Goal: Ask a question: Seek information or help from site administrators or community

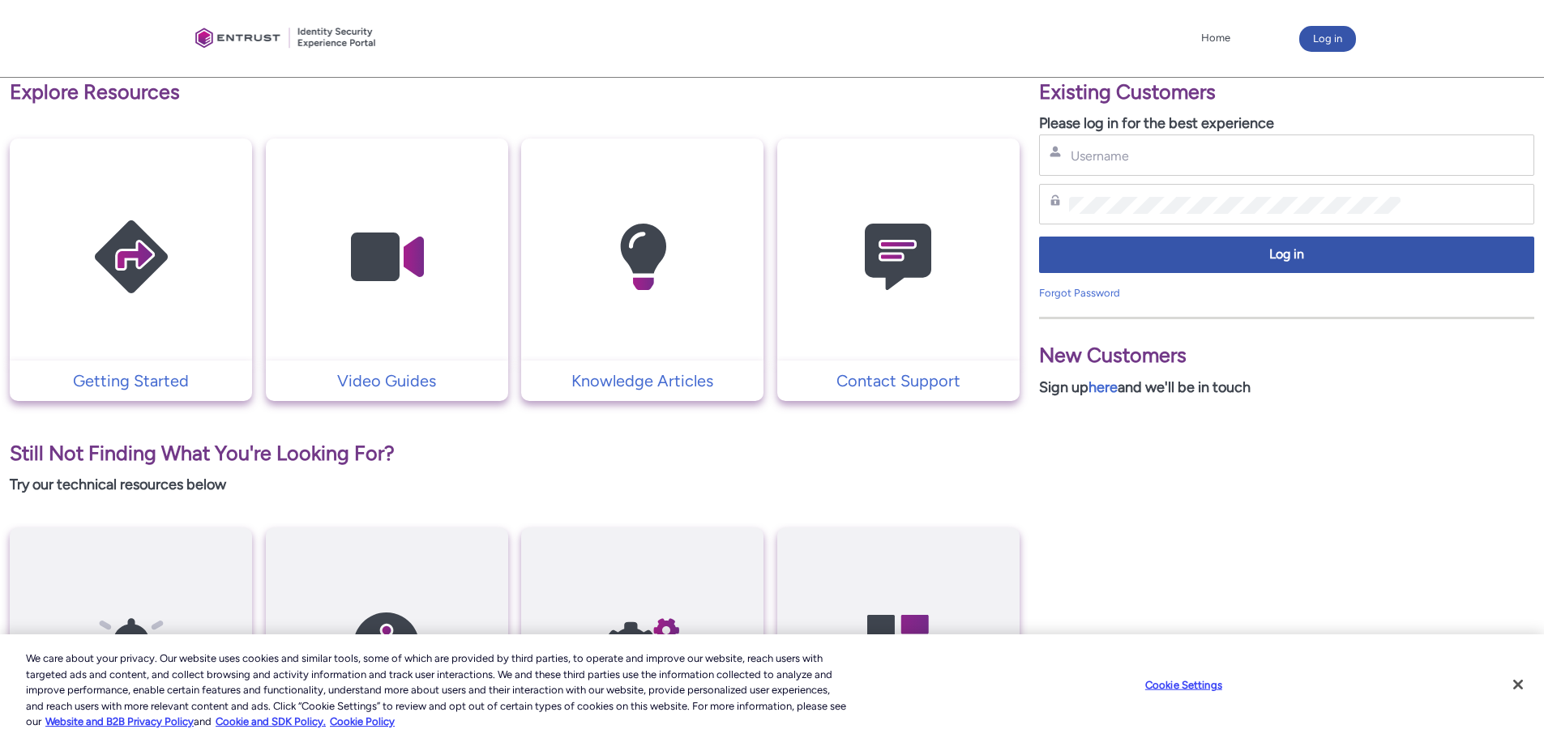
scroll to position [159, 0]
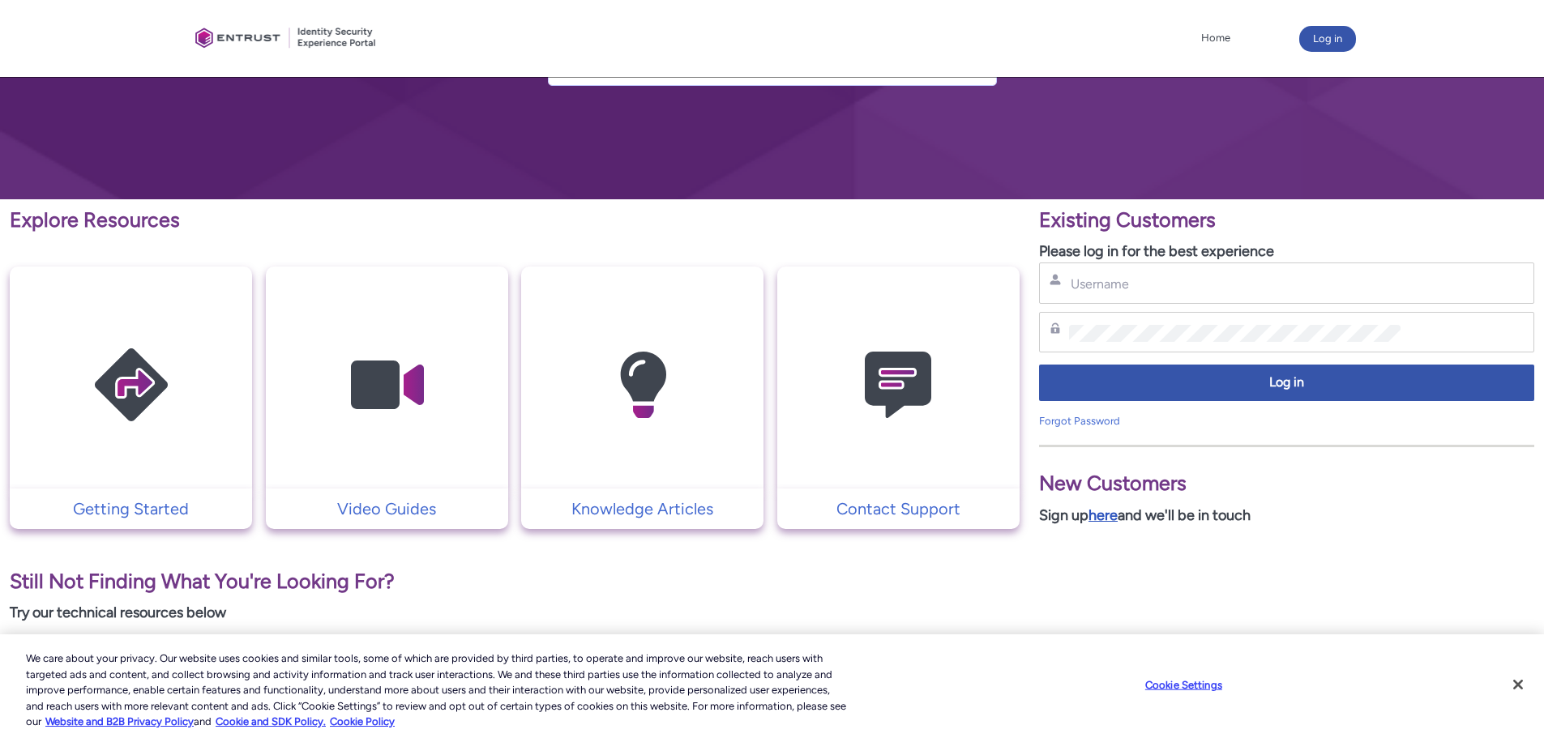
click at [1112, 510] on link "here" at bounding box center [1102, 515] width 29 height 18
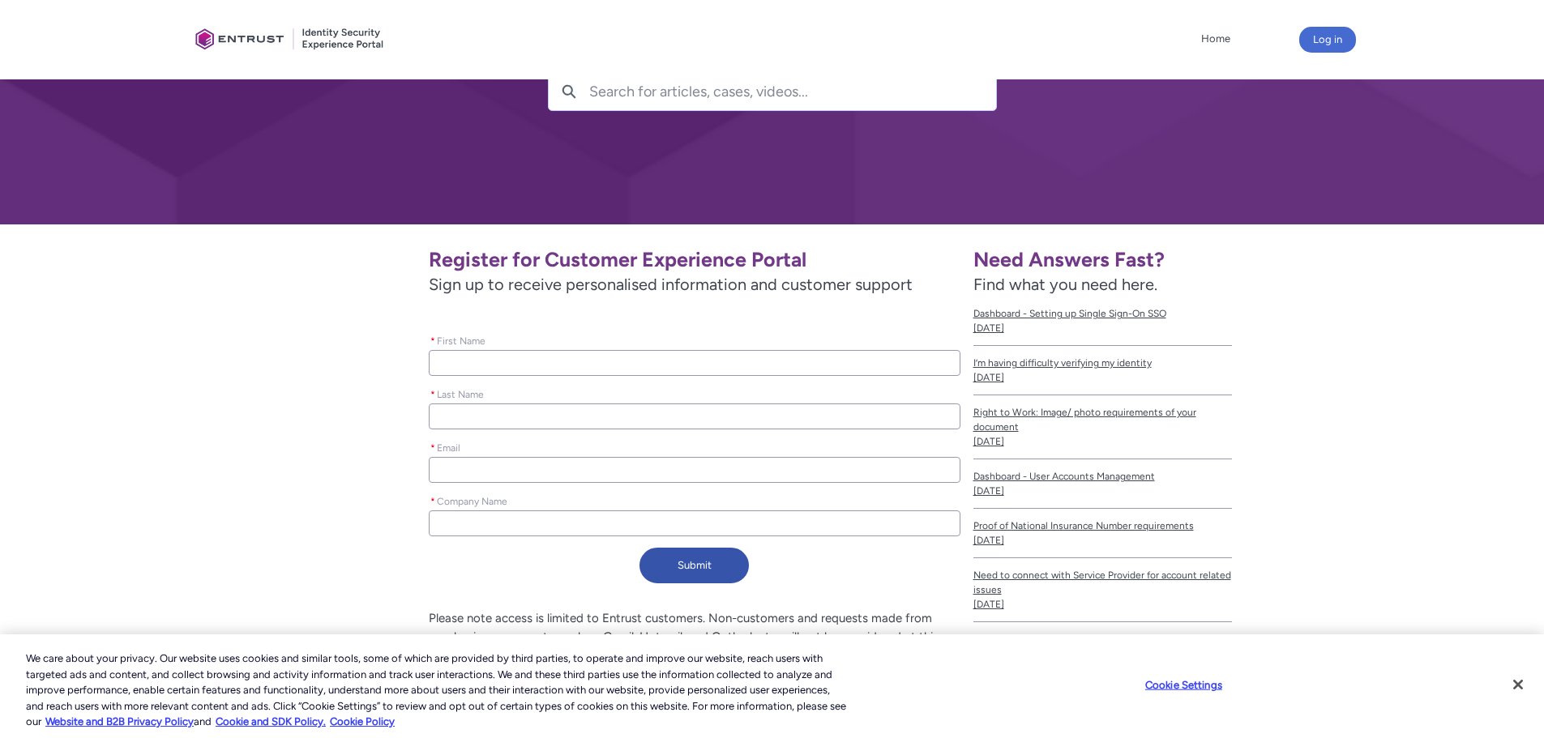
scroll to position [224, 0]
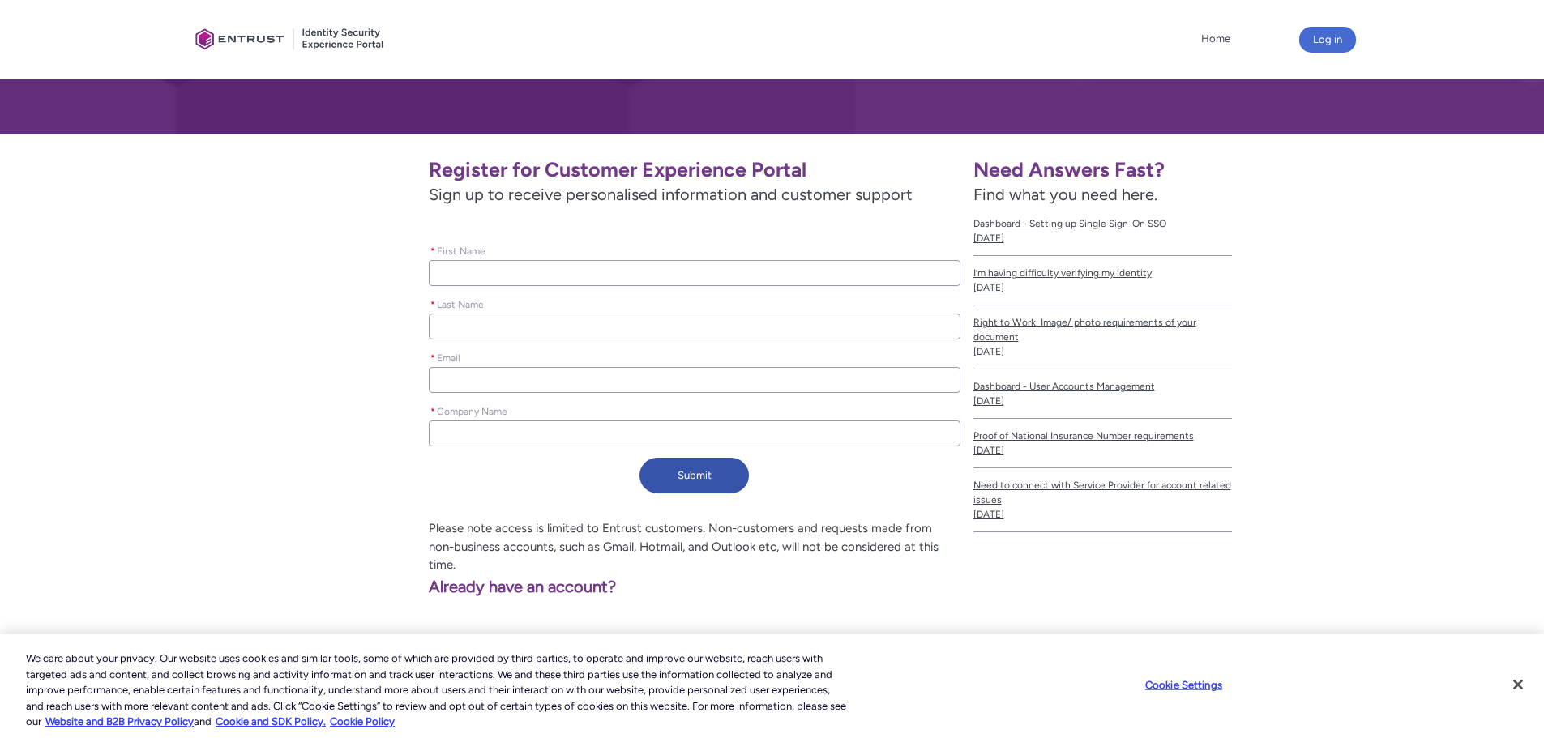
click at [502, 280] on input "* First Name" at bounding box center [694, 273] width 531 height 26
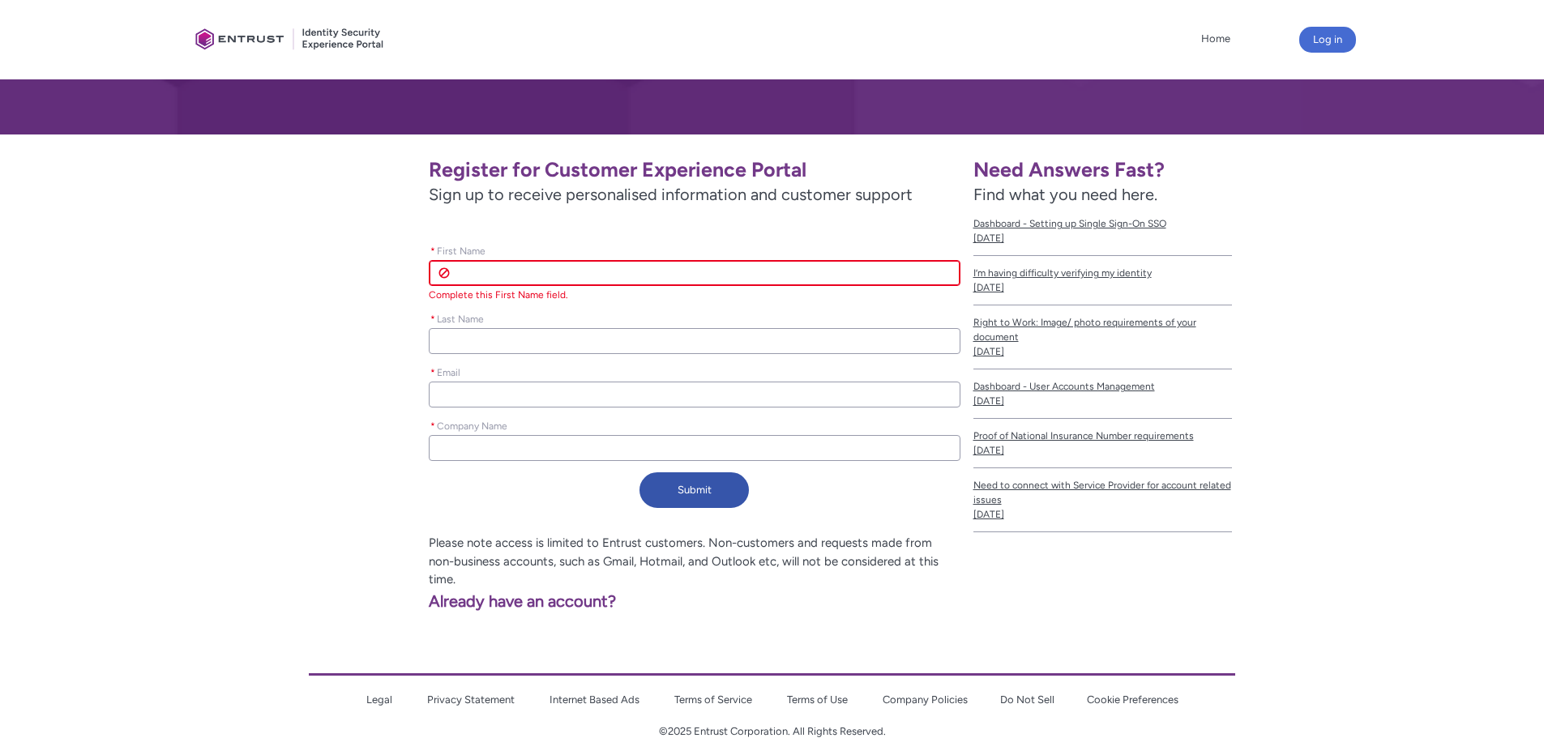
click at [505, 273] on input "* First Name" at bounding box center [694, 273] width 531 height 26
type lightning-primitive-input-simple "M"
type input "M"
type lightning-primitive-input-simple "Ma"
type input "Ma"
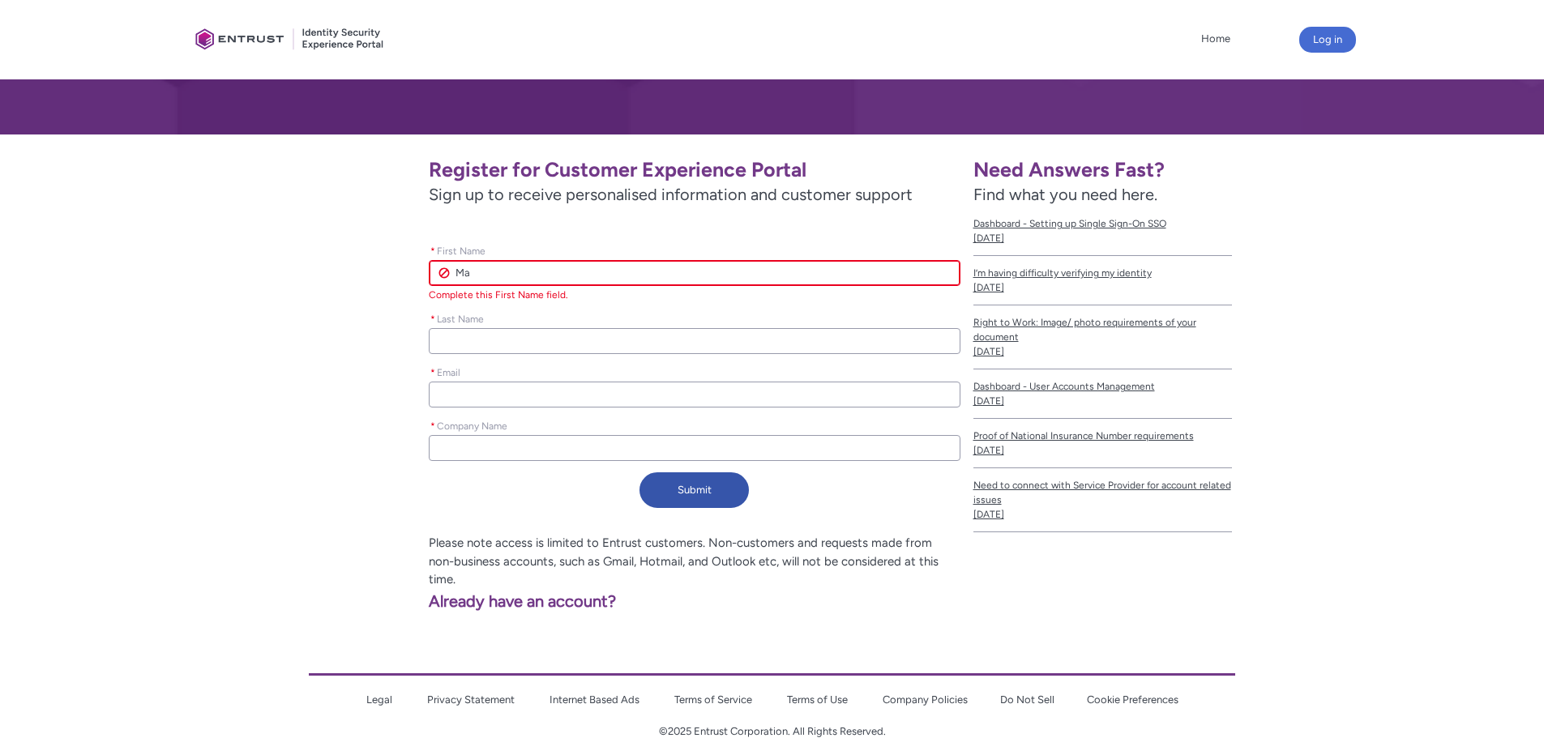
type lightning-primitive-input-simple "Mat"
type input "Mat"
type lightning-primitive-input-simple "Matt"
type input "Matt"
type lightning-primitive-input-simple "Matth"
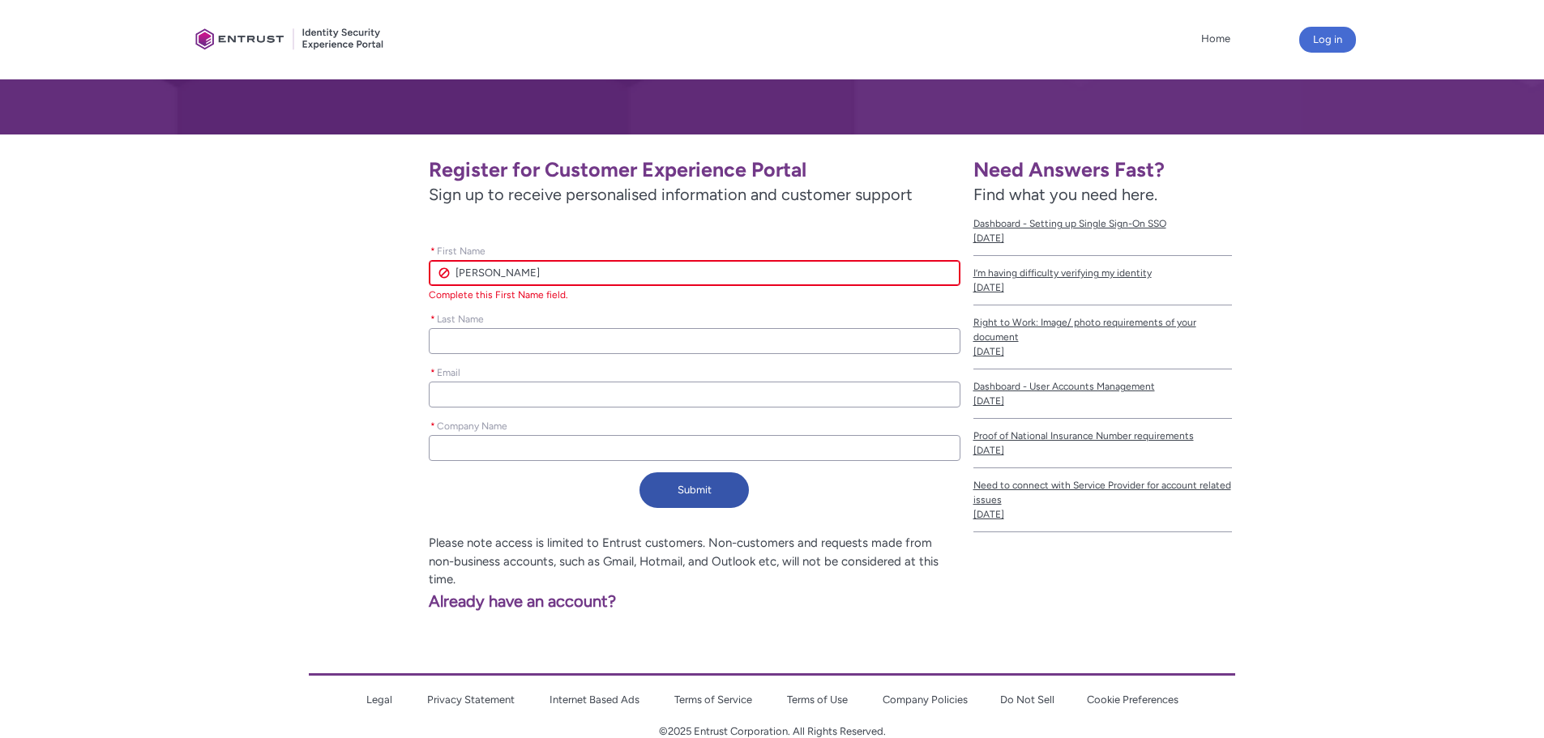
type input "Matth"
type lightning-primitive-input-simple "Matthe"
type input "Matthe"
type lightning-primitive-input-simple "Matthew"
type input "Matthew"
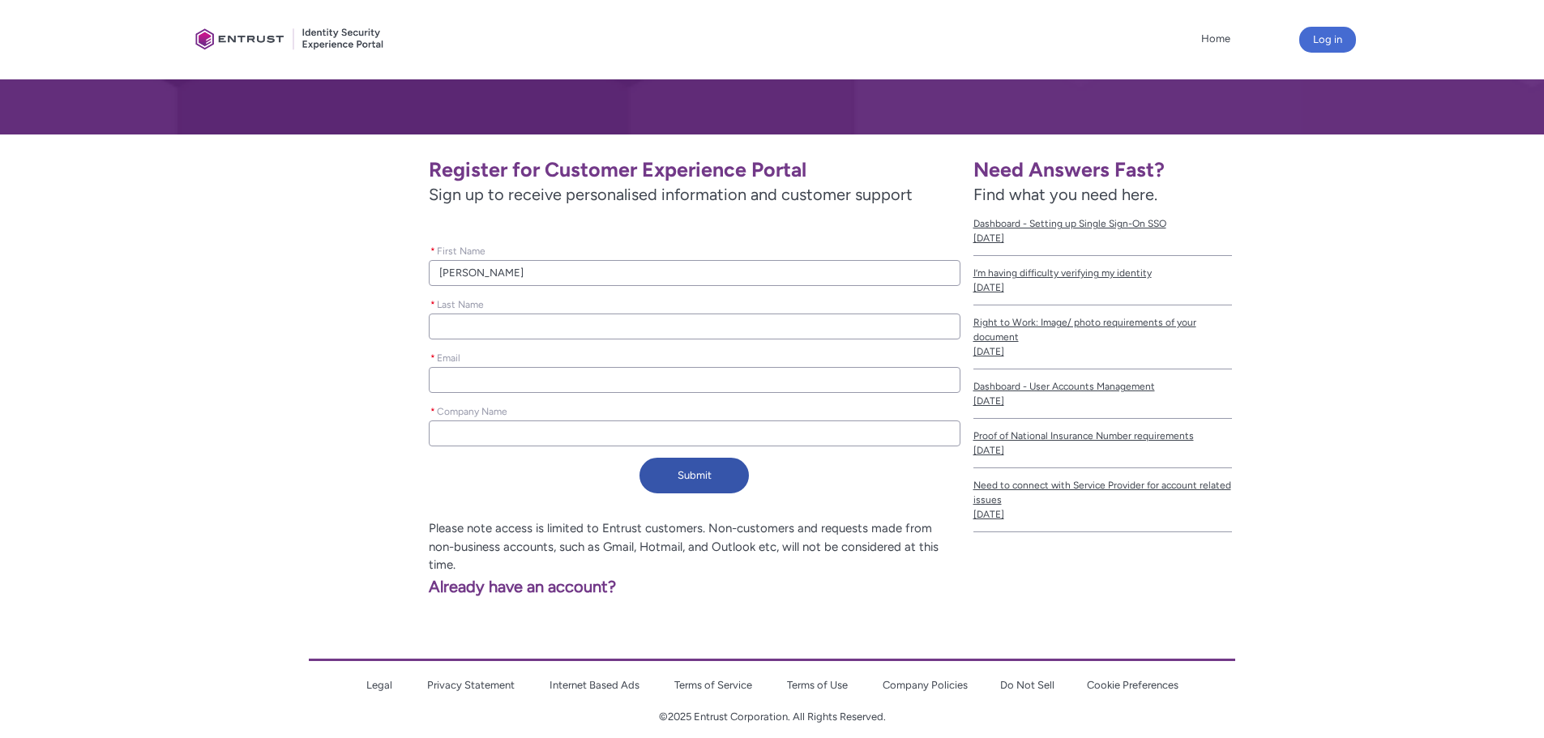
type lightning-primitive-input-simple "S"
type input "S"
type lightning-primitive-input-simple "Sc"
type input "Sc"
type lightning-primitive-input-simple "Sch"
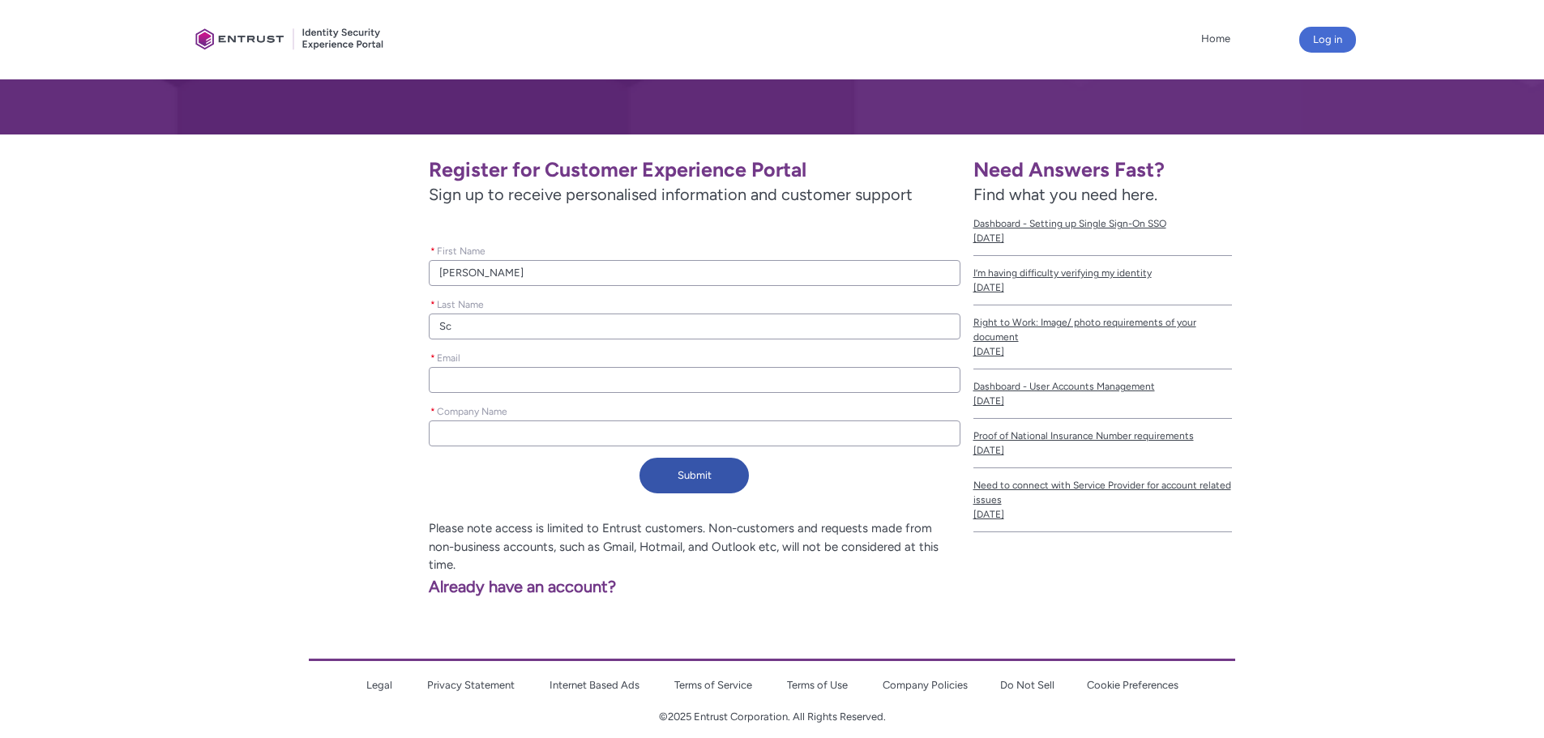
type input "Sch"
type lightning-primitive-input-simple "Schw"
type input "Schw"
type lightning-primitive-input-simple "Schwi"
type input "Schwi"
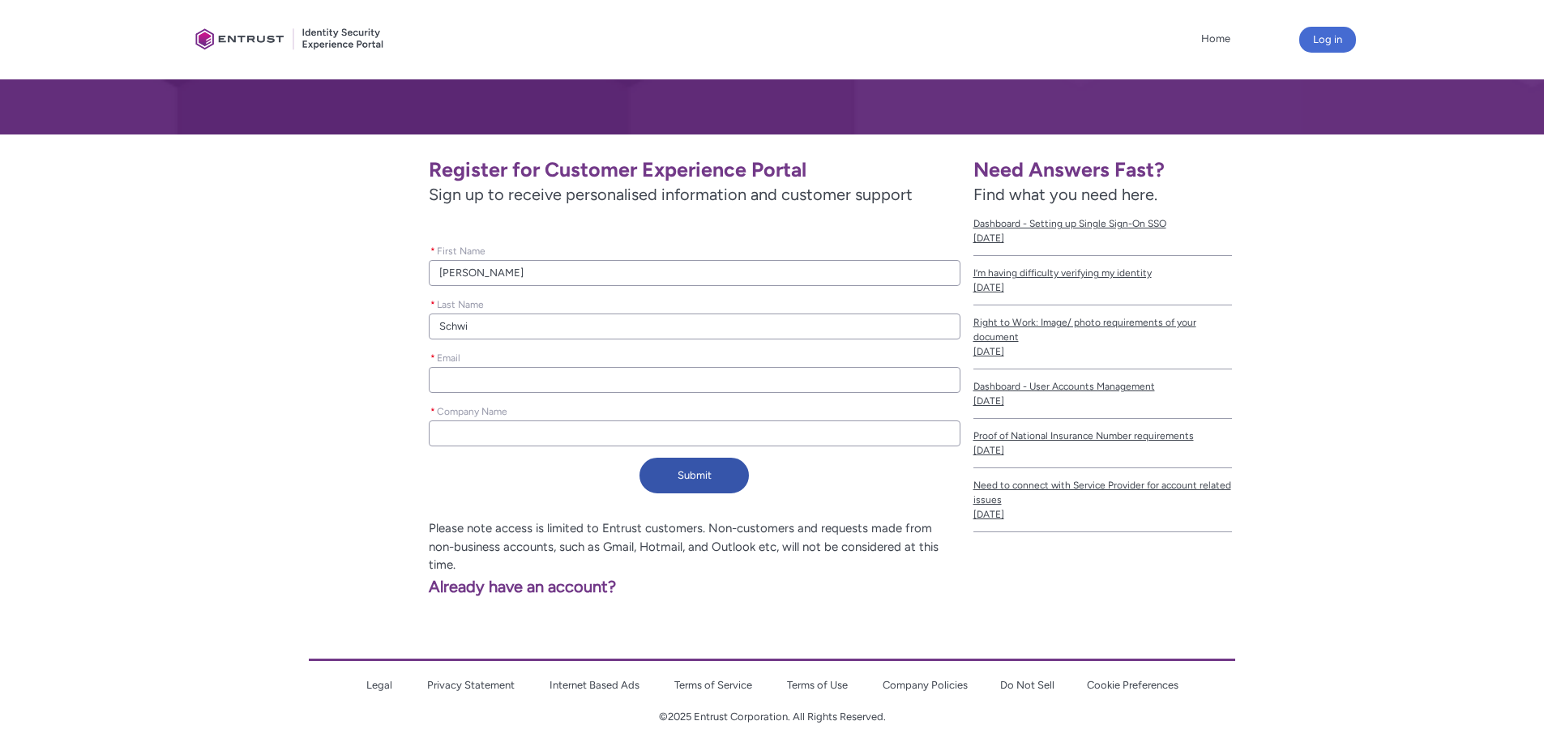
type lightning-primitive-input-simple "Schwin"
type input "Schwin"
type lightning-primitive-input-simple "Schwind"
type input "Schwind"
type lightning-primitive-input-simple "Schwinde"
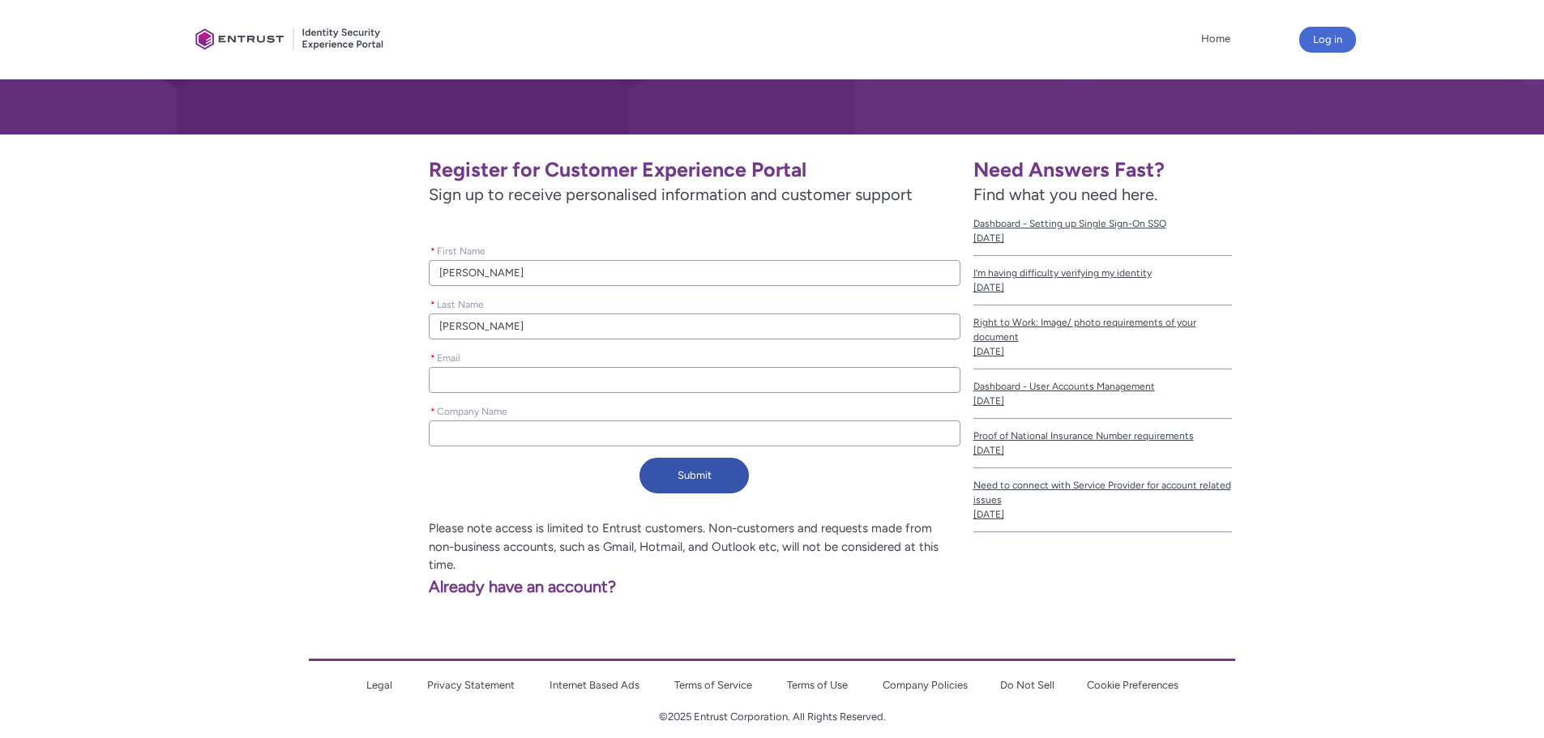
type input "Schwinde"
type lightning-primitive-input-simple "Schwinden"
type input "Schwinden"
type lightning-primitive-input-simple "m"
type input "m"
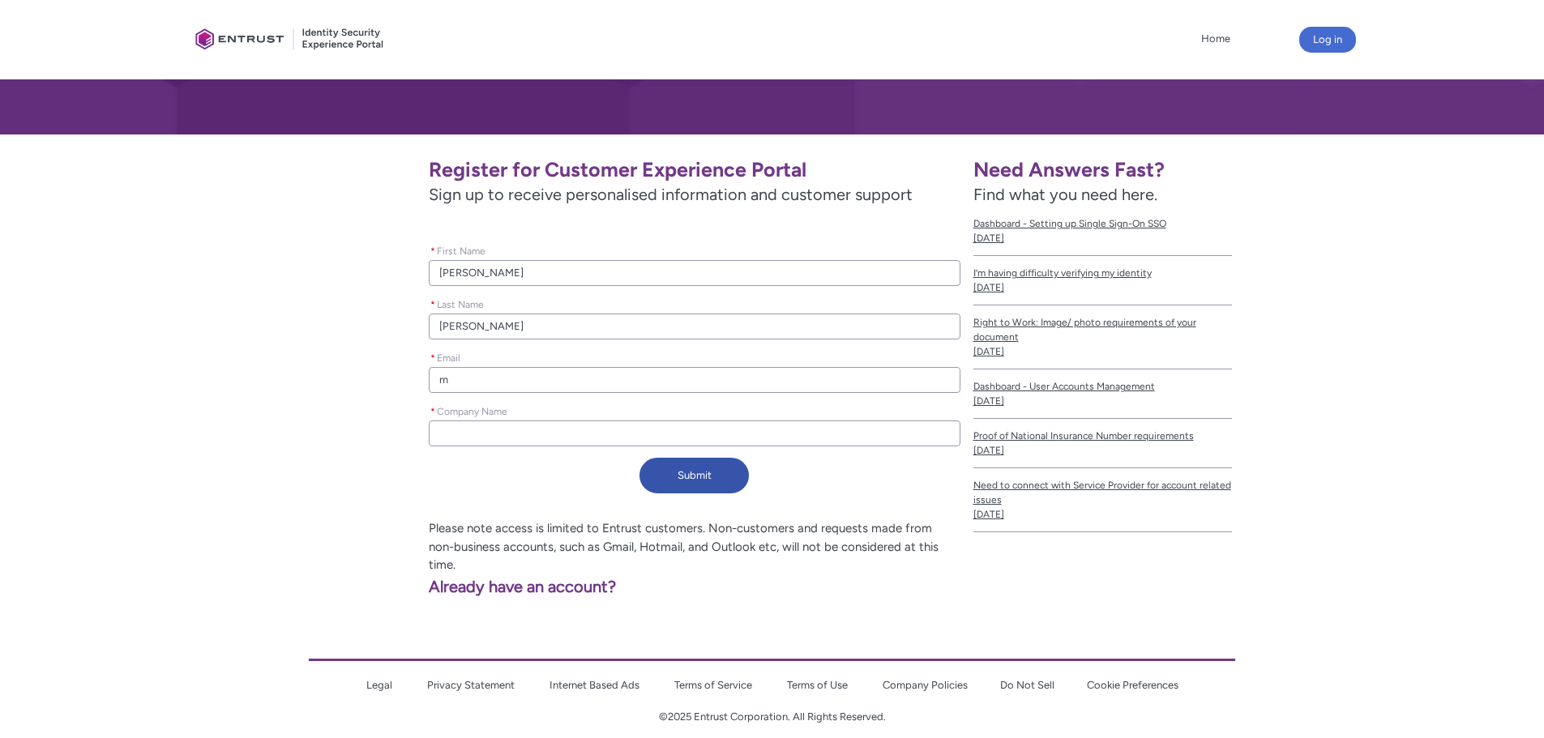
type lightning-primitive-input-simple "ma"
type input "ma"
type lightning-primitive-input-simple "mat"
type input "mat"
type lightning-primitive-input-simple "matt"
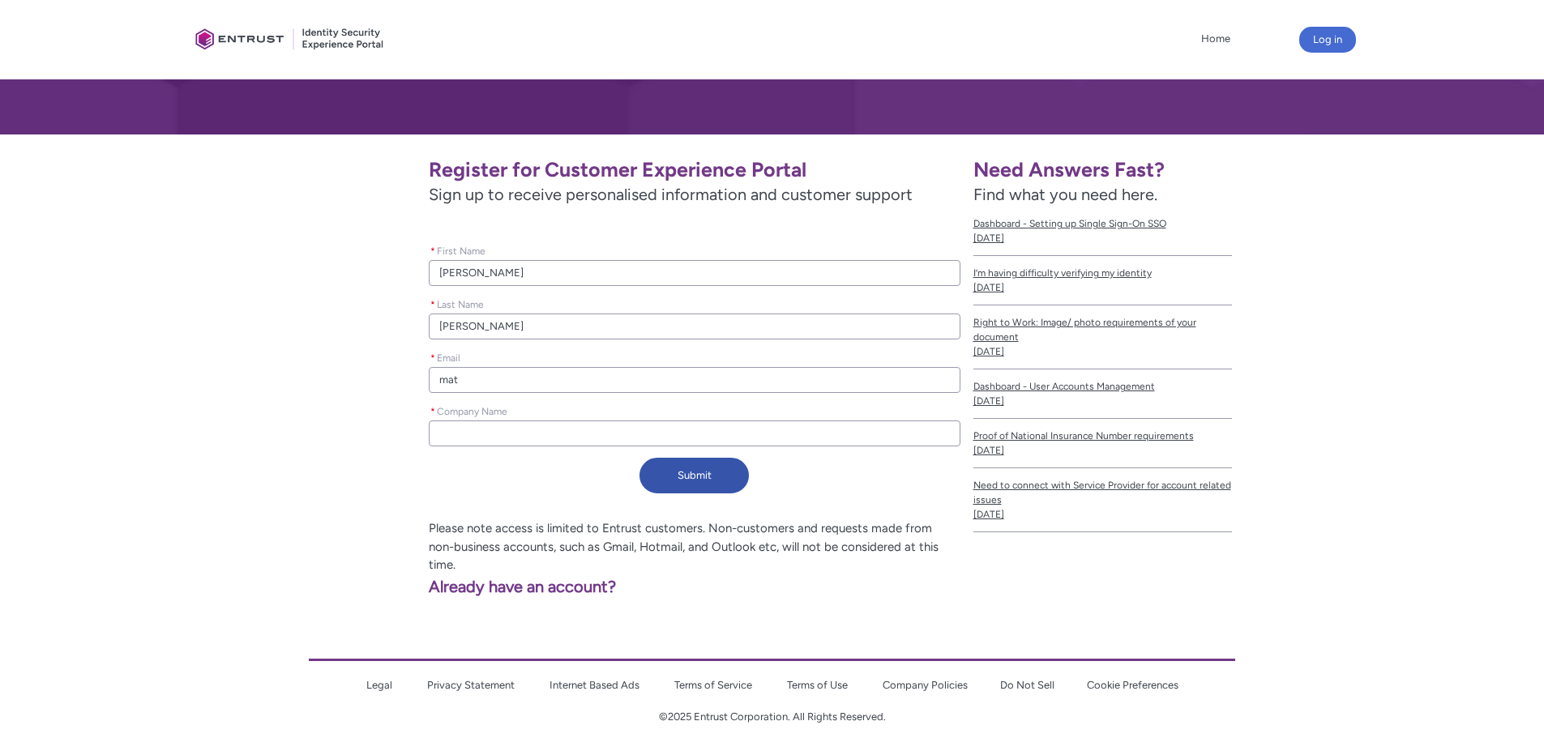
type input "matt"
type lightning-primitive-input-simple "matts"
type input "matts"
type lightning-primitive-input-simple "mattsc"
type input "mattsc"
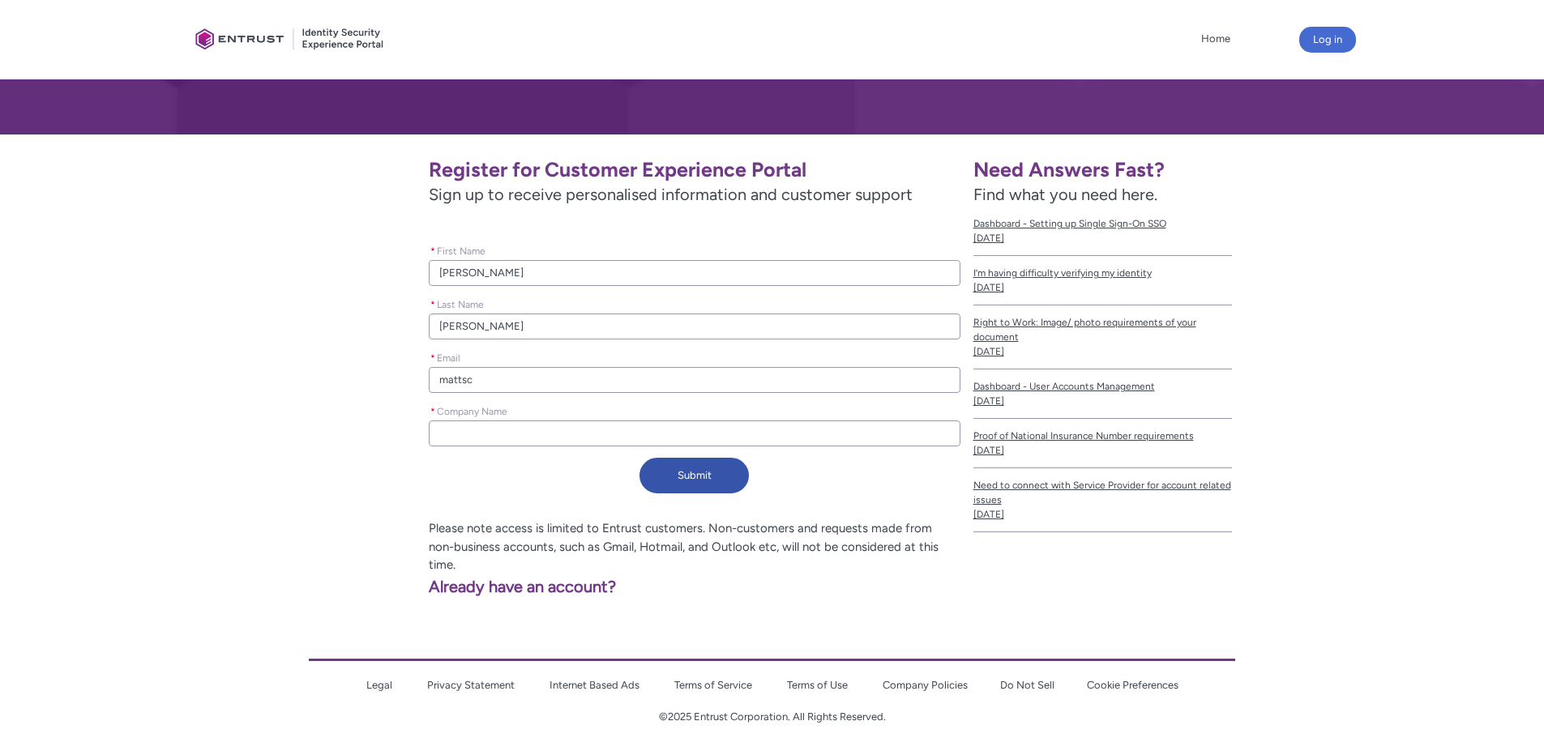
type lightning-primitive-input-simple "mattsch"
type input "mattsch"
type lightning-primitive-input-simple "mattschw"
type input "mattschw"
type lightning-primitive-input-simple "mattschwi"
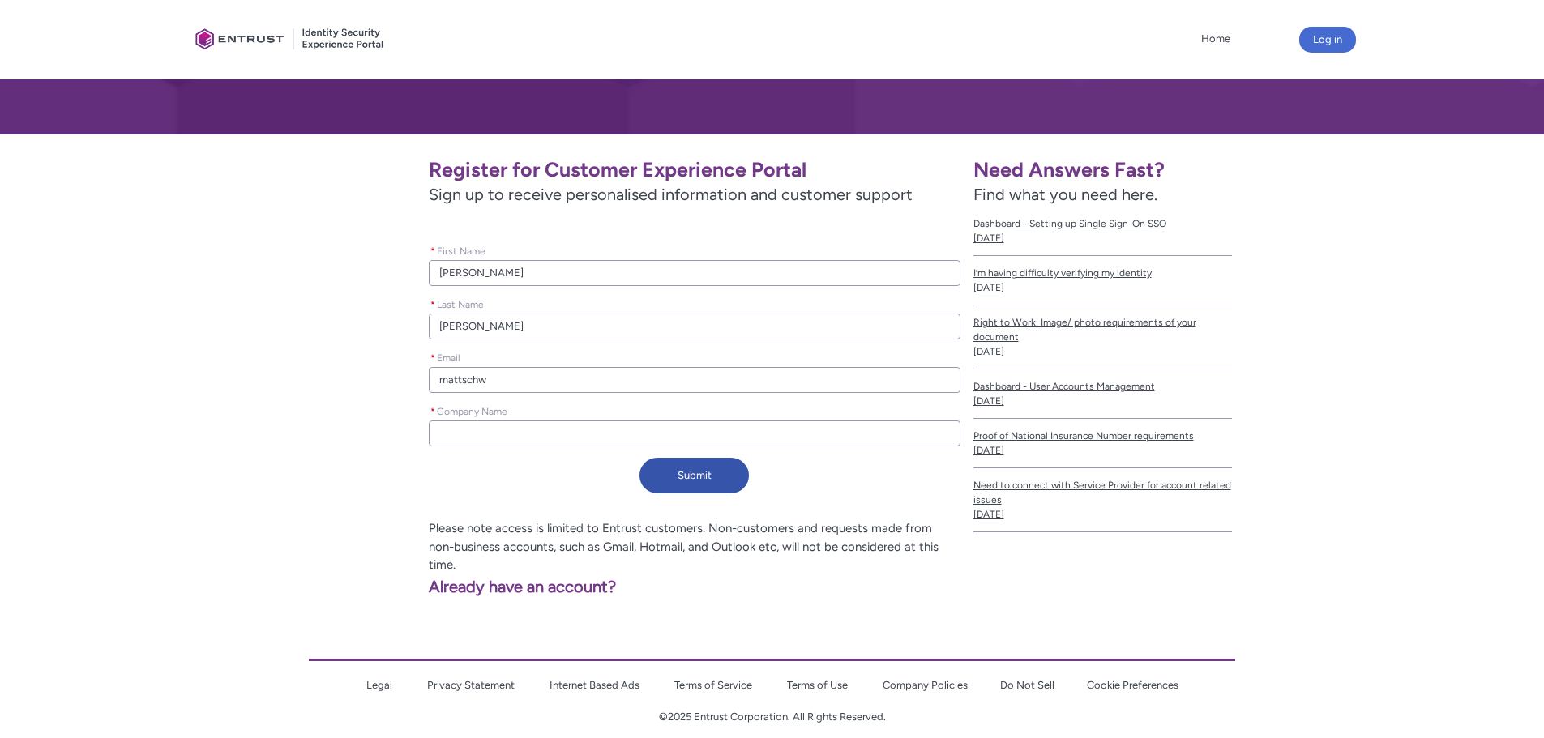
type input "mattschwi"
type lightning-primitive-input-simple "mattschwin"
type input "mattschwin"
type lightning-primitive-input-simple "mattschwind"
type input "mattschwind"
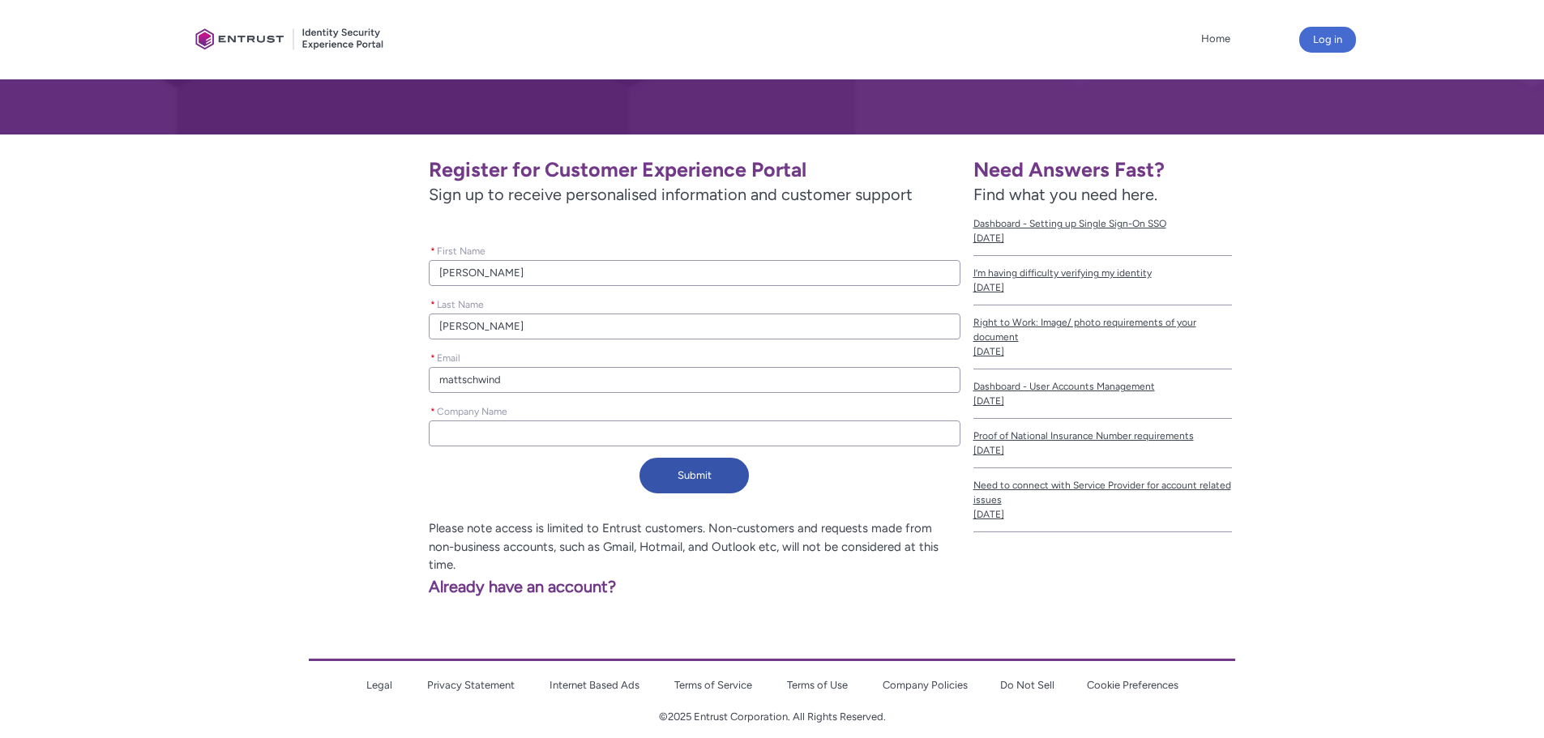
type lightning-primitive-input-simple "mattschwinde"
type input "mattschwinde"
type lightning-primitive-input-simple "mattschwinden"
type input "mattschwinden"
type lightning-primitive-input-simple "mattschwinden@"
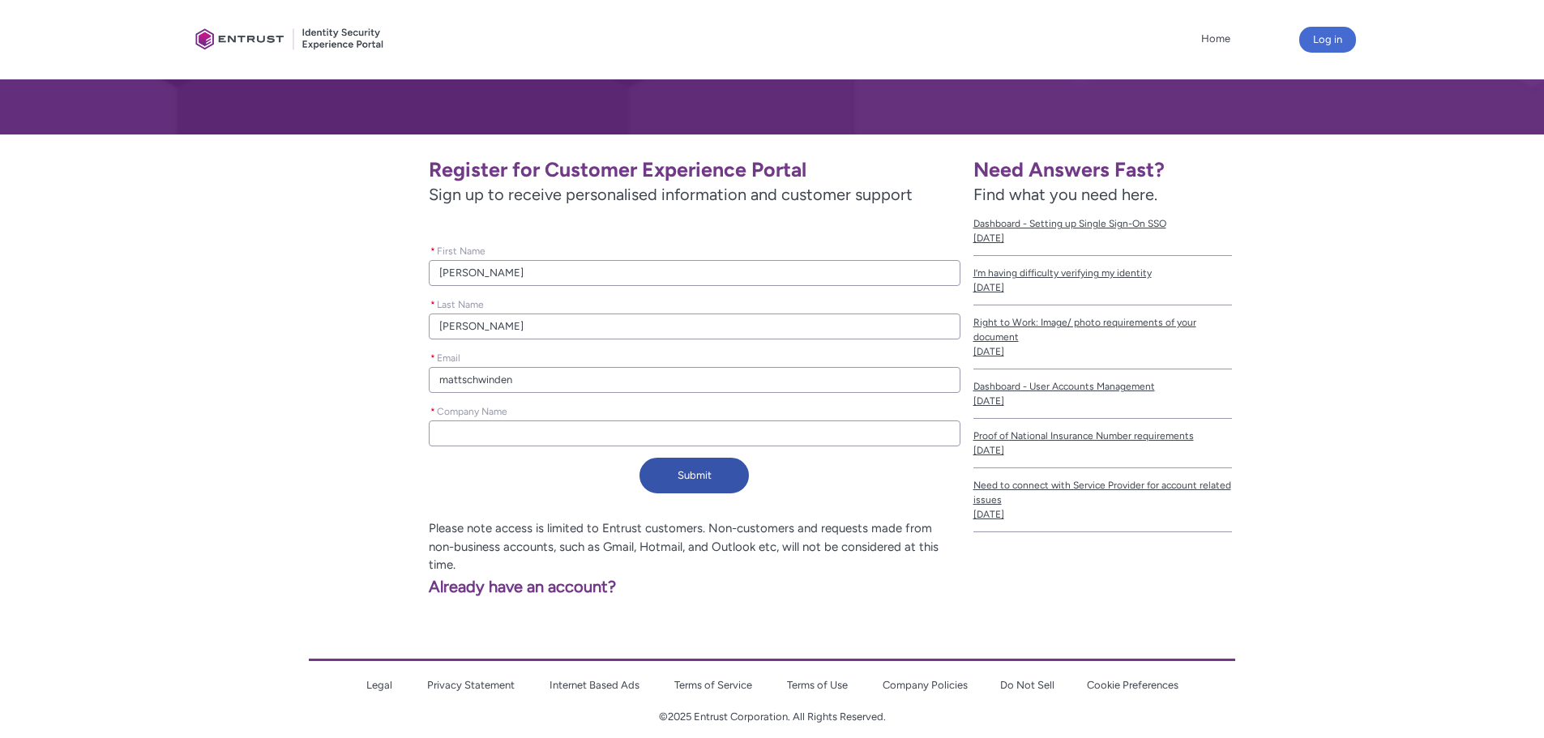
type input "mattschwinden@"
type lightning-primitive-input-simple "mattschwinden@t"
type input "mattschwinden@t"
type lightning-primitive-input-simple "mattschwinden@tu"
type input "mattschwinden@tu"
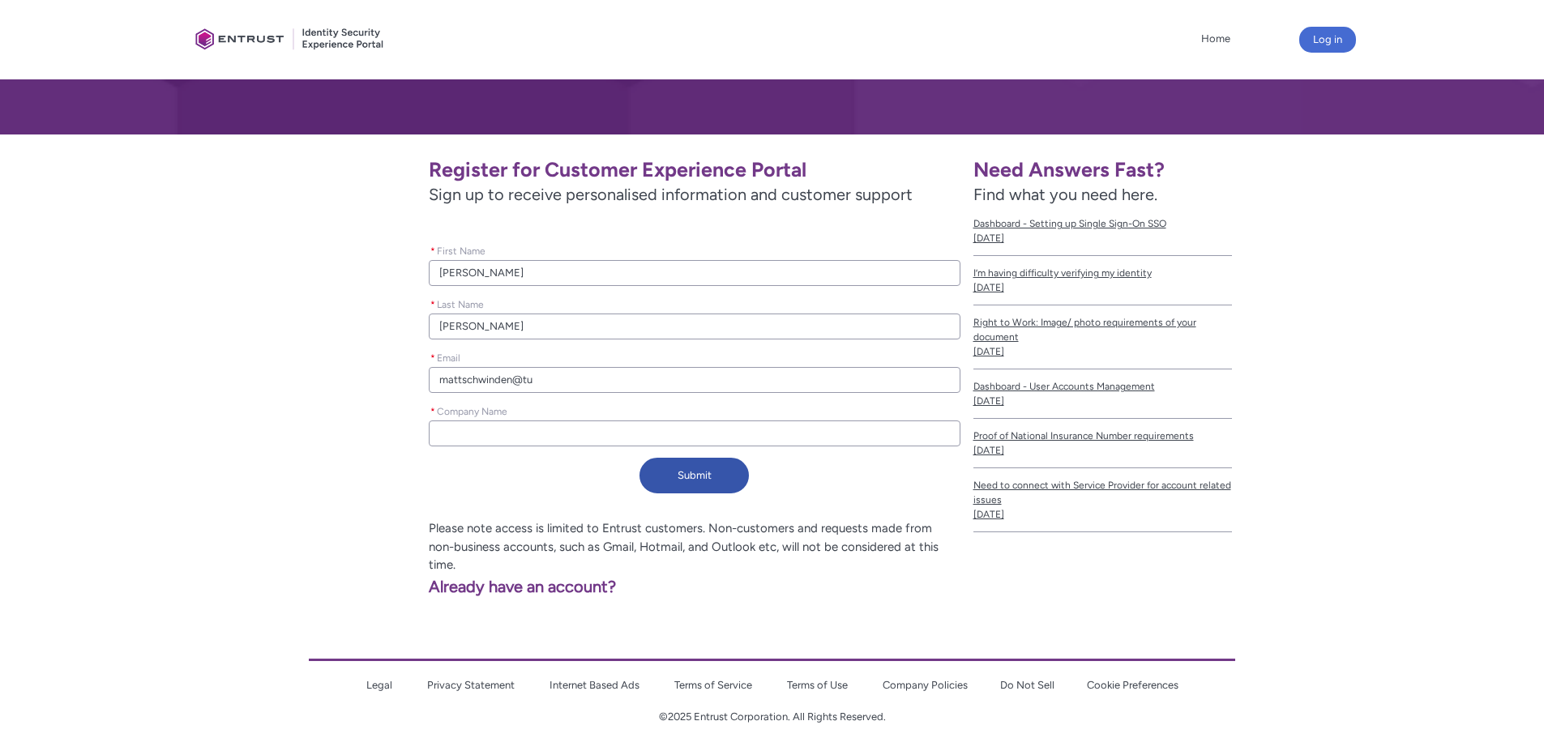
type lightning-primitive-input-simple "mattschwinden@tut"
type input "mattschwinden@tut"
type lightning-primitive-input-simple "mattschwinden@tuta"
type input "mattschwinden@tuta"
type lightning-primitive-input-simple "mattschwinden@tutan"
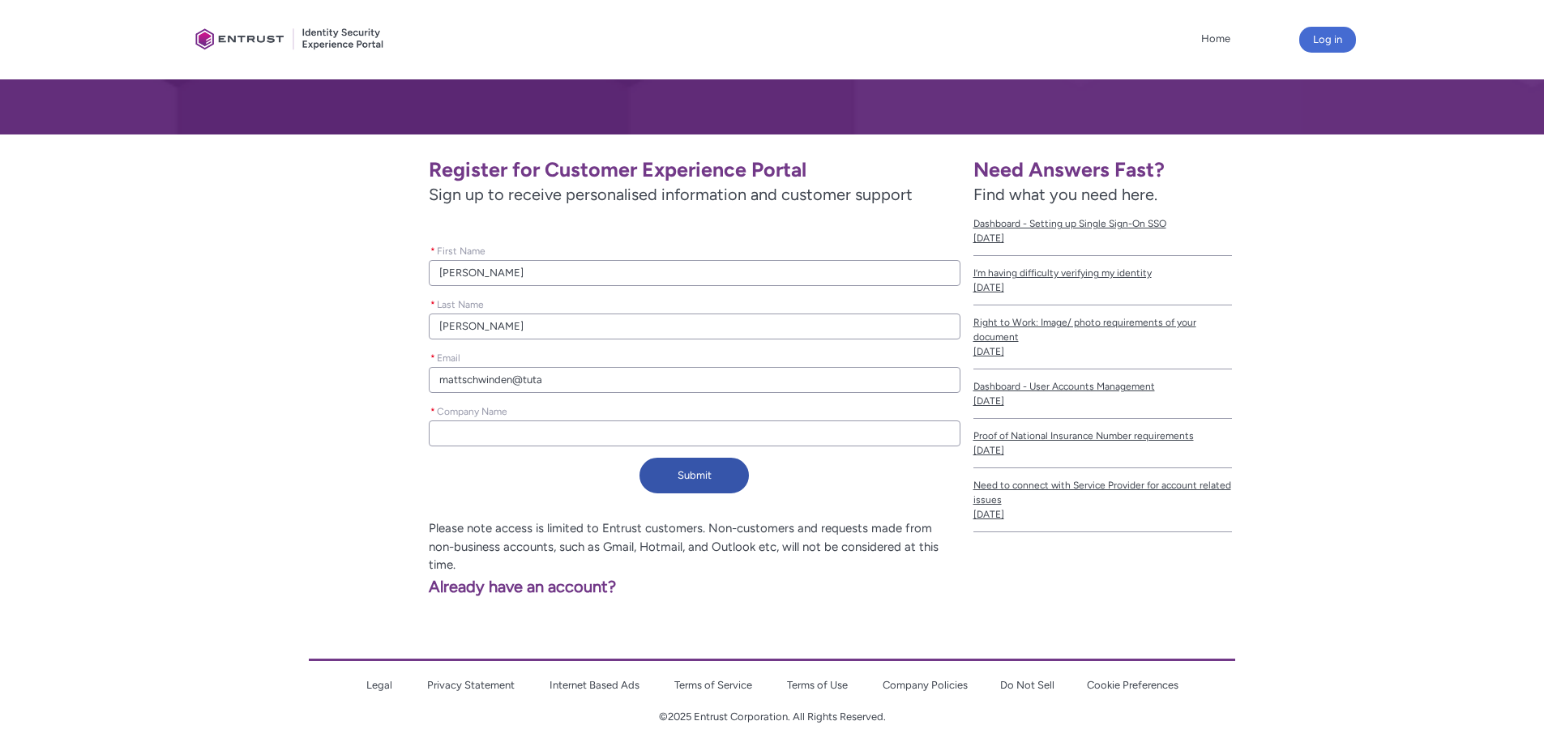
type input "mattschwinden@tutan"
type lightning-primitive-input-simple "mattschwinden@tutano"
type input "mattschwinden@tutano"
type lightning-primitive-input-simple "mattschwinden@tutanot"
type input "mattschwinden@tutanot"
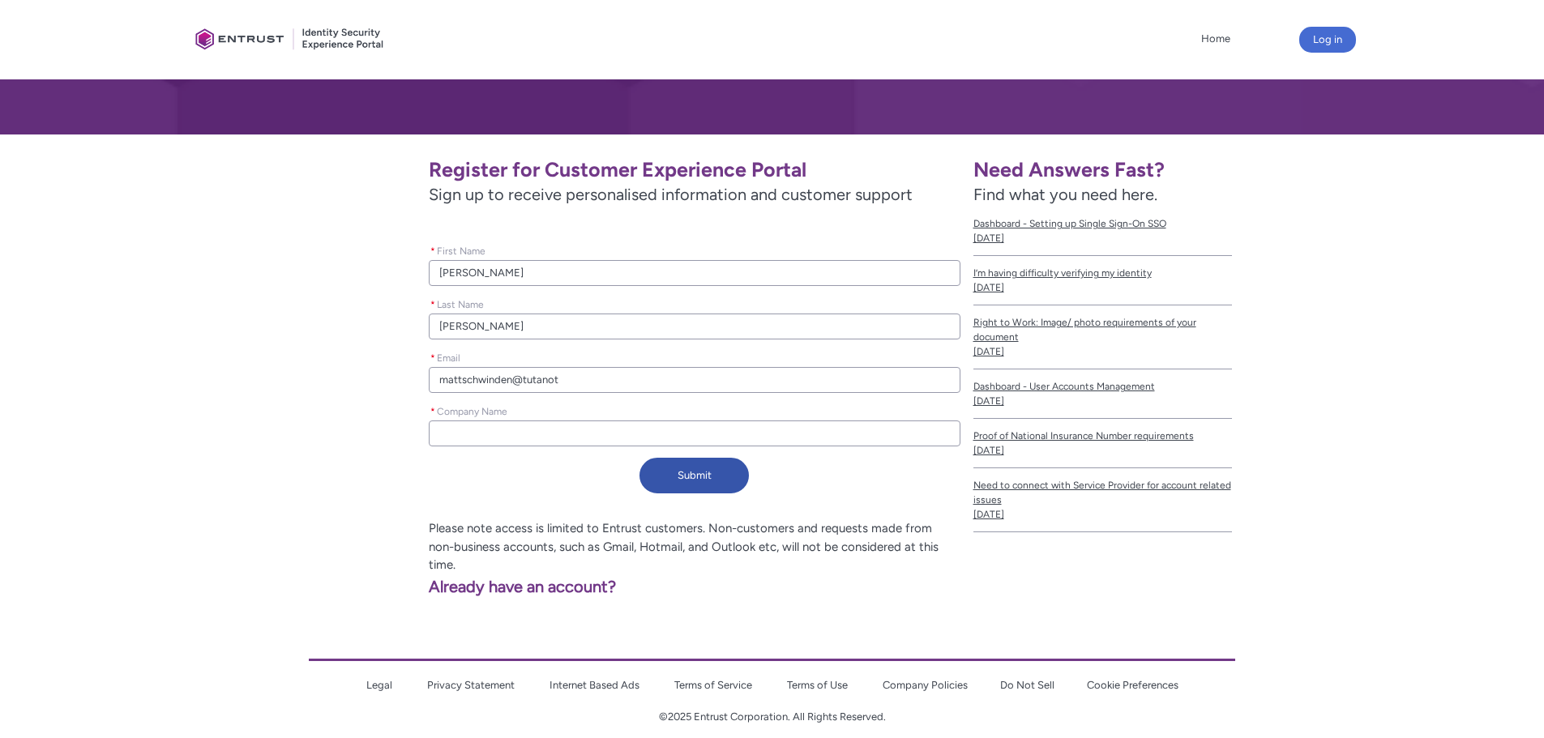
type lightning-primitive-input-simple "mattschwinden@tutanota"
type input "mattschwinden@tutanota"
type lightning-primitive-input-simple "mattschwinden@tutanota."
type input "mattschwinden@tutanota."
type lightning-primitive-input-simple "mattschwinden@tutanota.c"
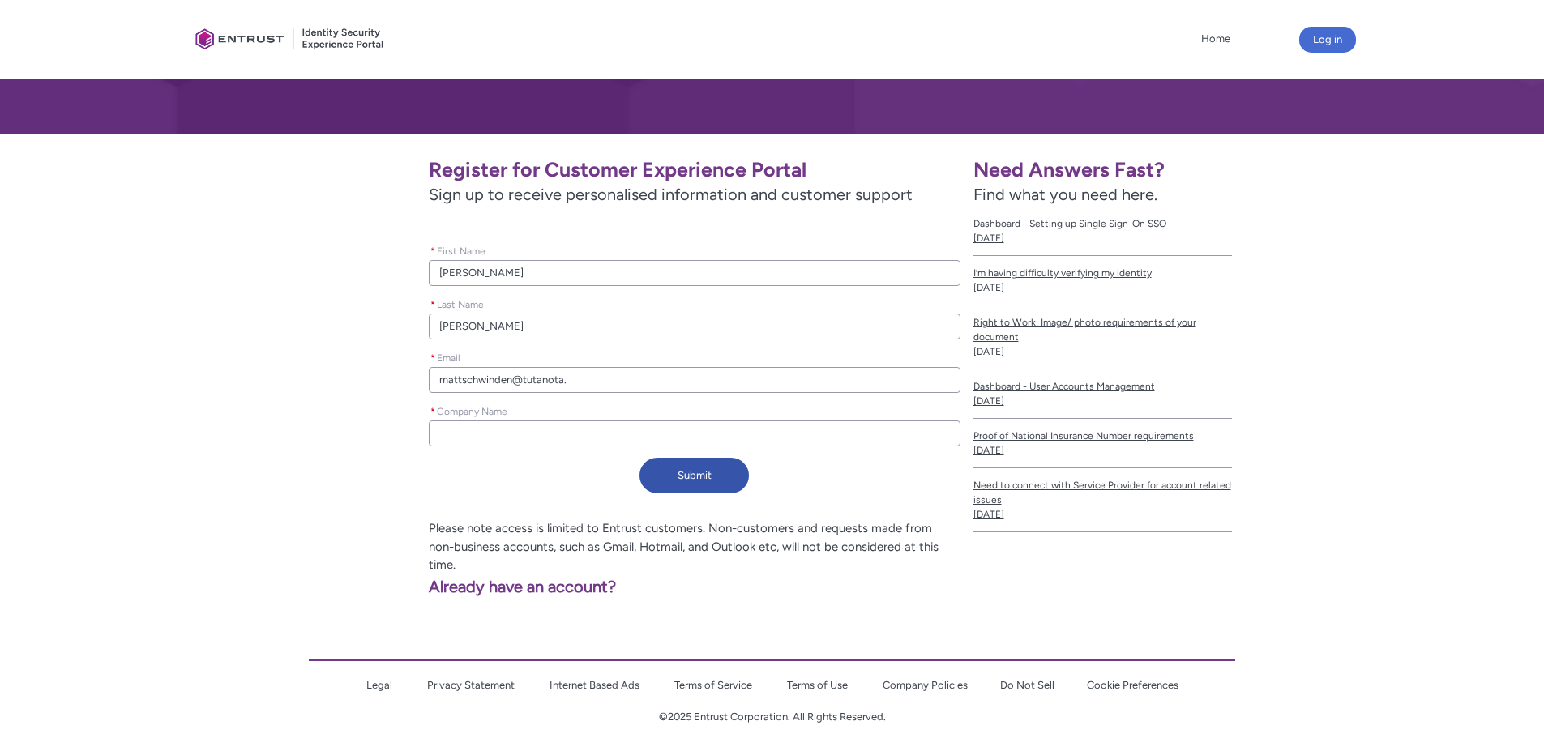
type input "mattschwinden@tutanota.c"
type lightning-primitive-input-simple "mattschwinden@tutanota.co"
type input "mattschwinden@tutanota.co"
type lightning-primitive-input-simple "mattschwinden@tutanota.com"
type input "mattschwinden@tutanota.com"
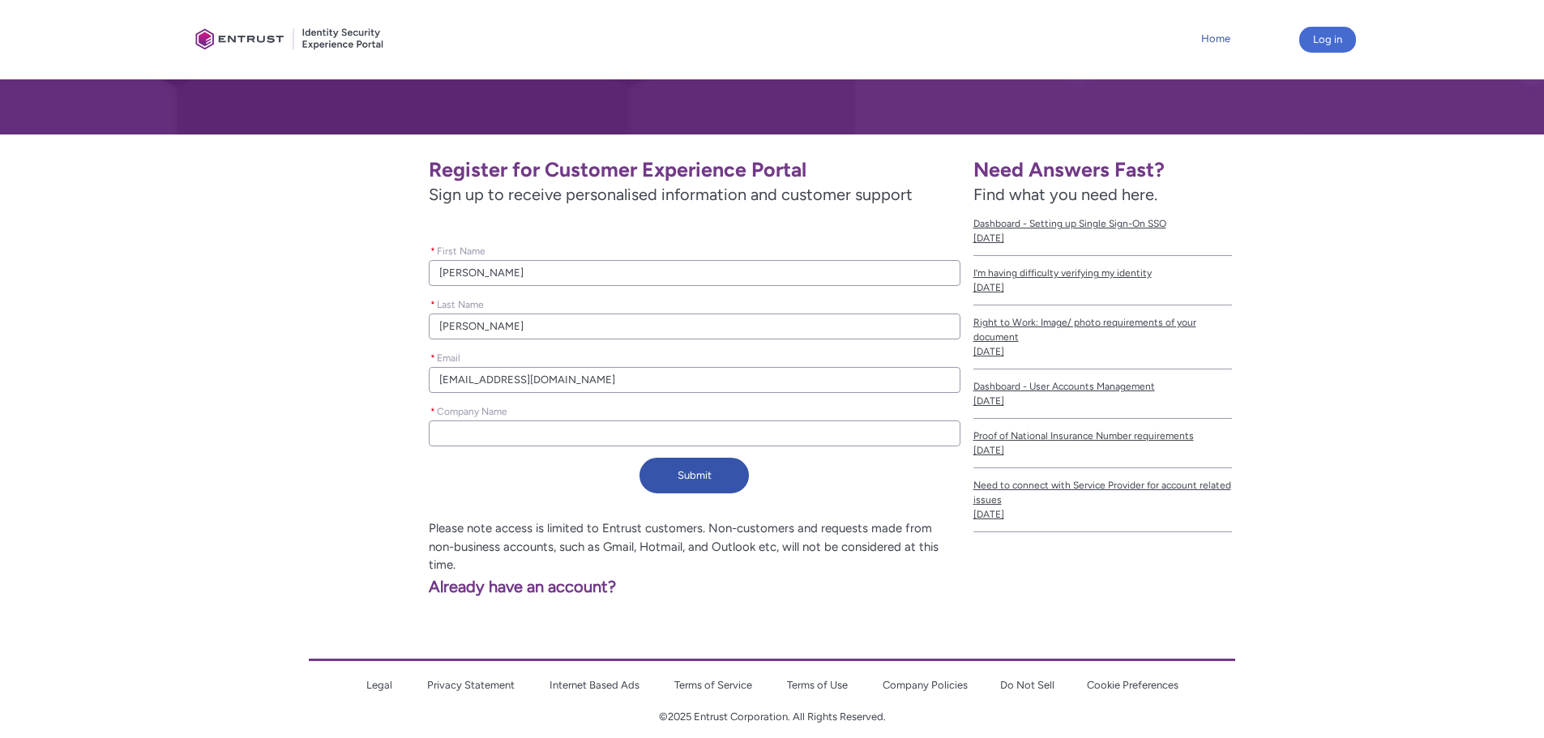
click at [1223, 40] on link "Home" at bounding box center [1215, 39] width 37 height 24
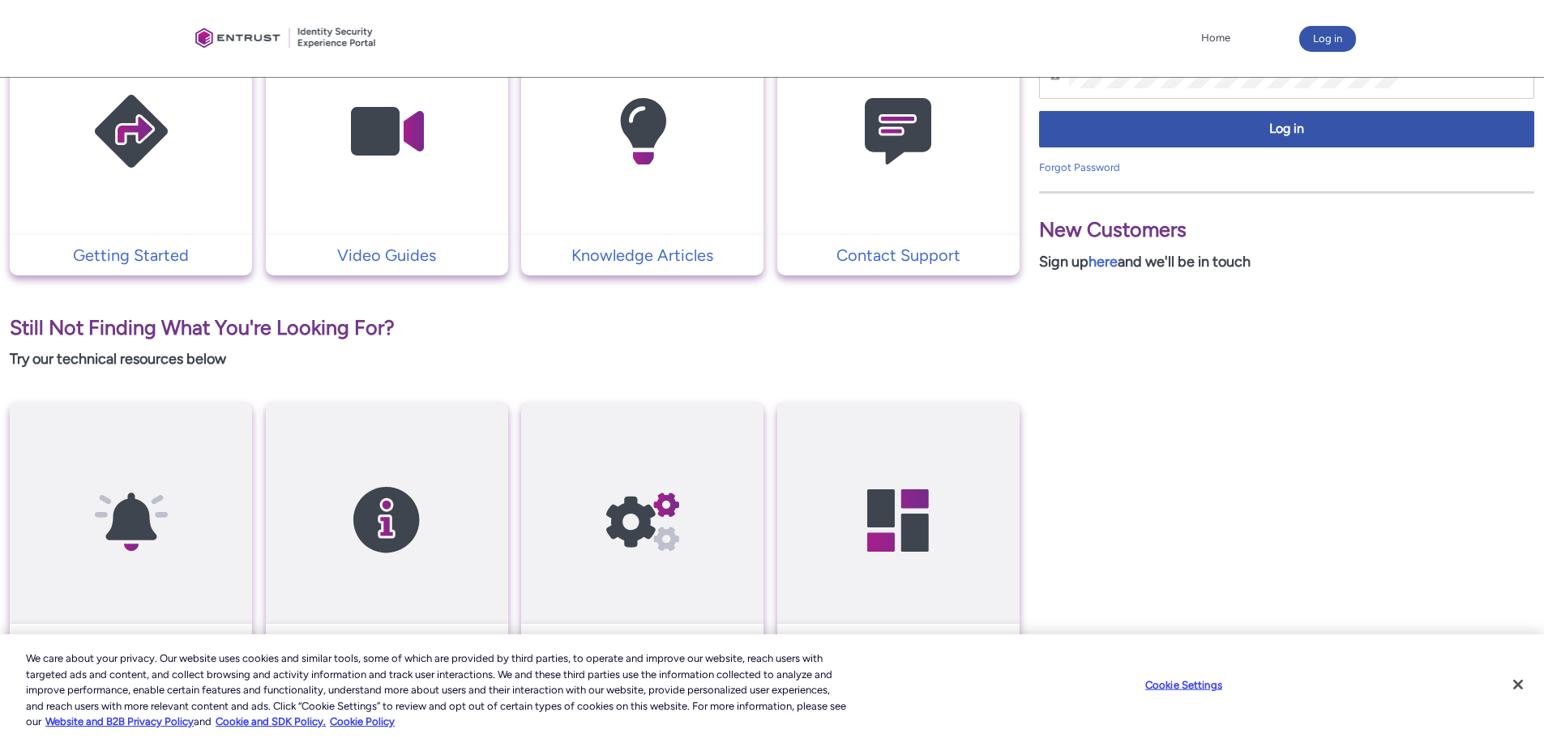
scroll to position [483, 0]
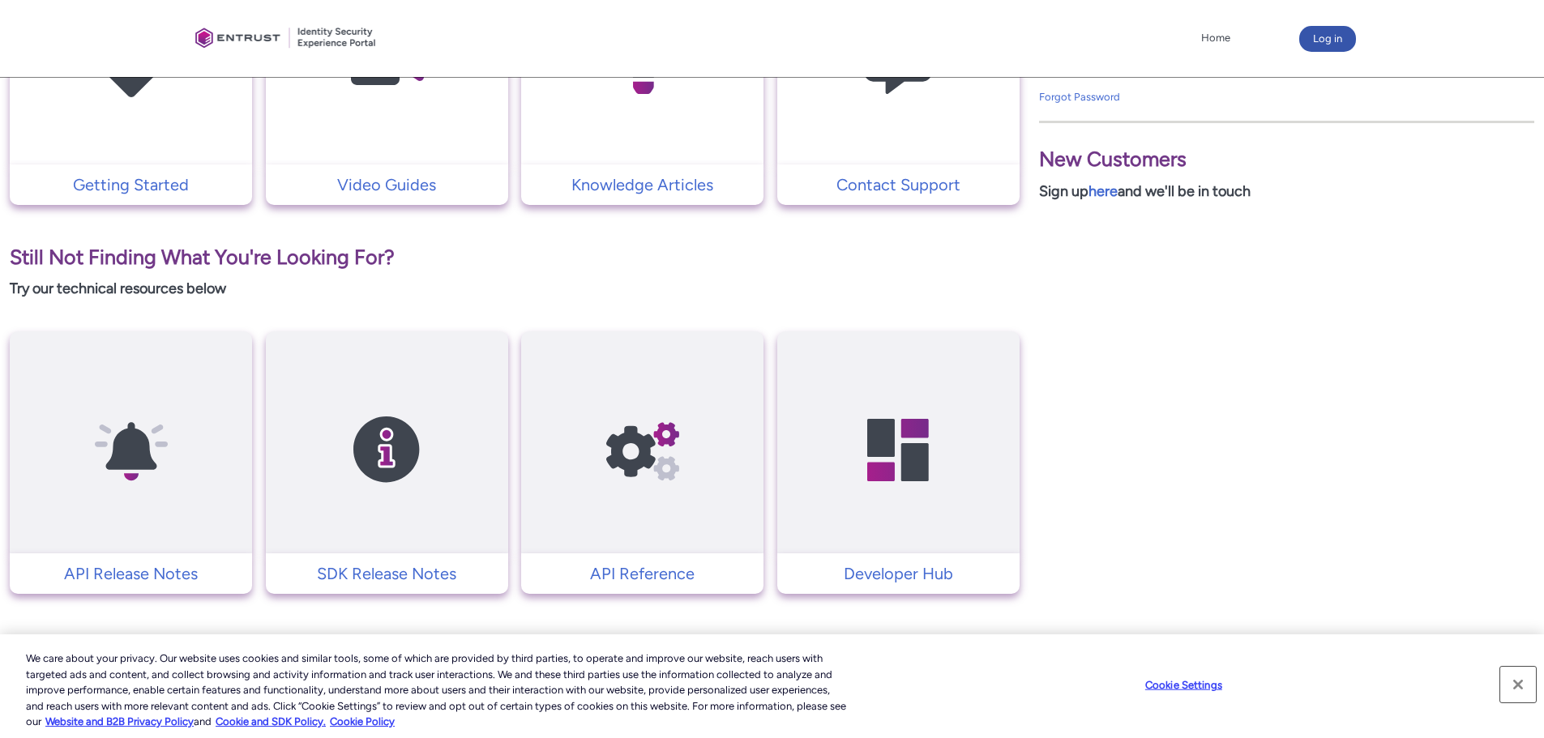
click at [1518, 681] on button "Close" at bounding box center [1518, 685] width 36 height 36
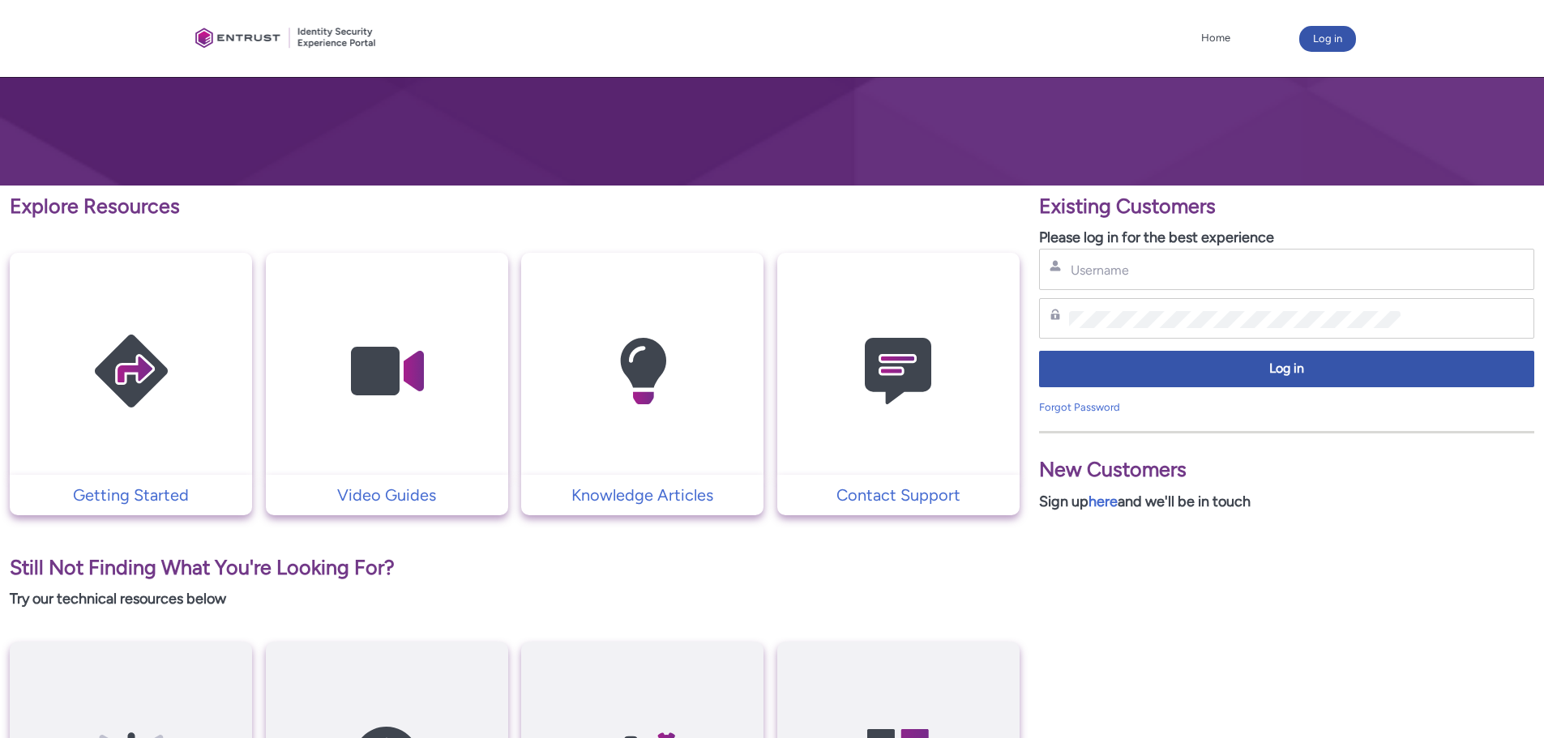
scroll to position [0, 0]
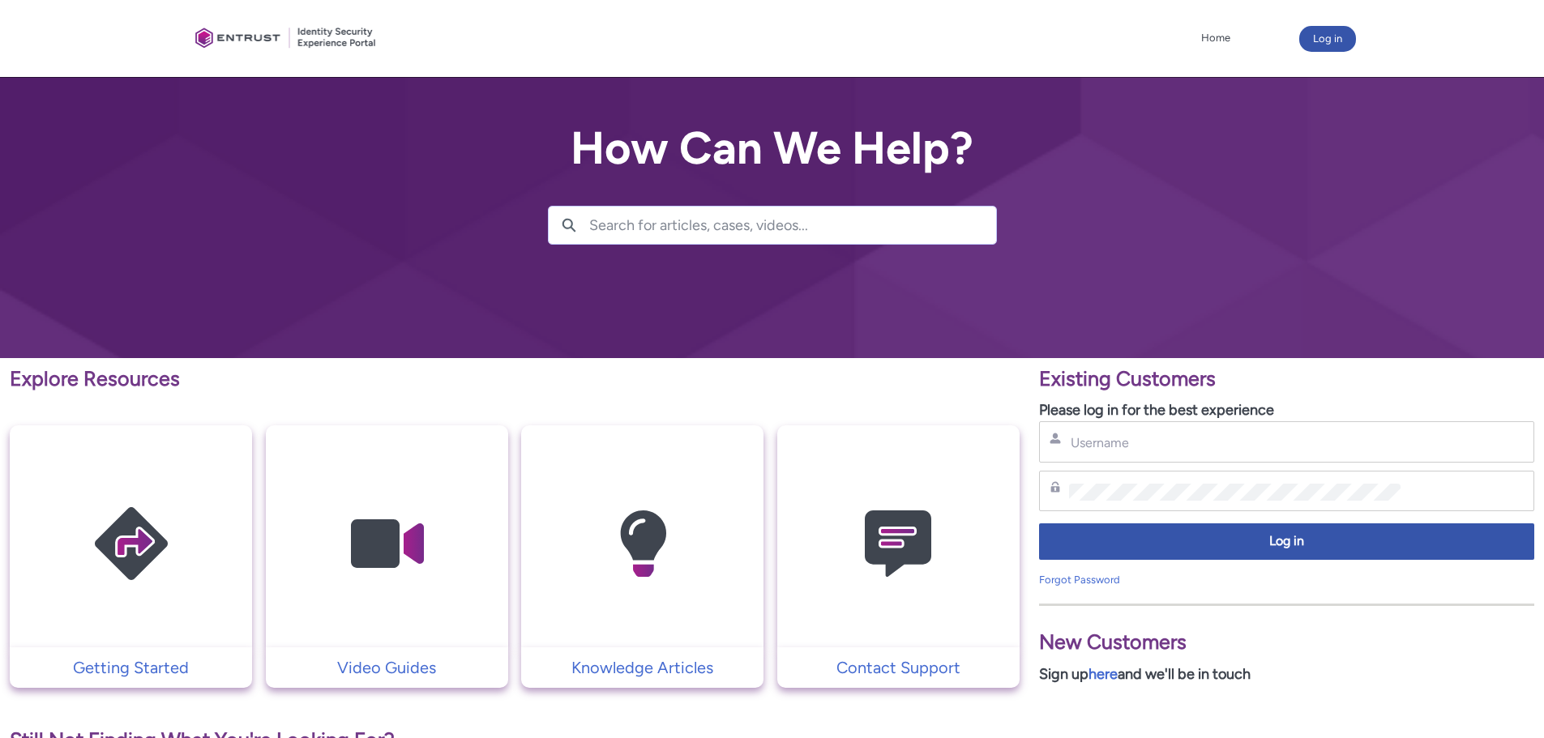
click at [285, 33] on div at bounding box center [286, 38] width 194 height 61
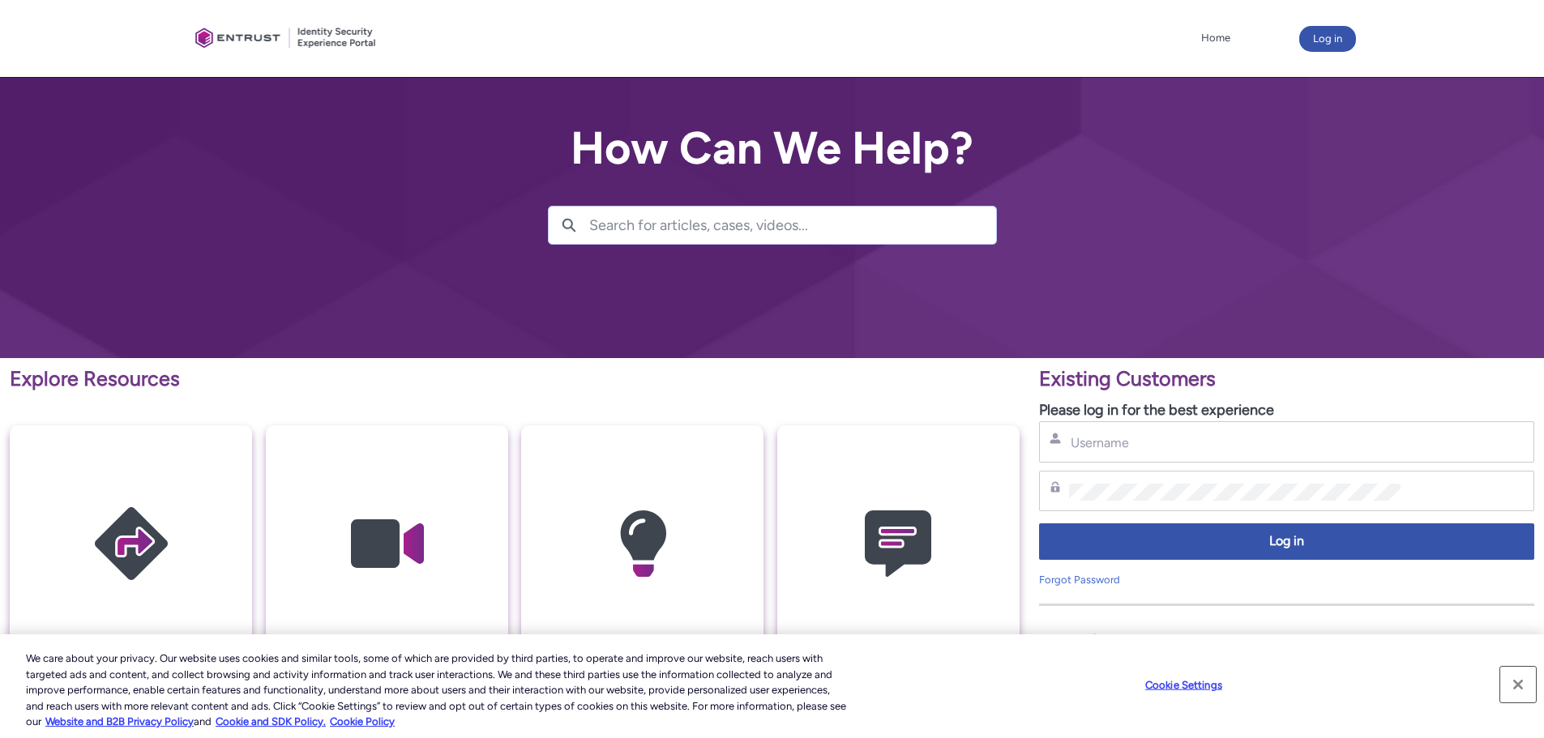
click at [1514, 683] on button "Close" at bounding box center [1518, 685] width 36 height 36
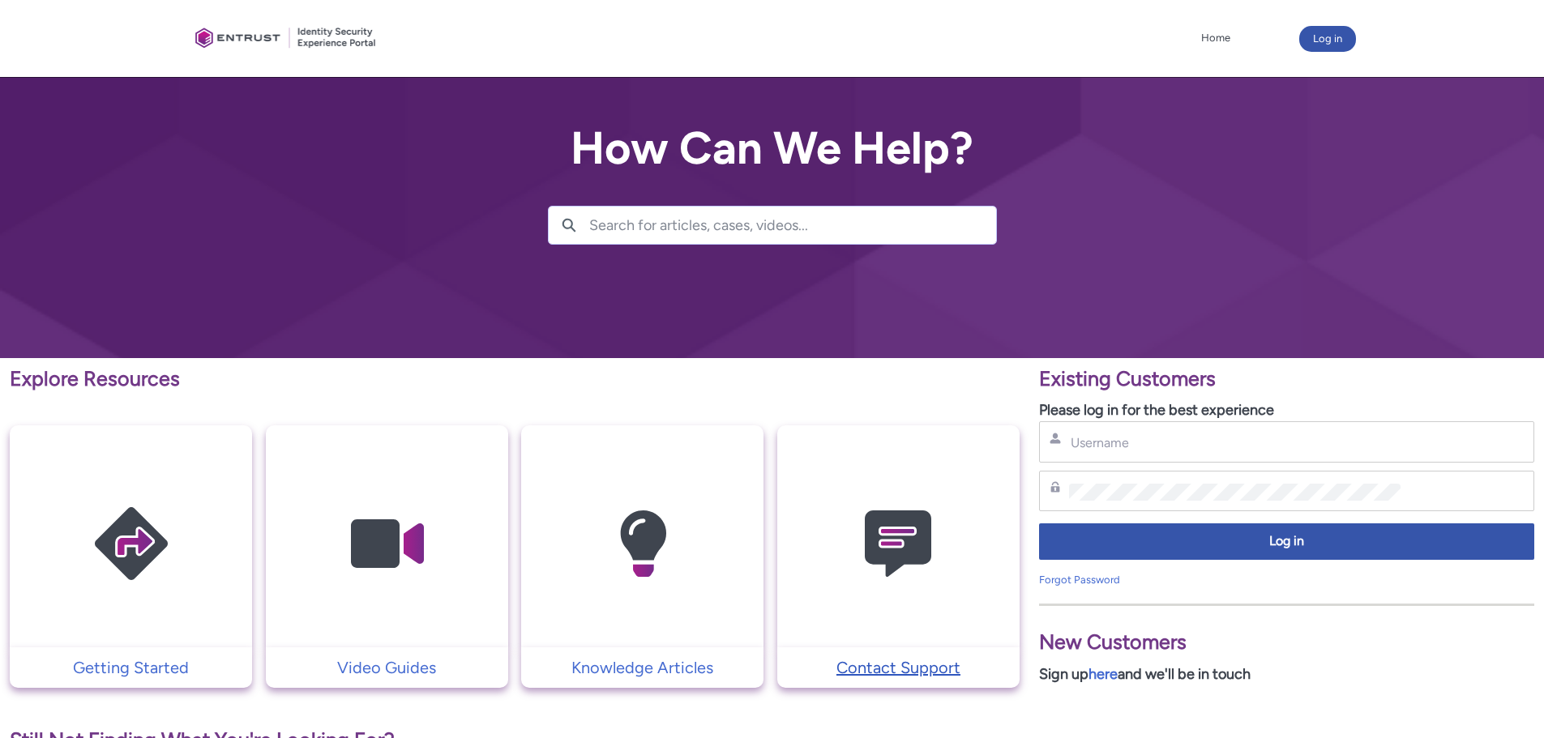
click at [929, 670] on p "Contact Support" at bounding box center [898, 668] width 226 height 24
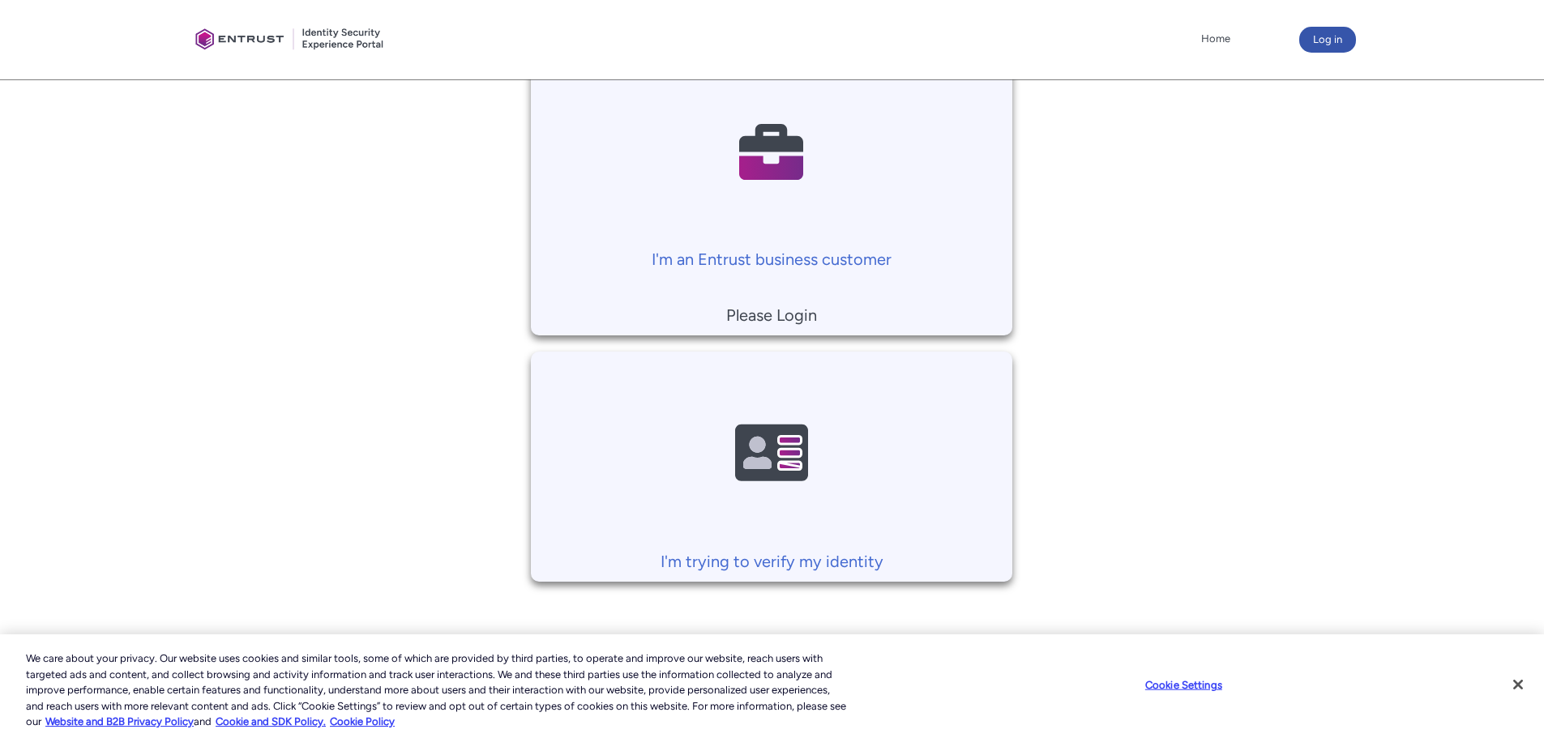
scroll to position [377, 0]
click at [804, 559] on p "I'm trying to verify my identity" at bounding box center [771, 560] width 465 height 24
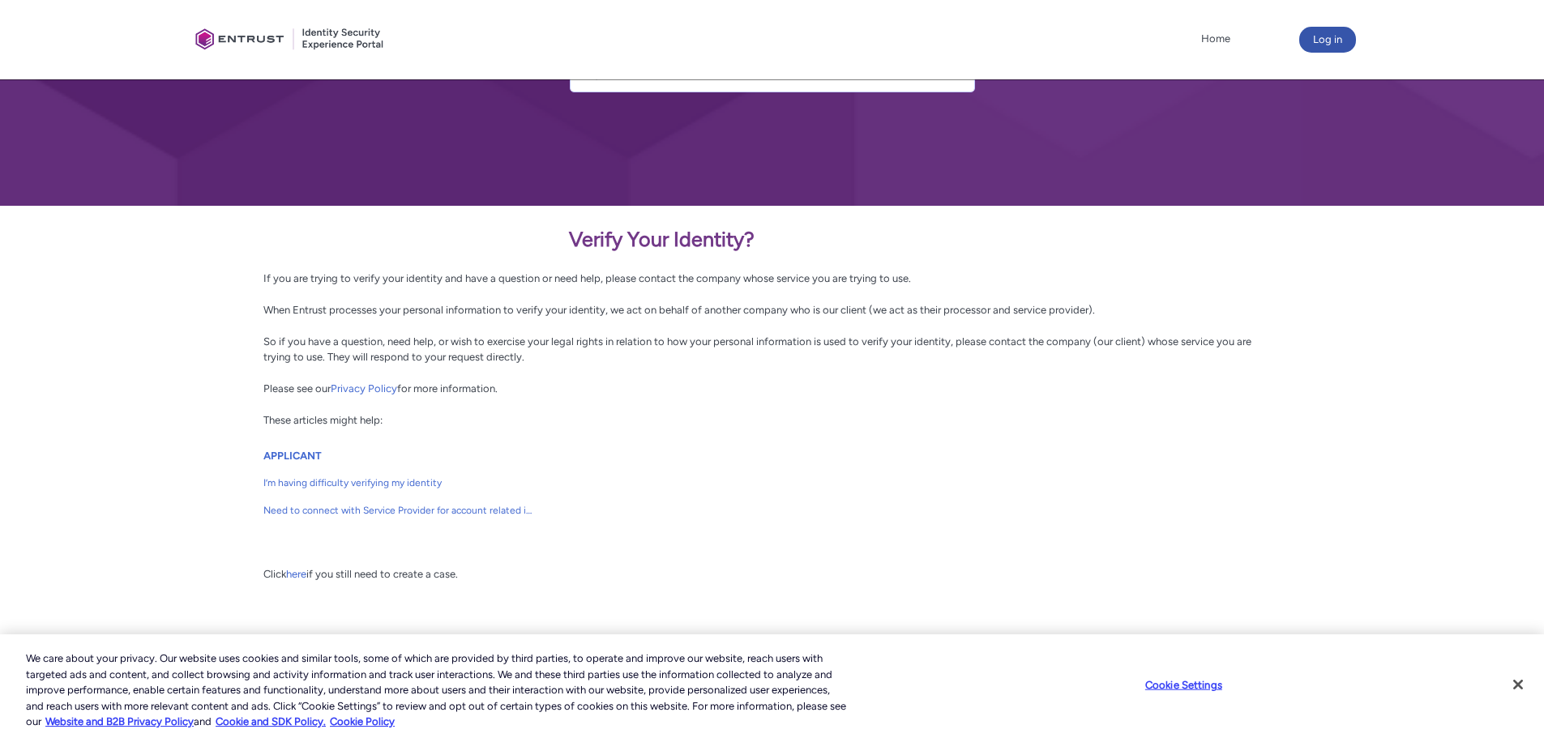
scroll to position [154, 0]
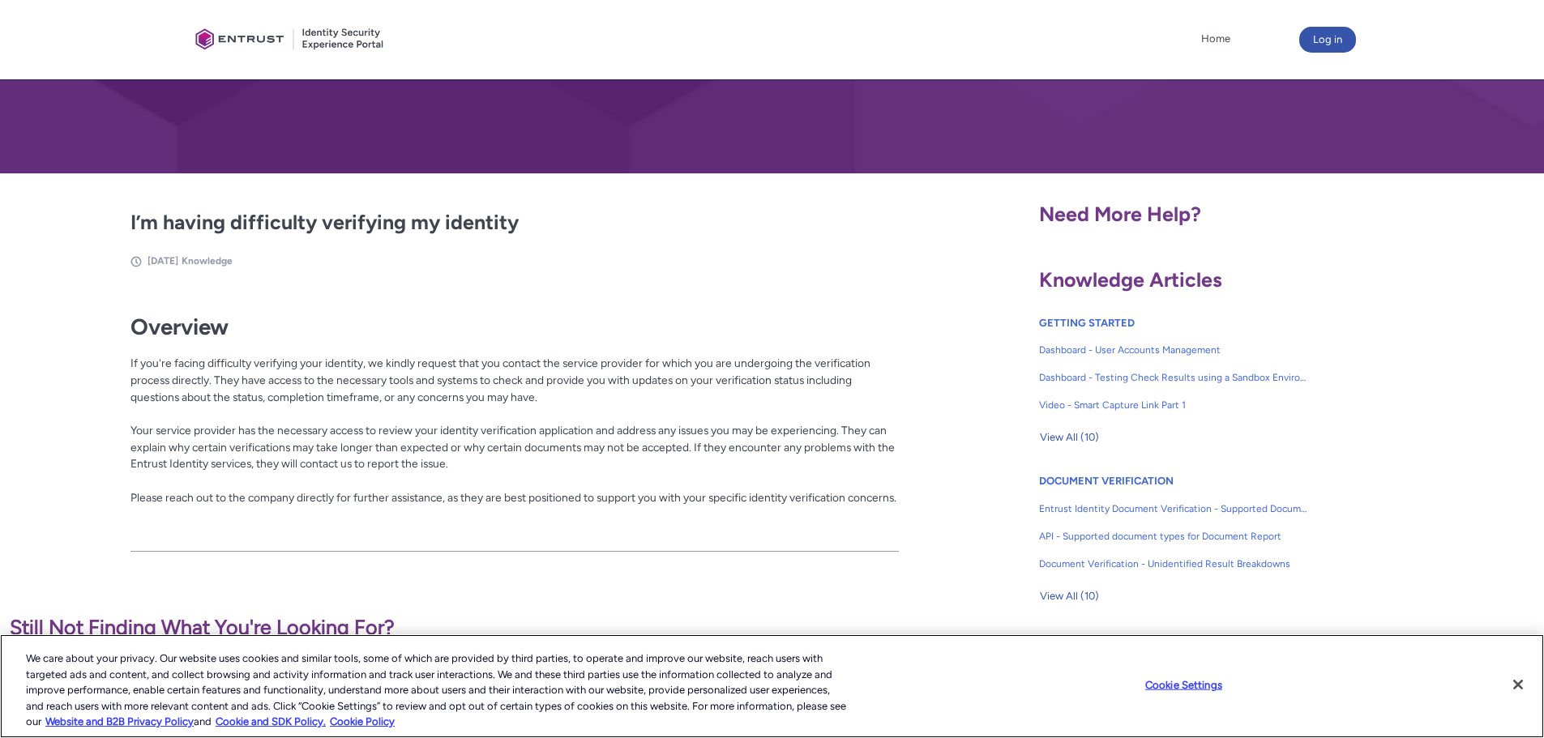
scroll to position [162, 0]
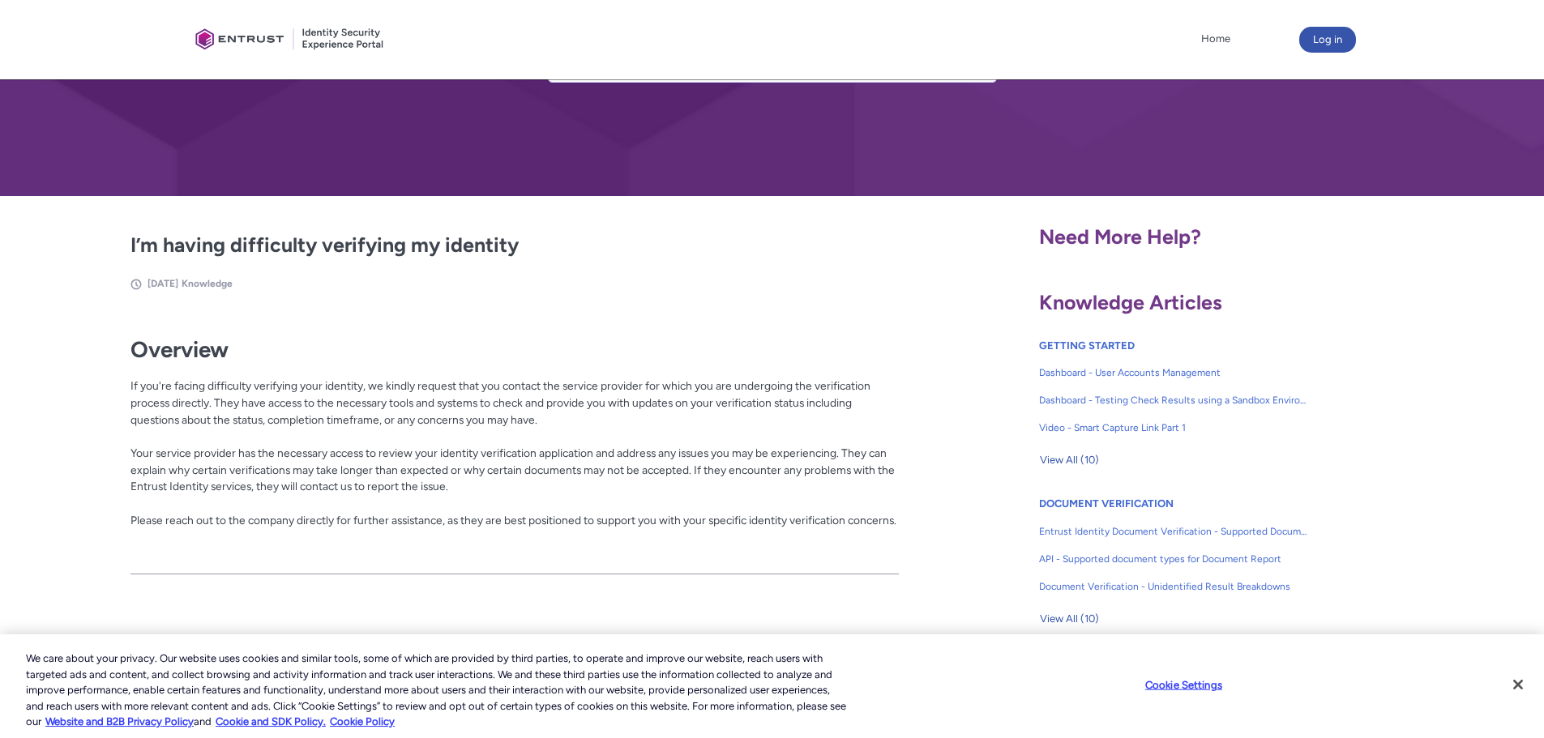
drag, startPoint x: 1288, startPoint y: 10, endPoint x: 1003, endPoint y: 26, distance: 284.9
click at [1003, 26] on div "Client Portal Home More Log in" at bounding box center [772, 39] width 1167 height 79
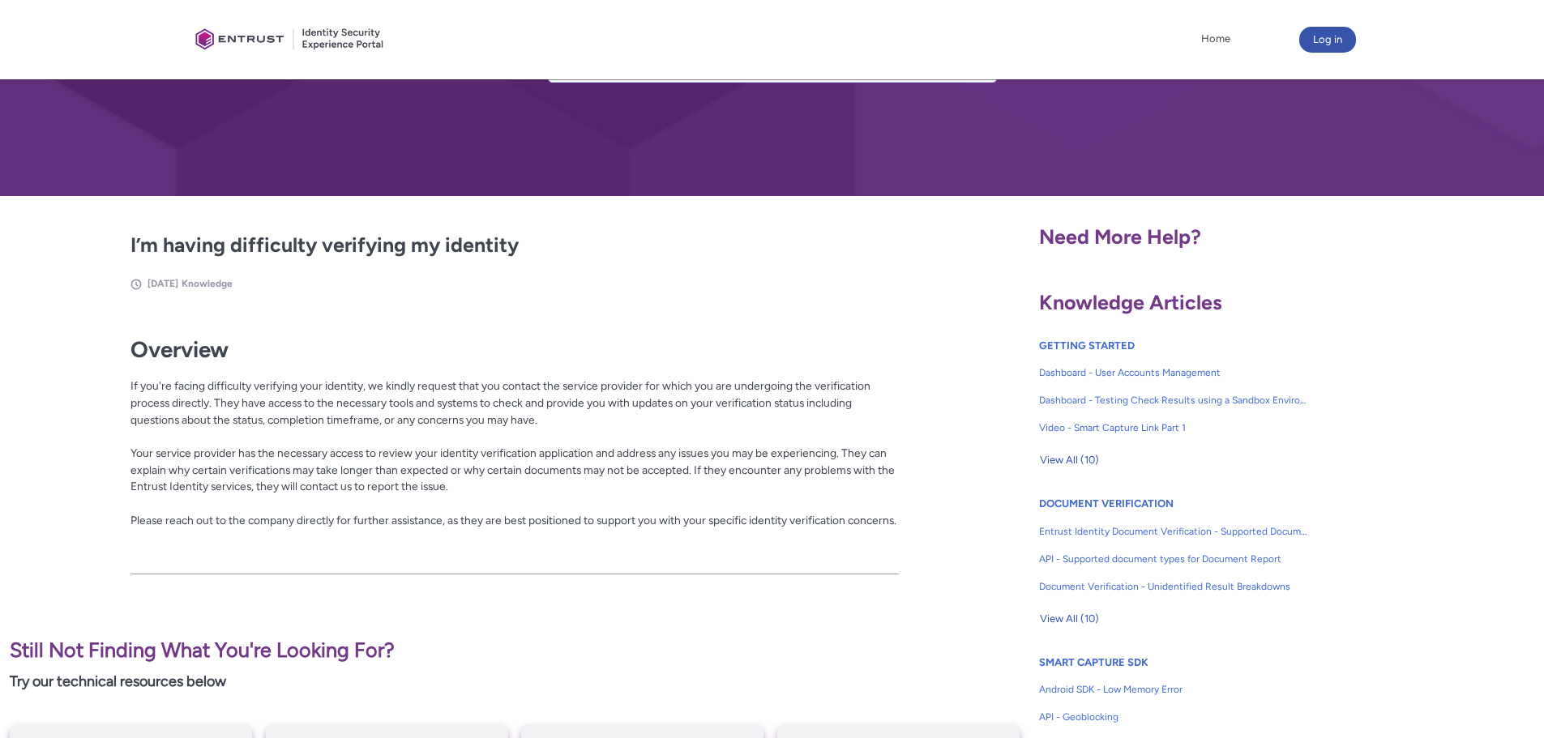
drag, startPoint x: 1409, startPoint y: 1, endPoint x: 953, endPoint y: 59, distance: 459.9
click at [953, 59] on div "Client Portal Home More Log in" at bounding box center [772, 39] width 1167 height 79
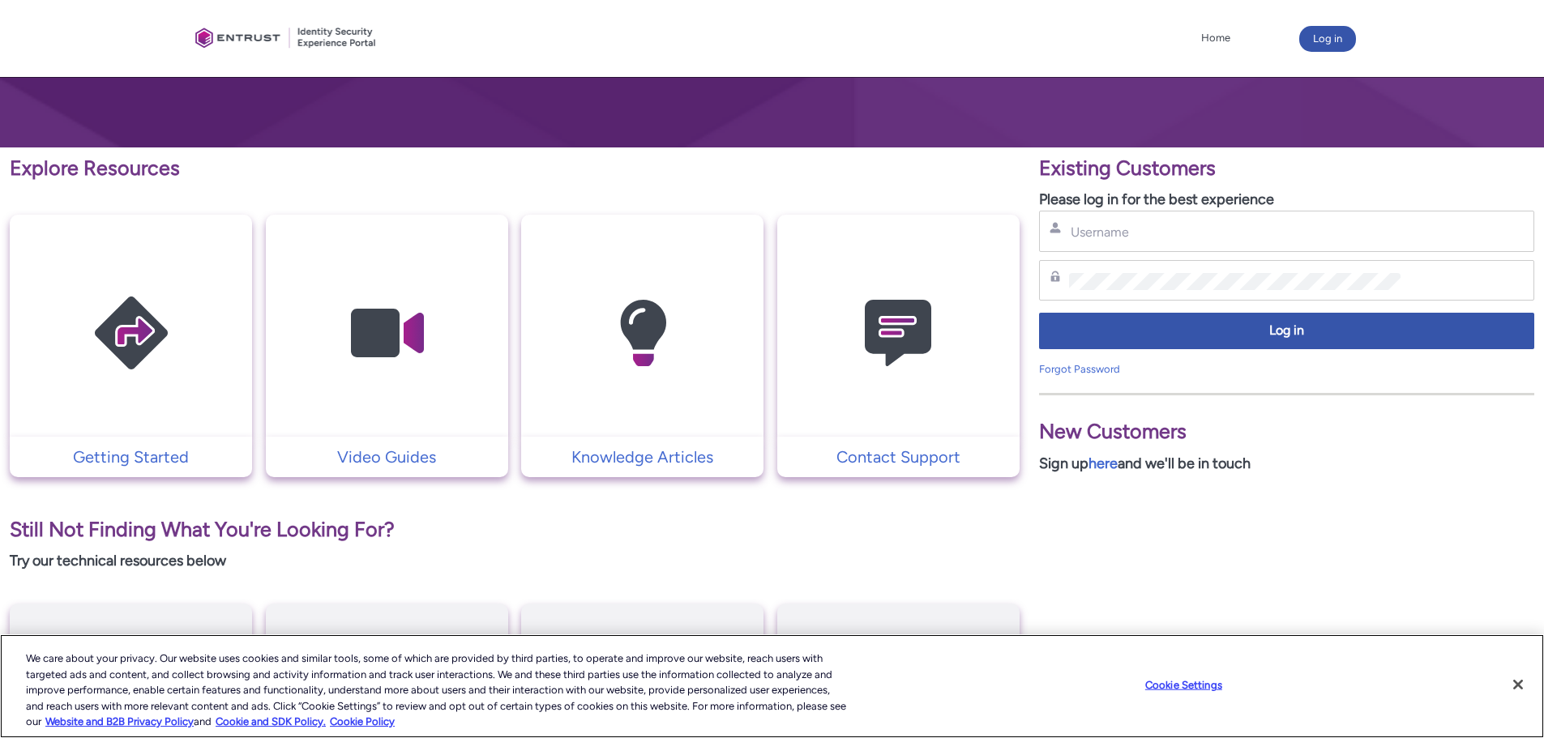
scroll to position [243, 0]
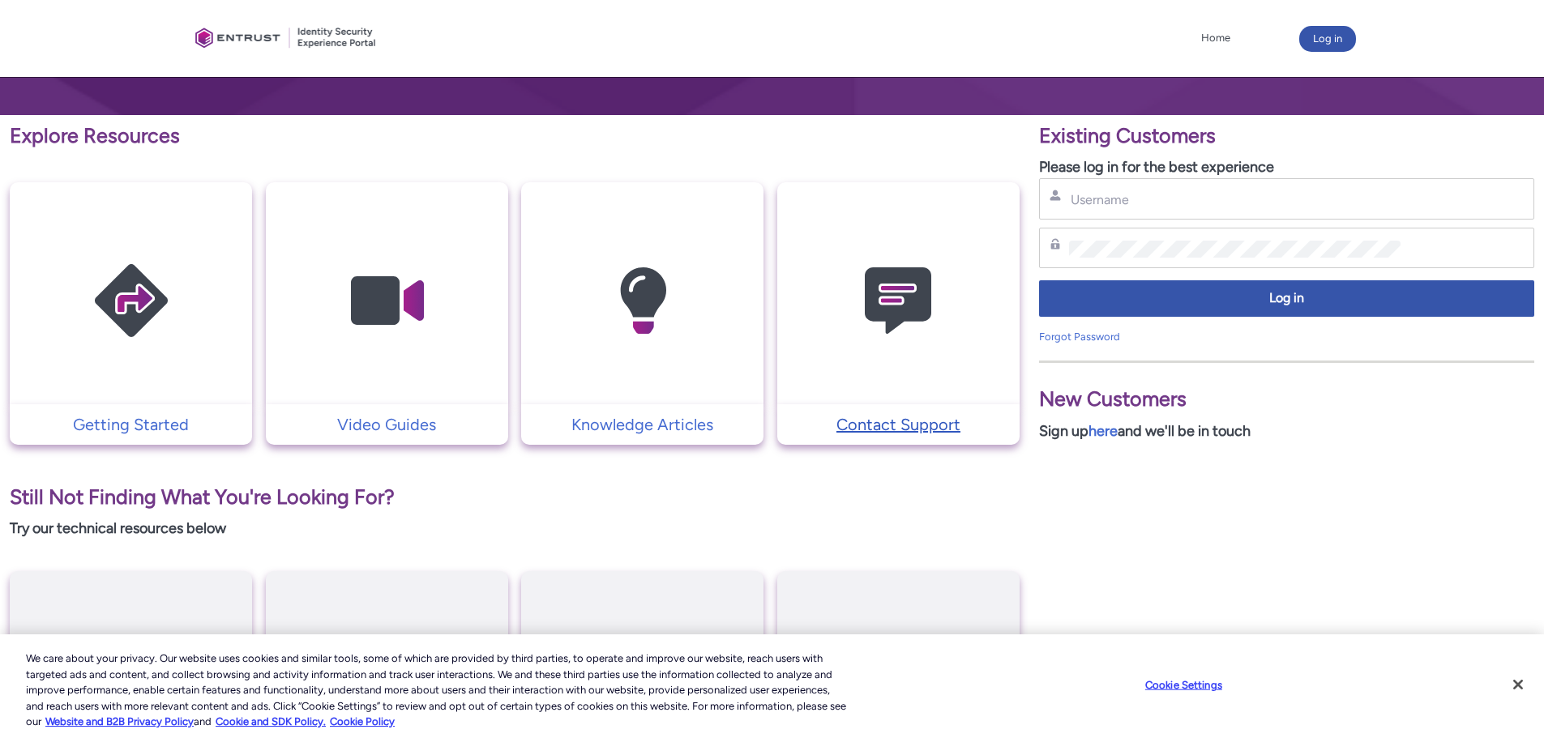
click at [882, 422] on p "Contact Support" at bounding box center [898, 424] width 226 height 24
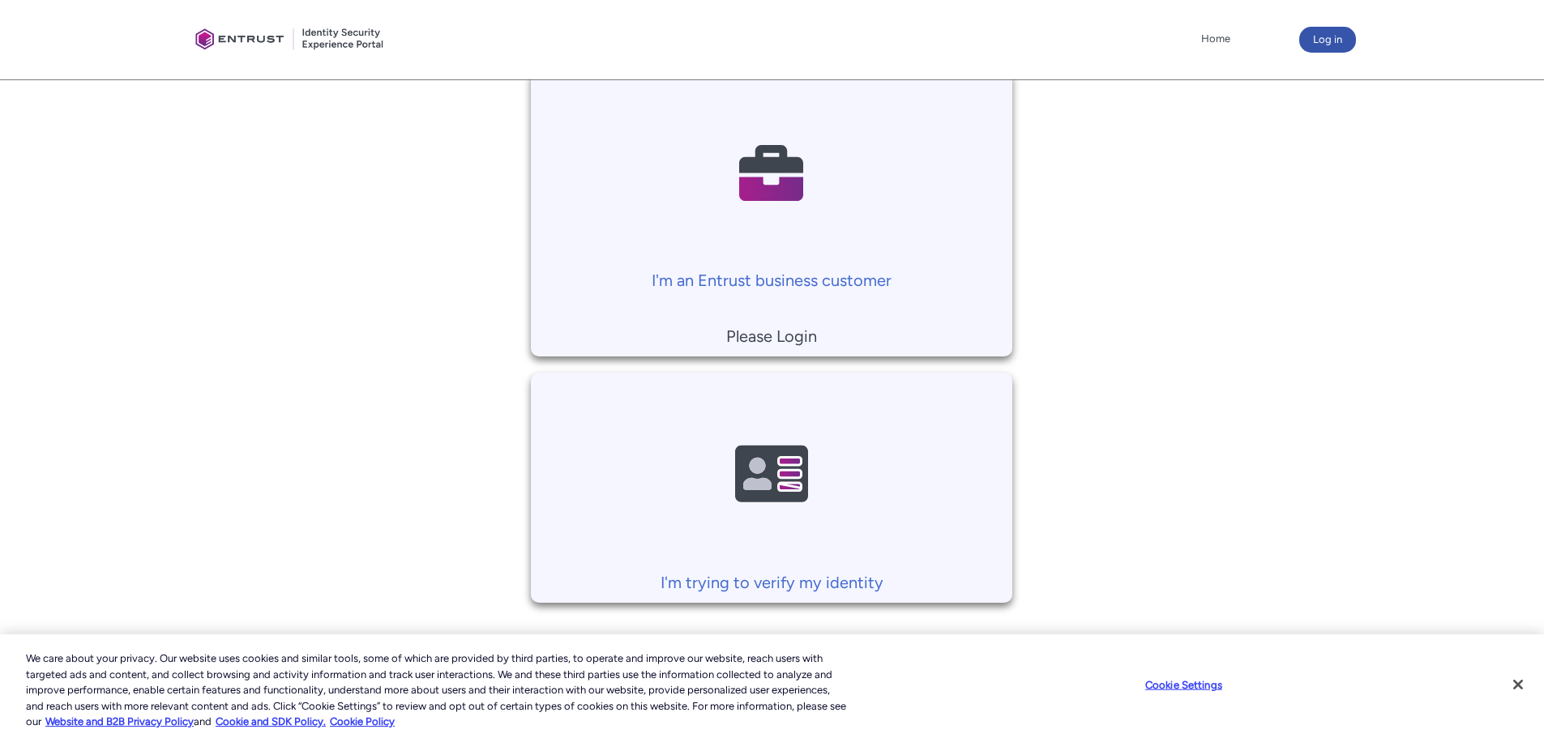
scroll to position [377, 0]
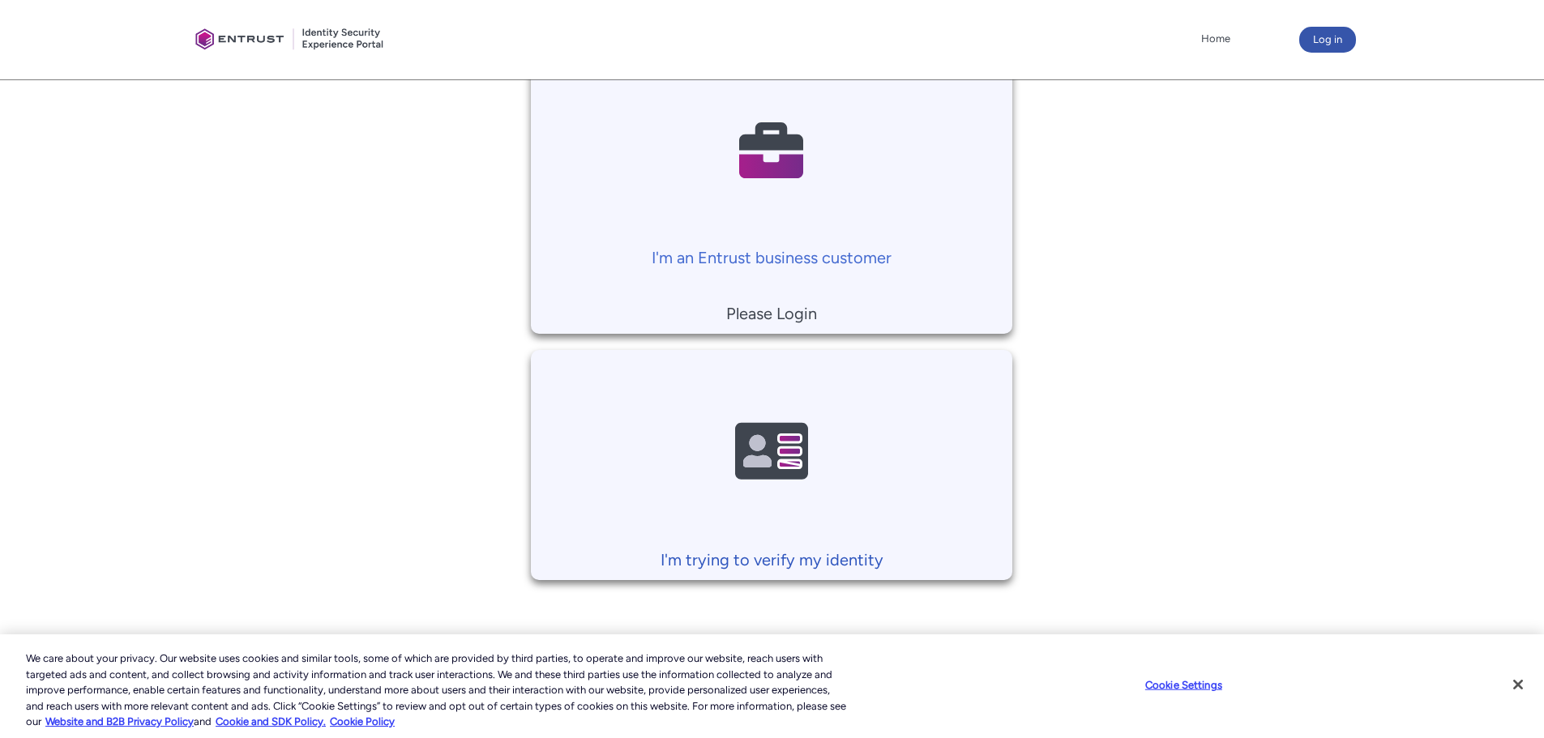
click at [863, 555] on p "I'm trying to verify my identity" at bounding box center [771, 560] width 465 height 24
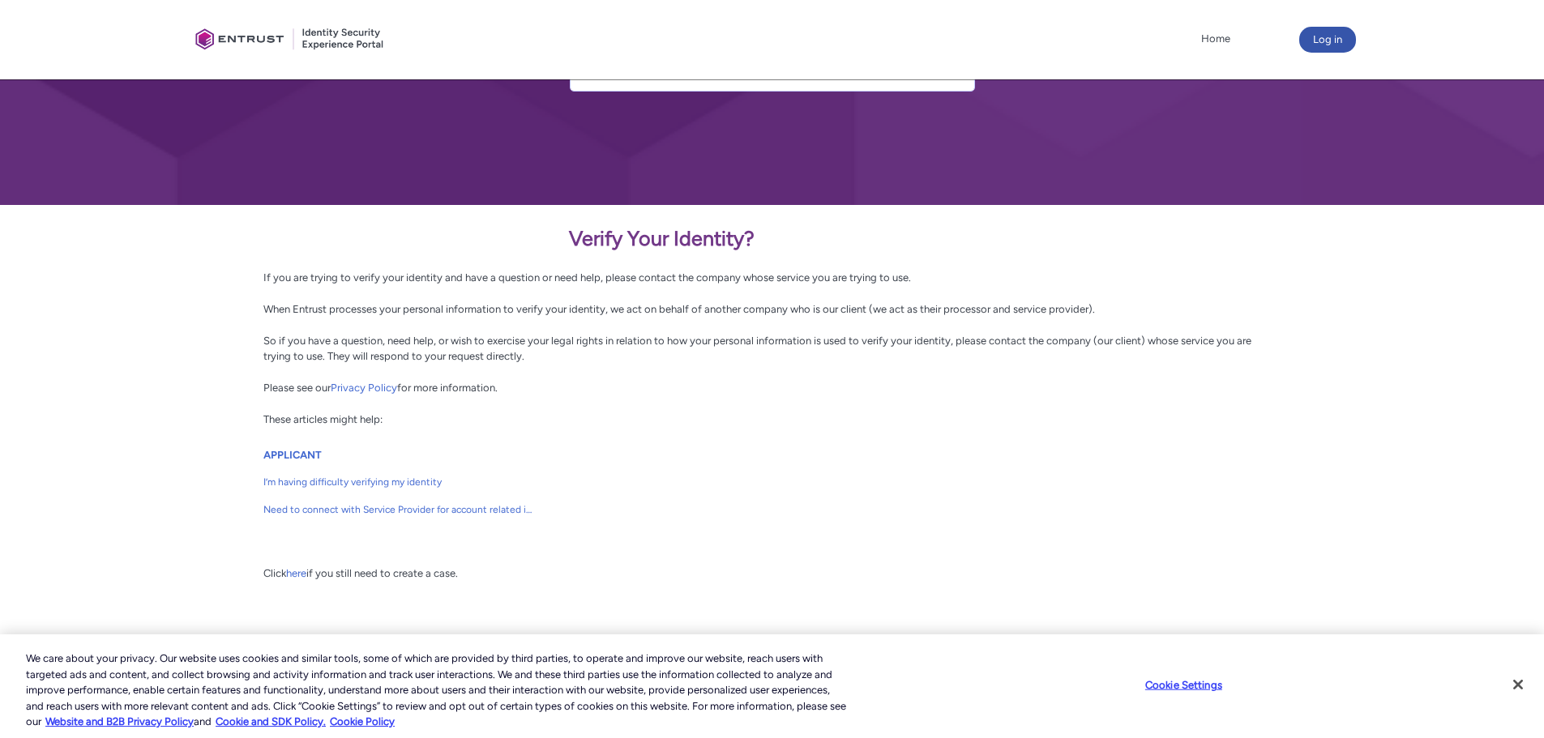
scroll to position [154, 0]
click at [301, 451] on link "APPLICANT" at bounding box center [292, 454] width 58 height 12
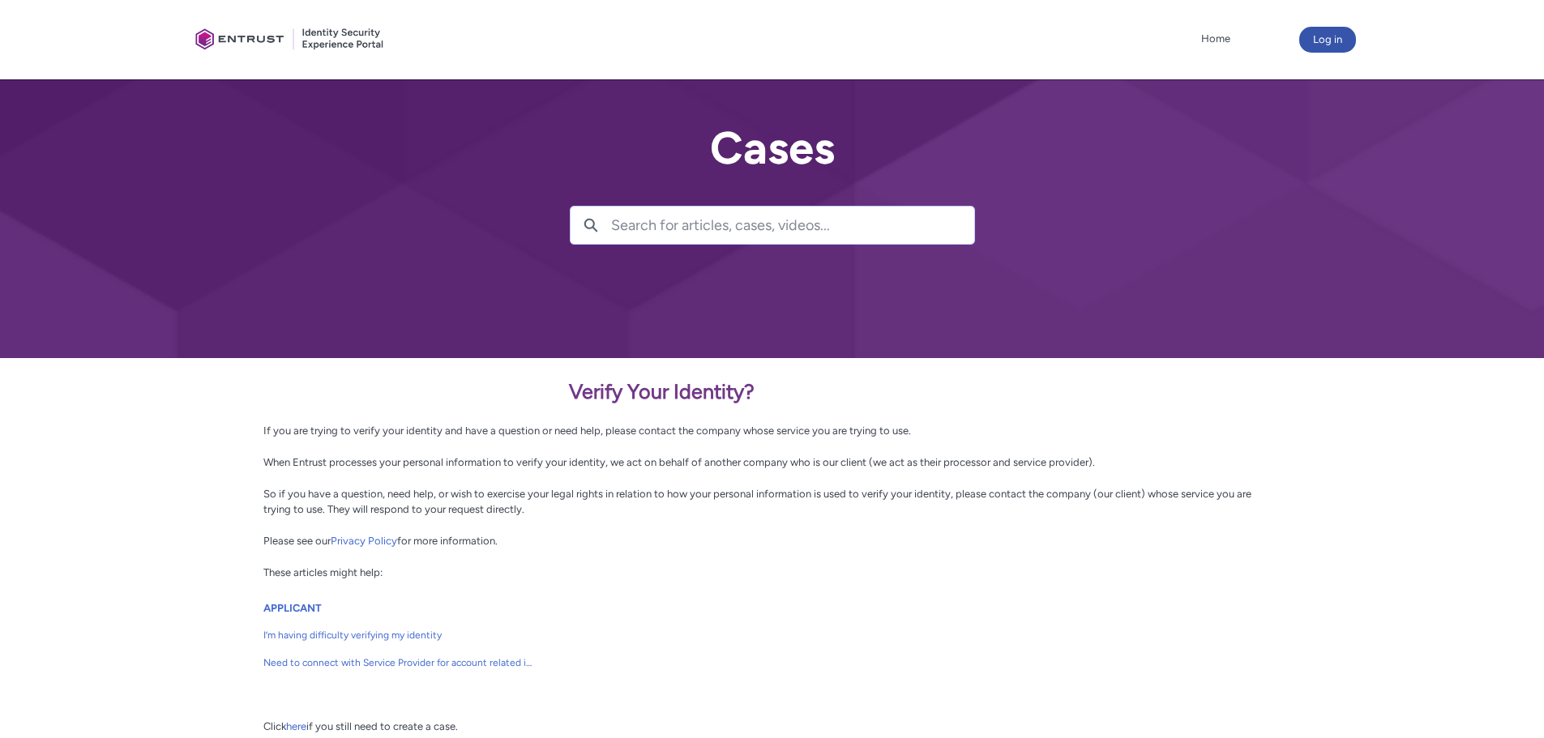
scroll to position [154, 0]
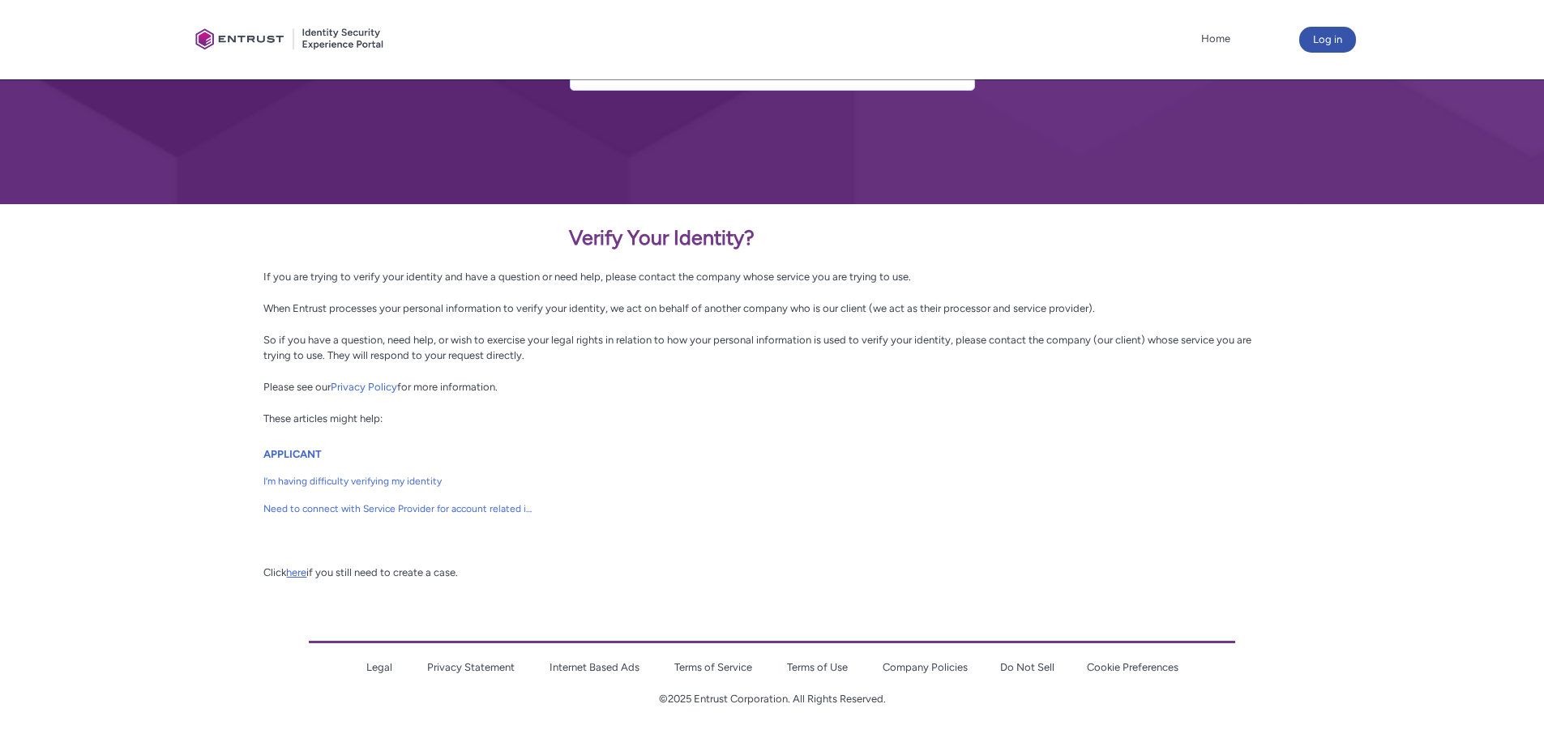
click at [298, 573] on link "here" at bounding box center [296, 572] width 20 height 12
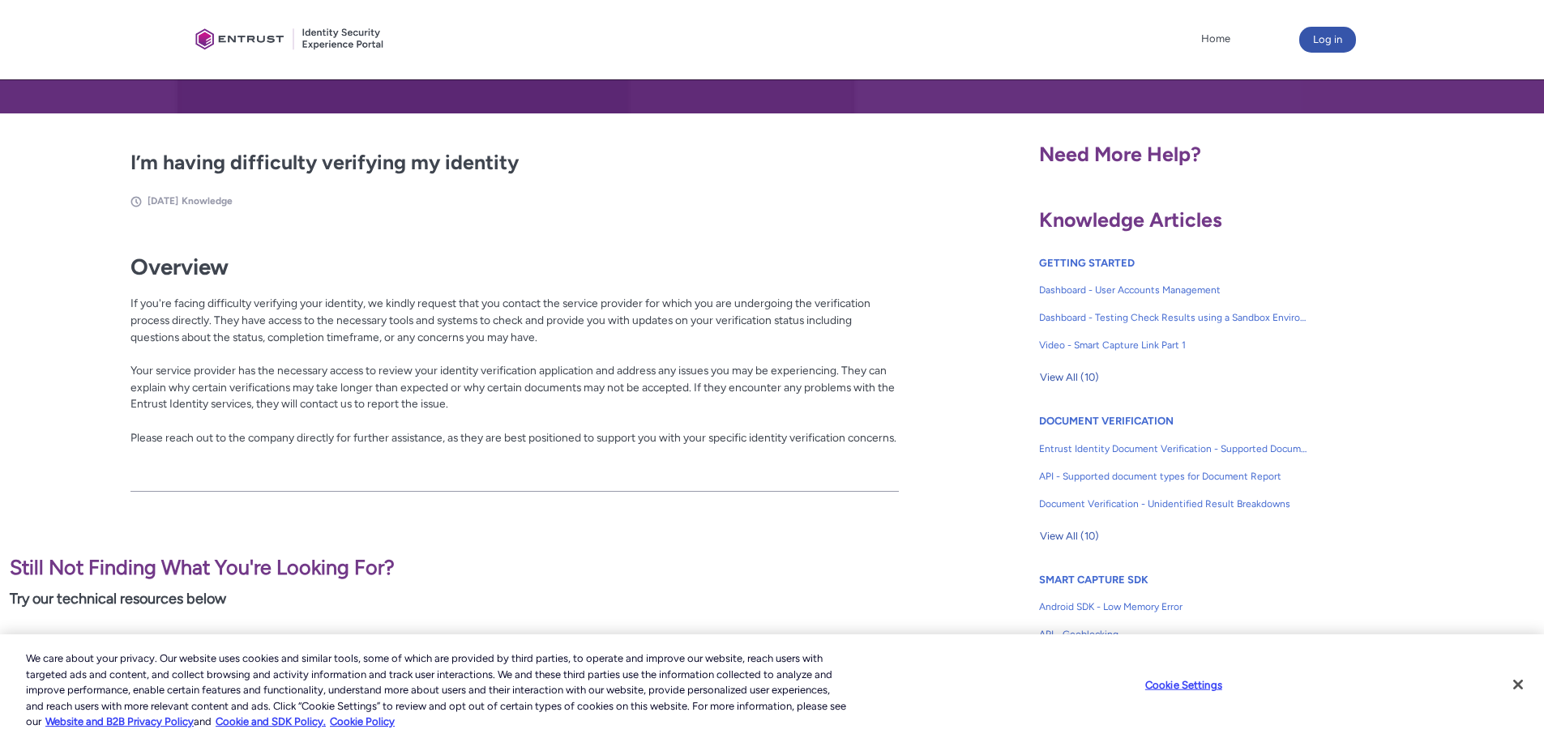
scroll to position [243, 0]
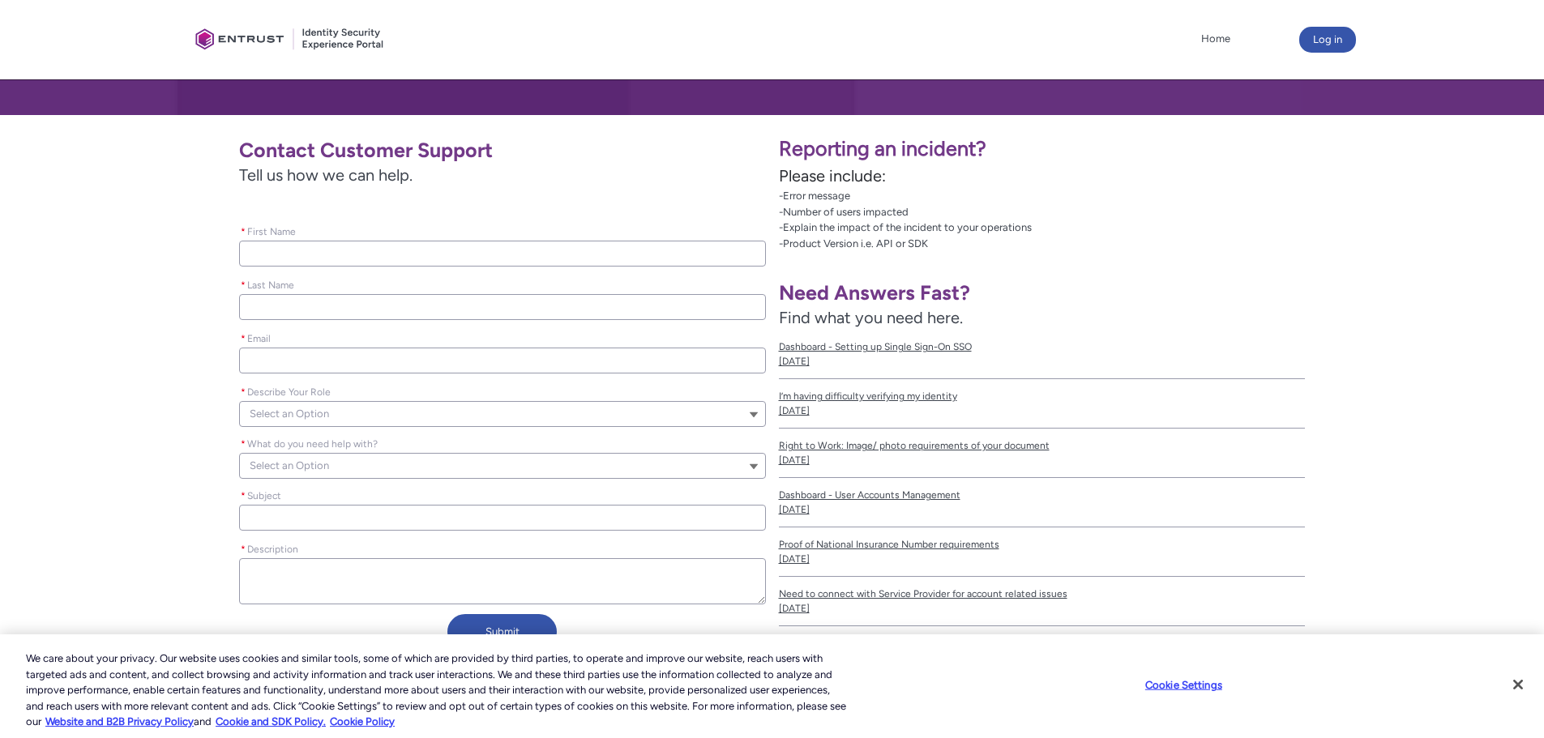
scroll to position [81, 0]
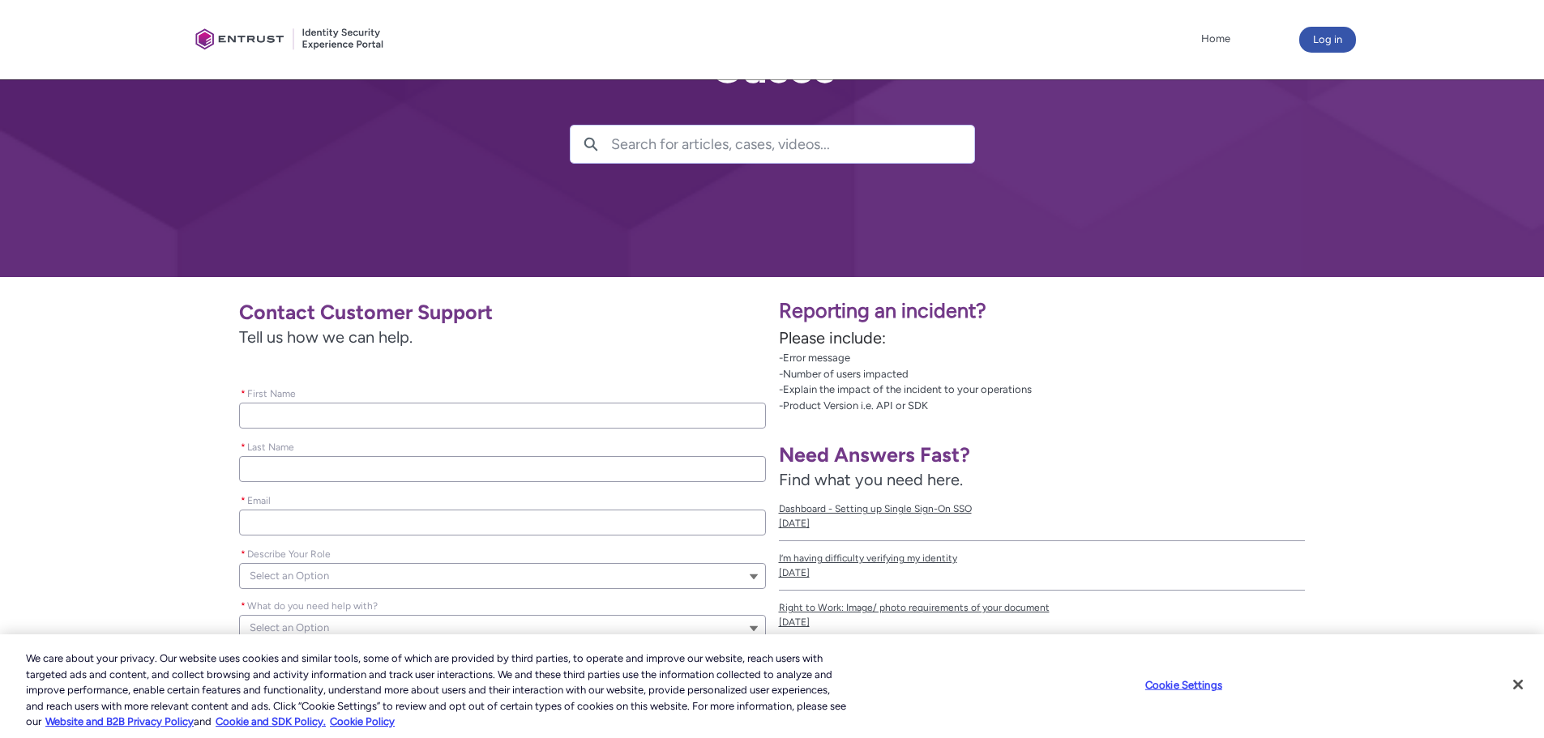
click at [332, 421] on input "* First Name" at bounding box center [502, 416] width 527 height 26
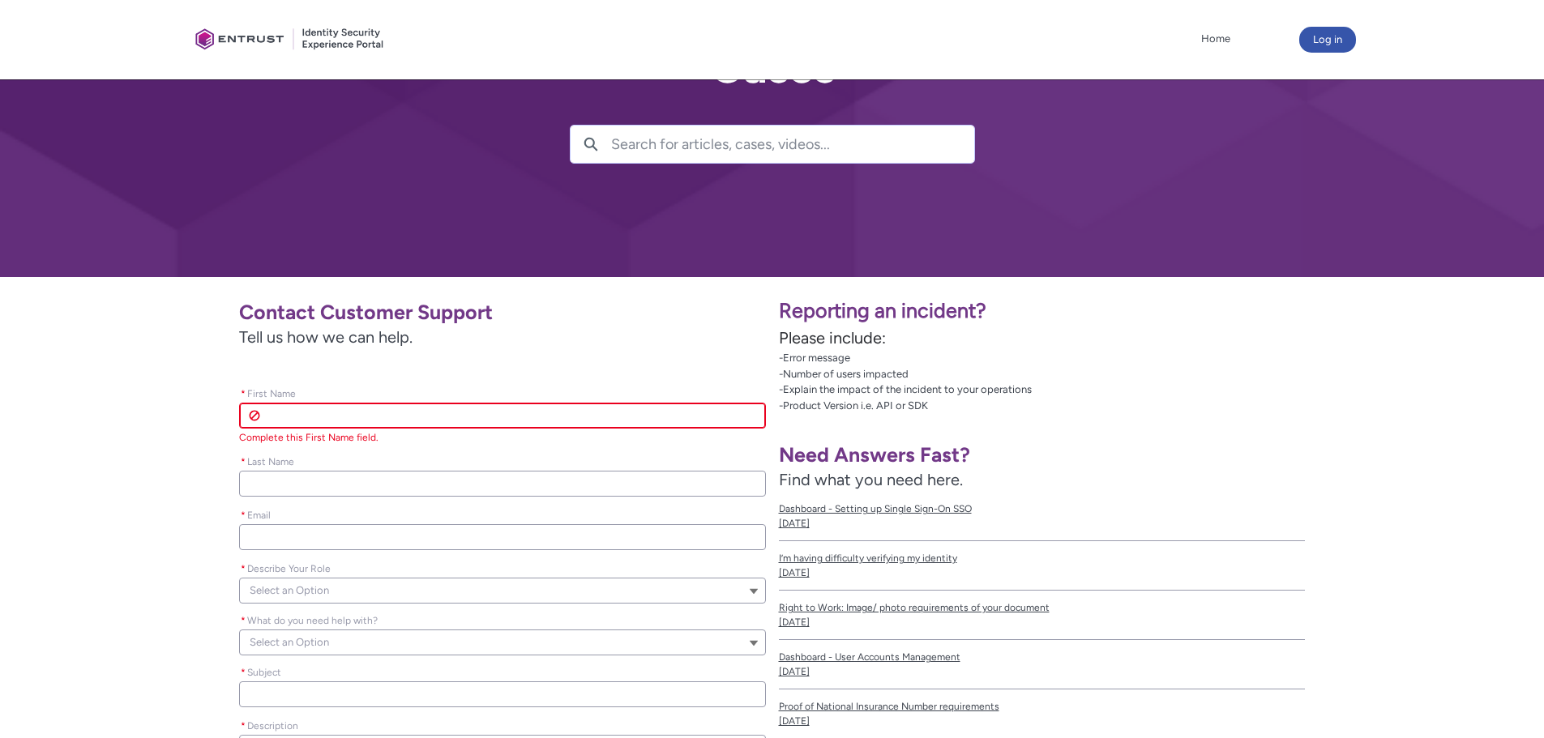
click at [329, 418] on input "* First Name" at bounding box center [502, 416] width 527 height 26
type lightning-primitive-input-simple "[PERSON_NAME]"
type input "[PERSON_NAME]"
click at [342, 488] on ul "Please leave this field empty * First Name [PERSON_NAME] First Name Complete th…" at bounding box center [502, 570] width 527 height 429
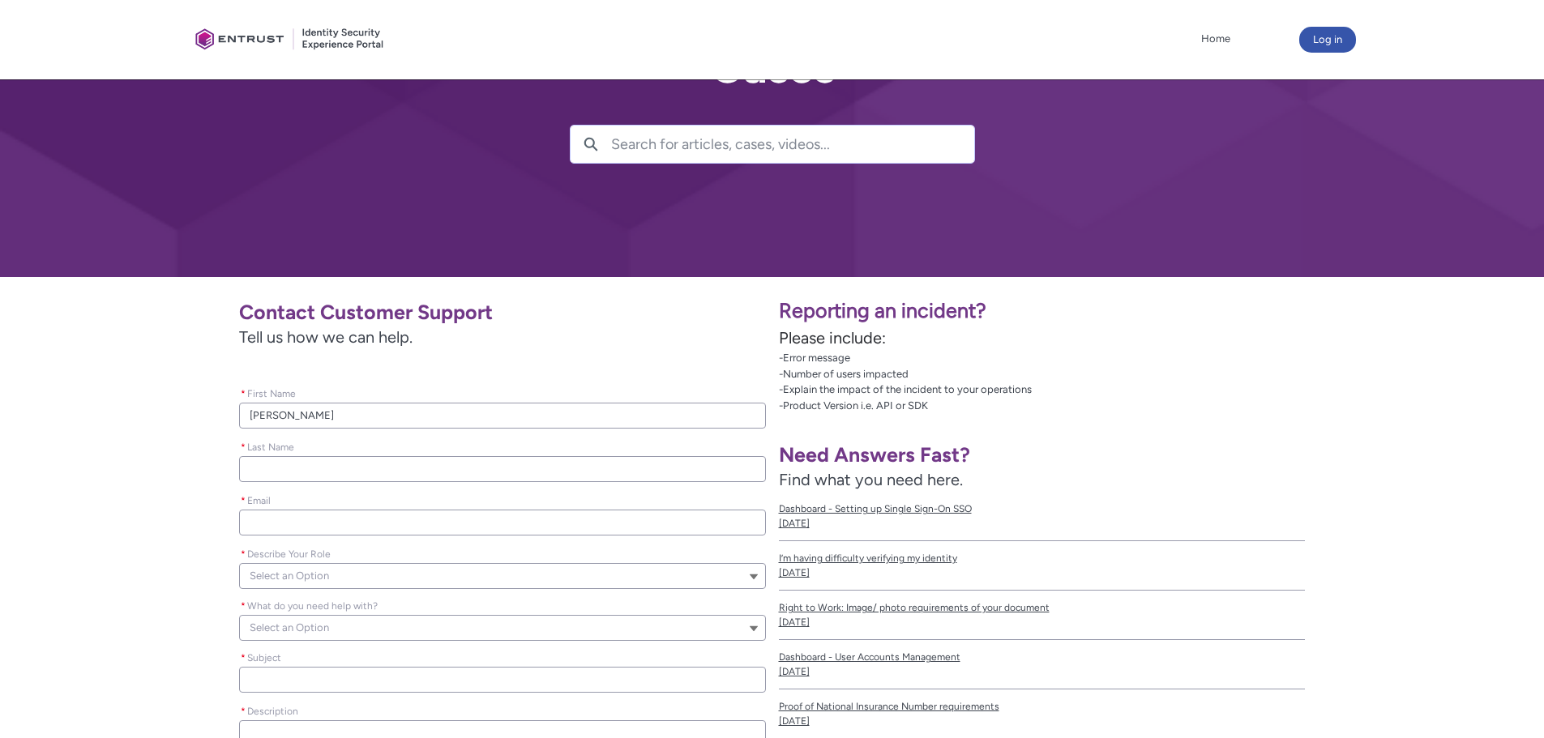
type lightning-primitive-input-simple "[PERSON_NAME]"
type input "[PERSON_NAME]"
click at [349, 532] on input "* Email" at bounding box center [502, 523] width 527 height 26
click at [288, 521] on input "* Email" at bounding box center [502, 523] width 527 height 26
type lightning-primitive-input-simple "m"
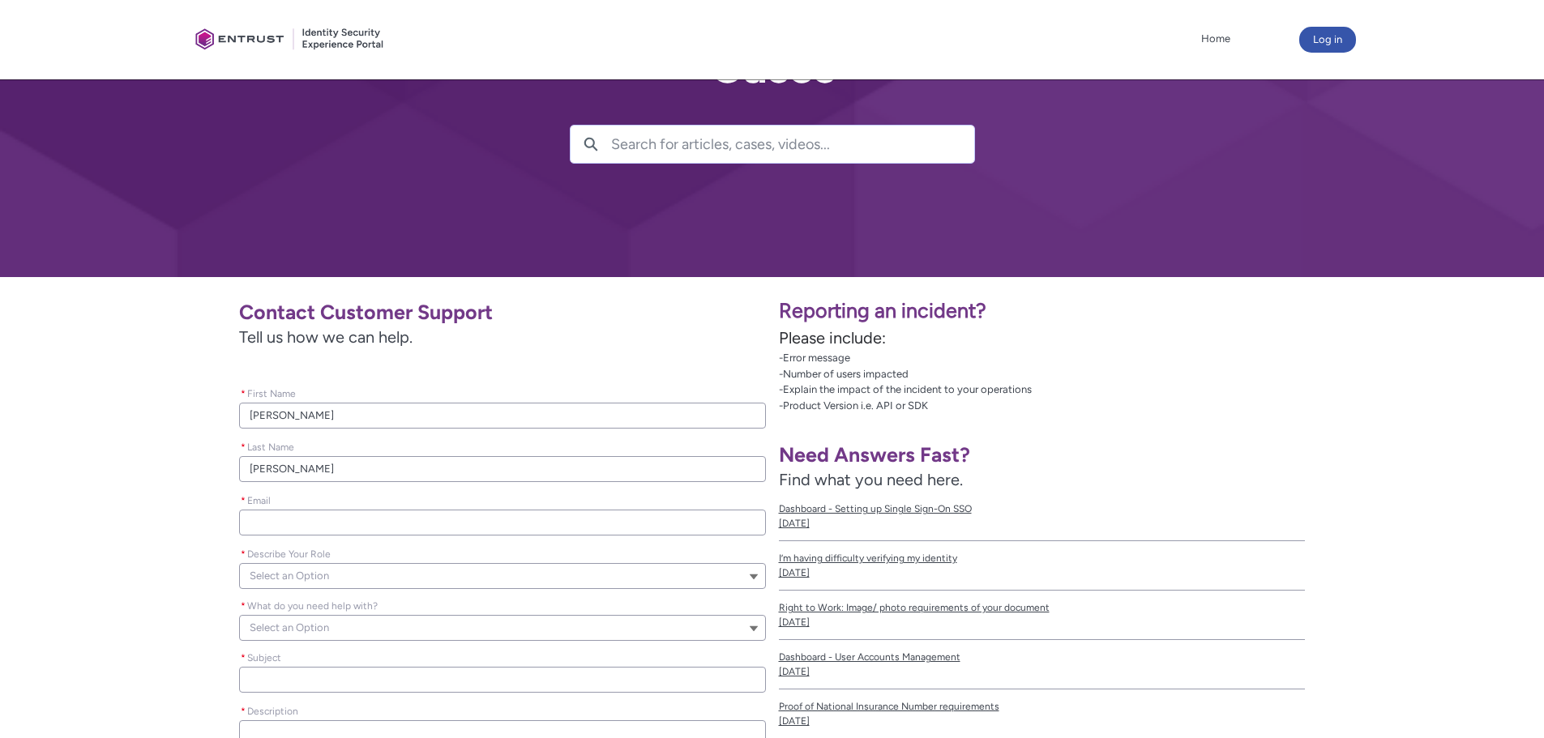
type input "m"
type lightning-primitive-input-simple "ma"
type input "ma"
type lightning-primitive-input-simple "mat"
type input "mat"
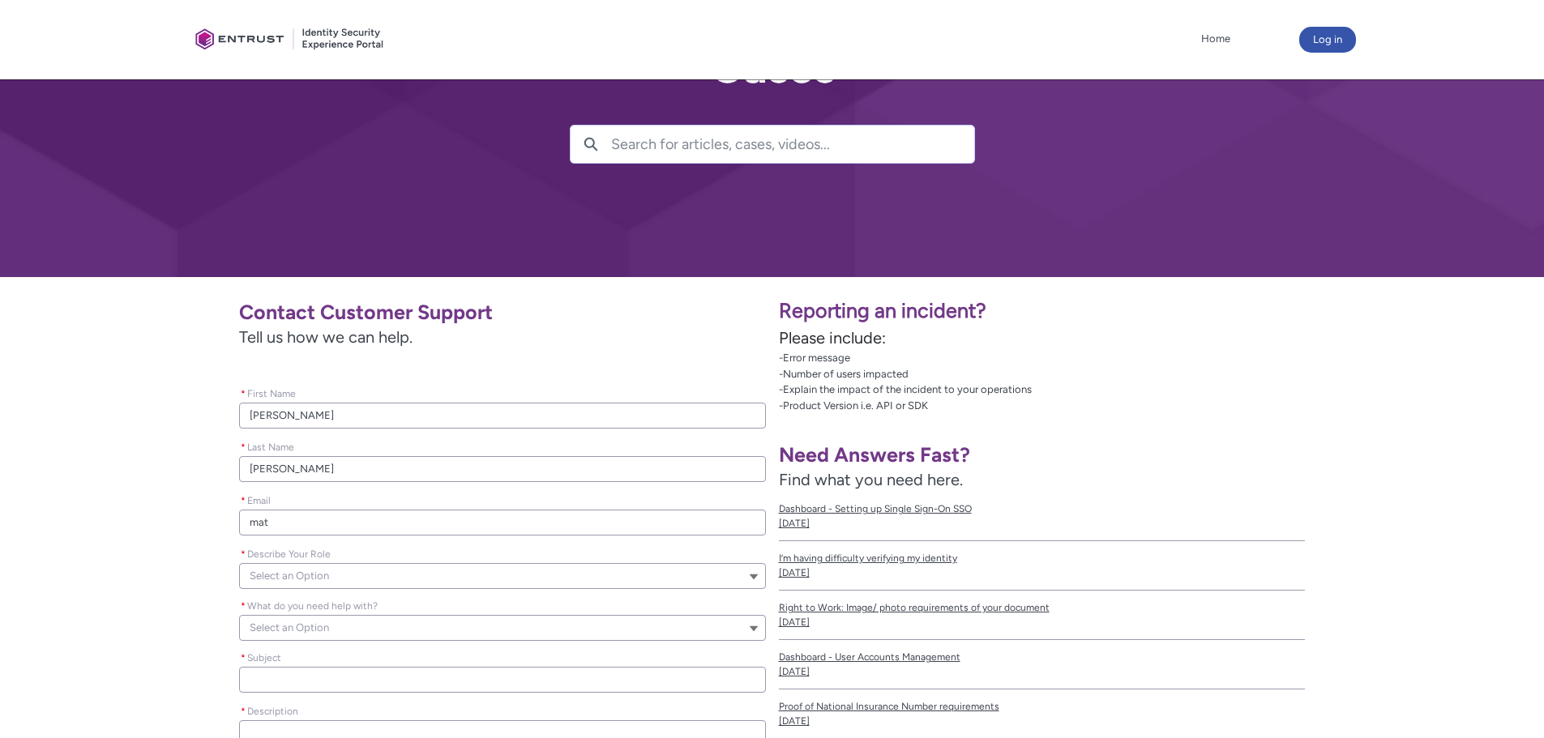
type lightning-primitive-input-simple "matt"
type input "matt"
type lightning-primitive-input-simple "matts"
type input "matts"
type lightning-primitive-input-simple "mattsc"
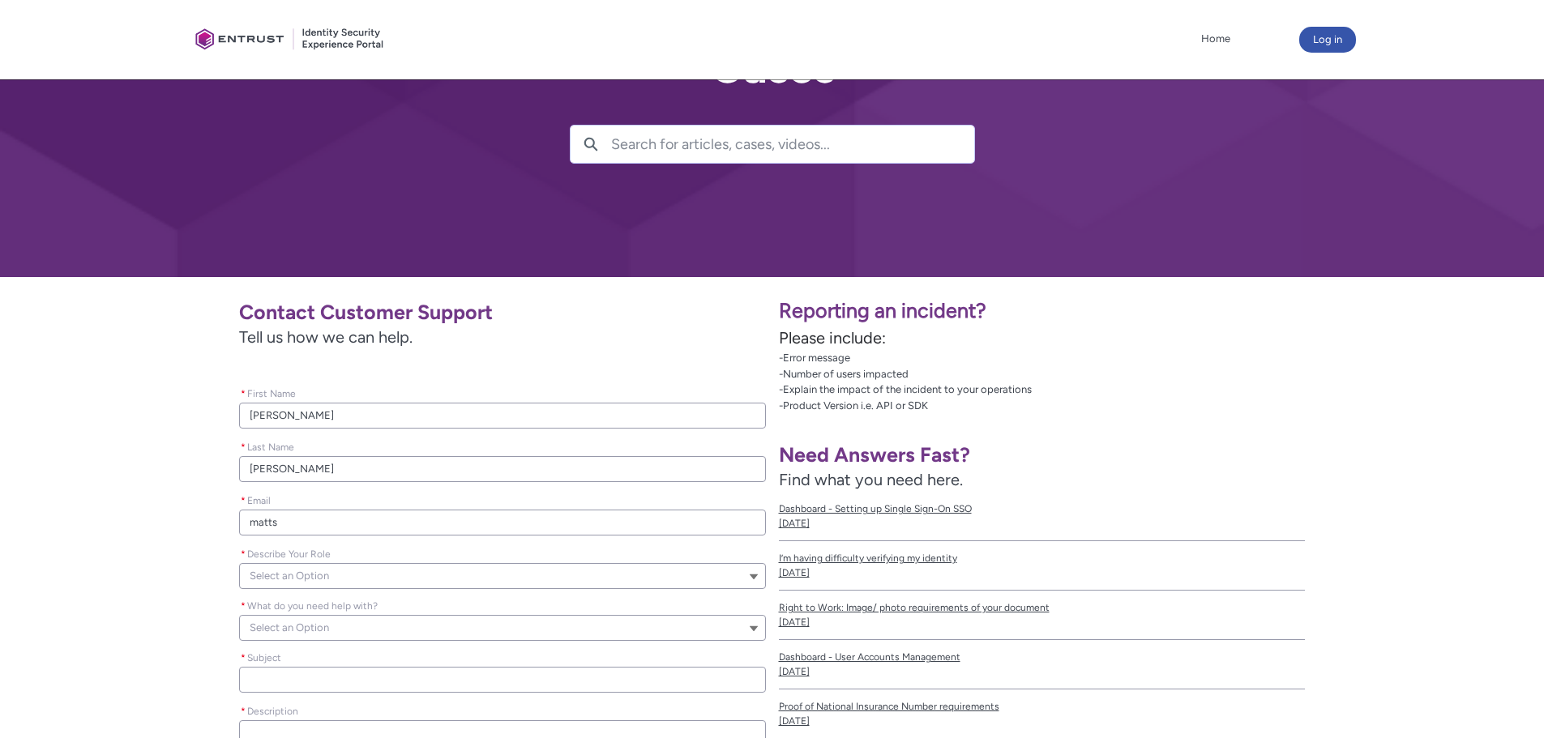
type input "mattsc"
type lightning-primitive-input-simple "mattsch"
type input "mattsch"
type lightning-primitive-input-simple "mattschw"
type input "mattschw"
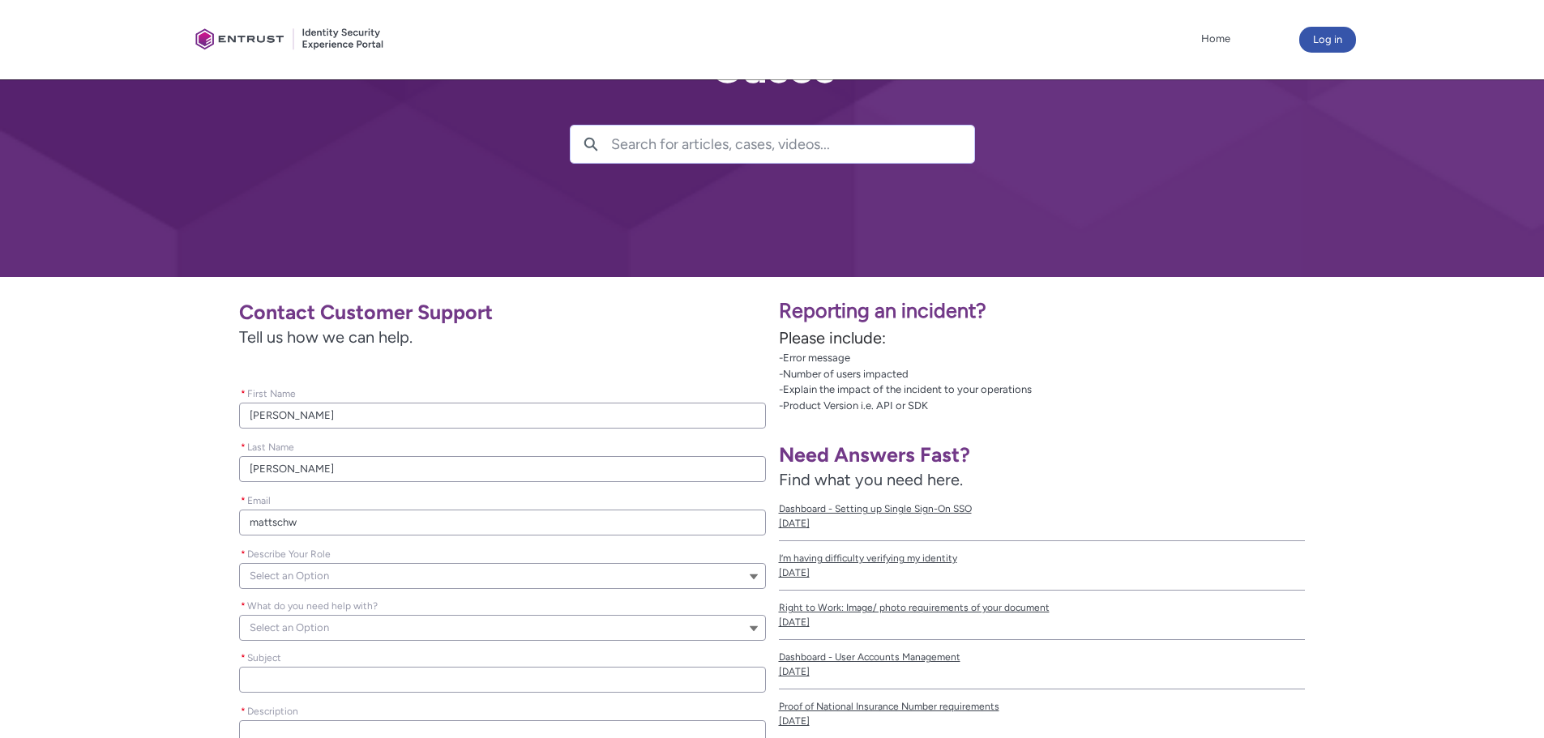
type lightning-primitive-input-simple "mattschwi"
type input "mattschwi"
type lightning-primitive-input-simple "mattschwin"
type input "mattschwin"
type lightning-primitive-input-simple "mattschwind"
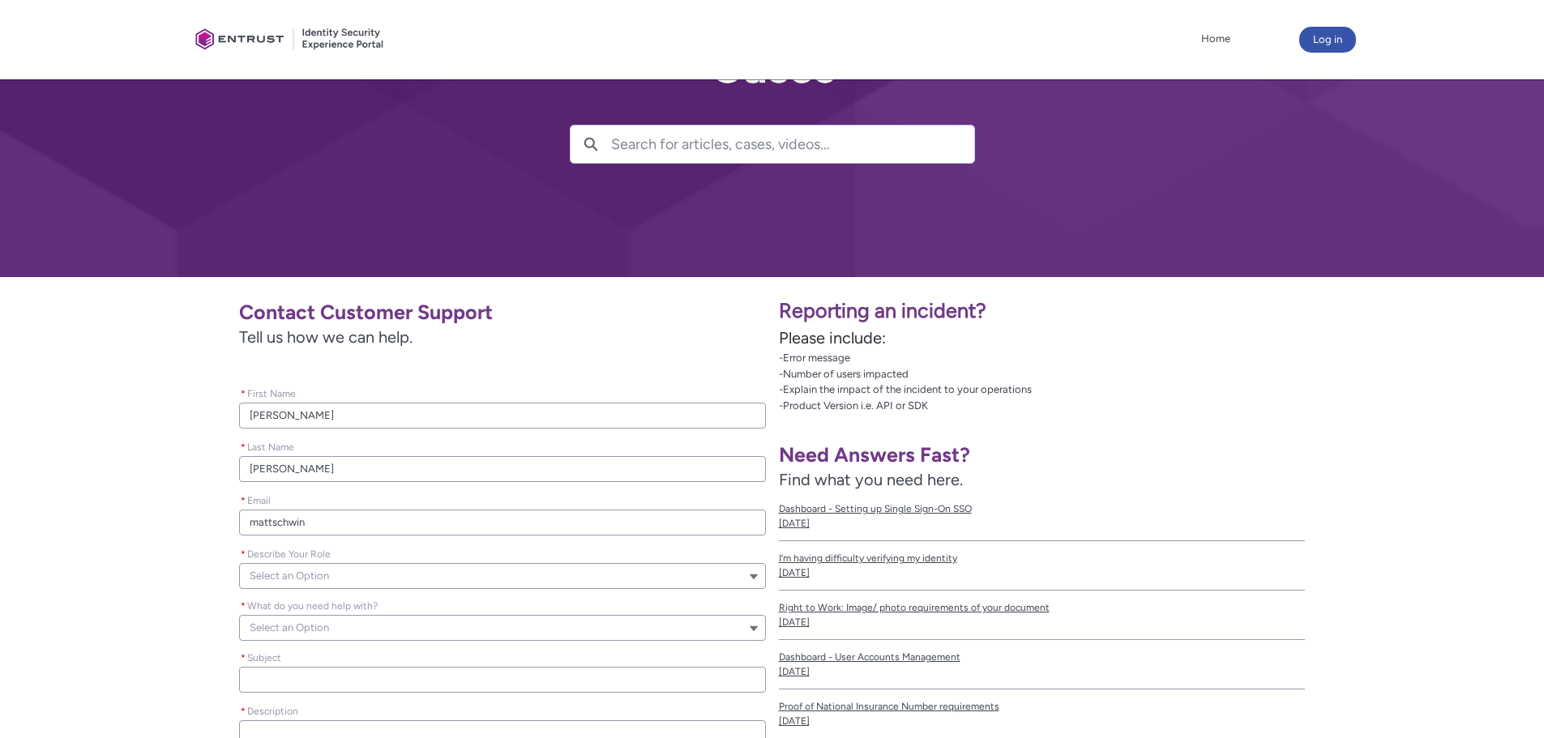
type input "mattschwind"
type lightning-primitive-input-simple "mattschwinde"
type input "mattschwinde"
type lightning-primitive-input-simple "mattschwinden"
type input "mattschwinden"
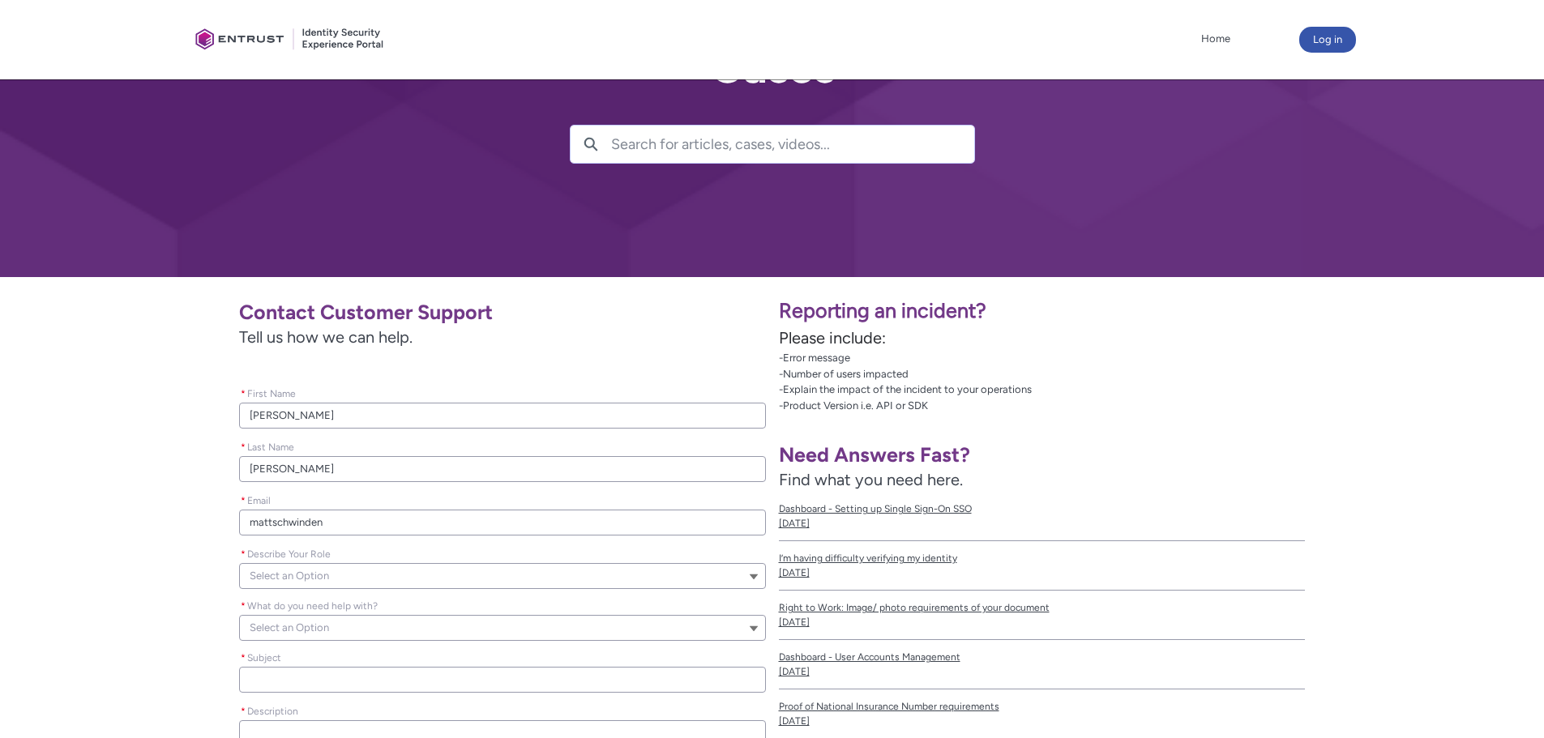
type lightning-primitive-input-simple "[EMAIL_ADDRESS][DOMAIN_NAME]"
type input "[EMAIL_ADDRESS][DOMAIN_NAME]"
click at [204, 558] on div "Contact Customer Support Tell us how we can help. Please leave this field empty…" at bounding box center [389, 554] width 753 height 529
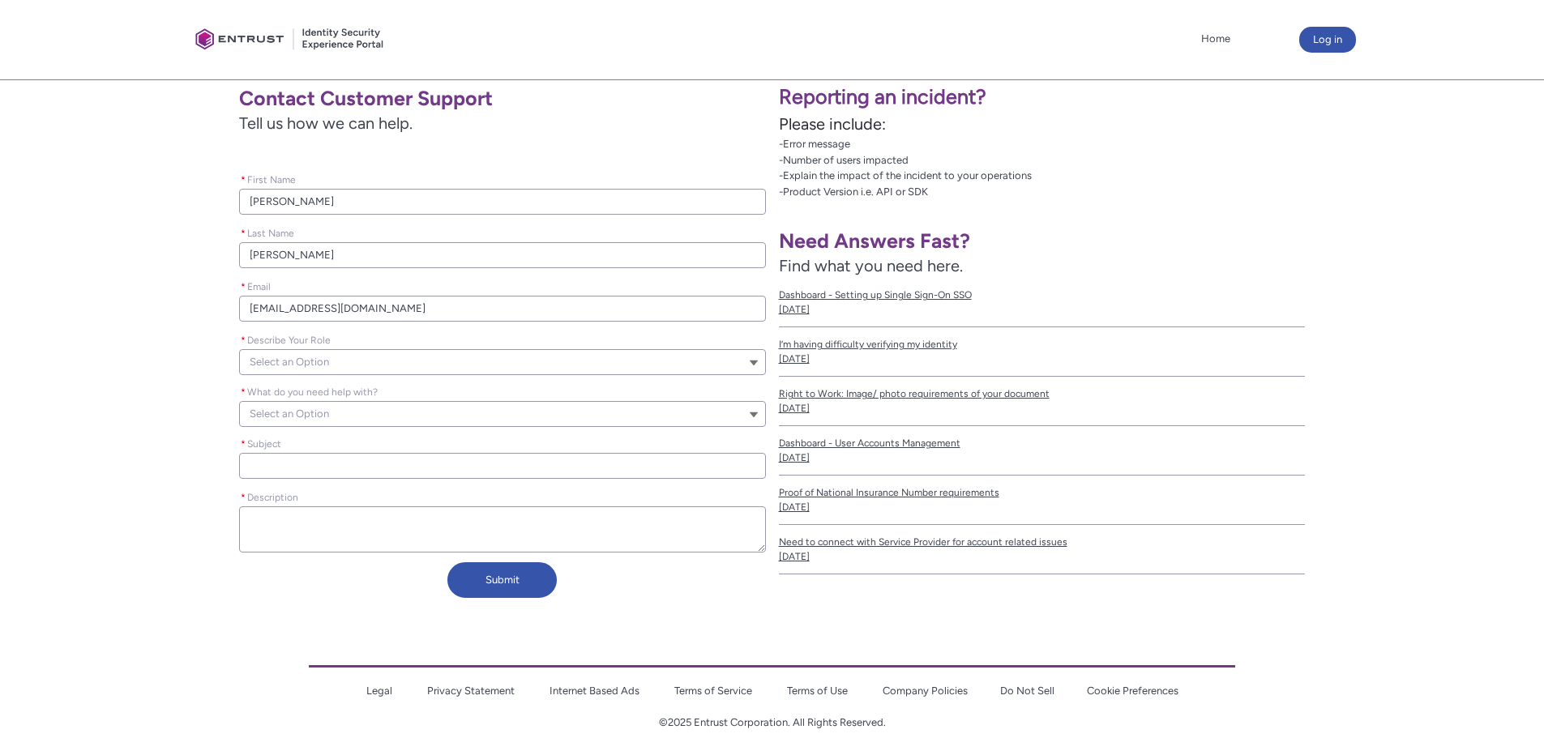
scroll to position [319, 0]
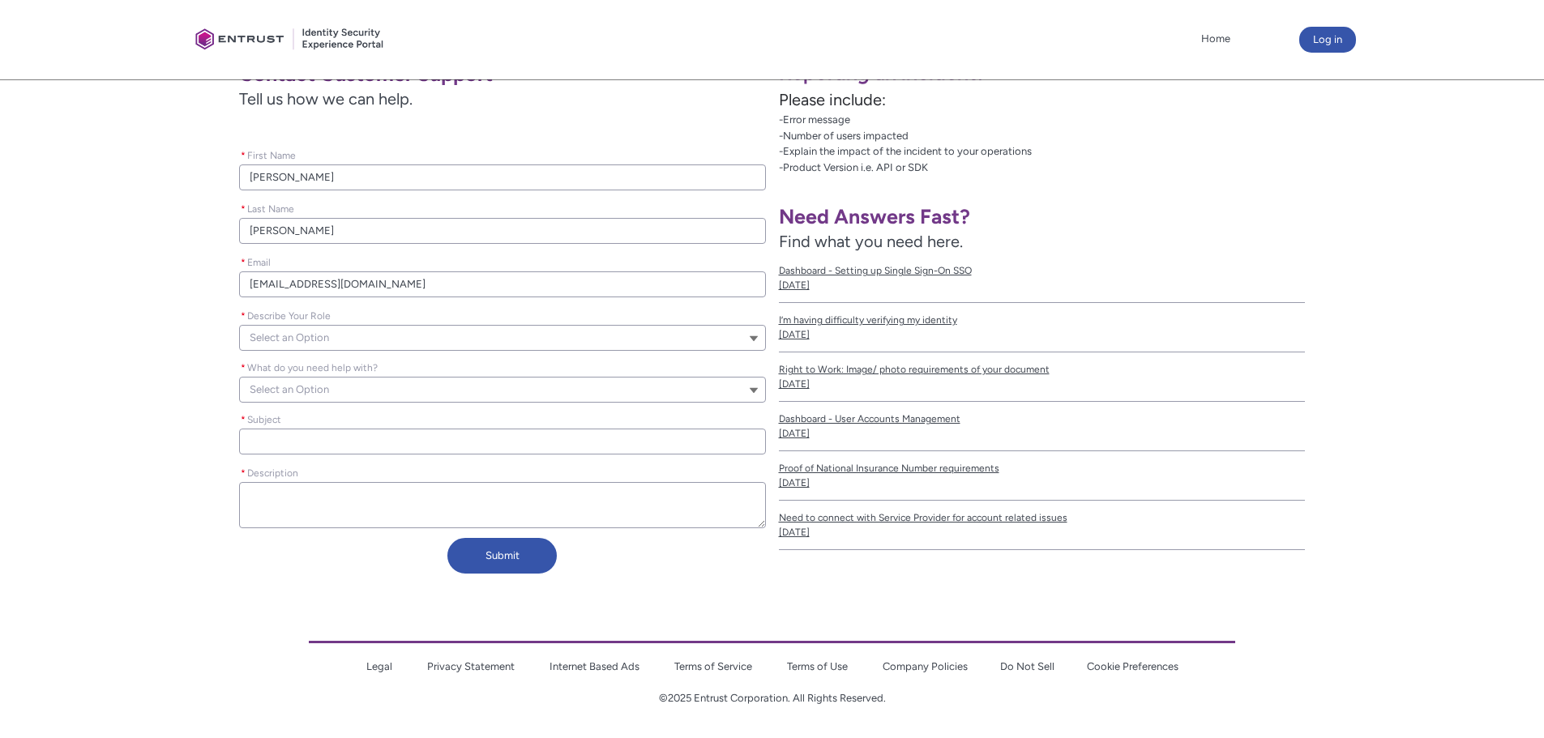
click at [334, 329] on button "Select an Option" at bounding box center [502, 338] width 527 height 26
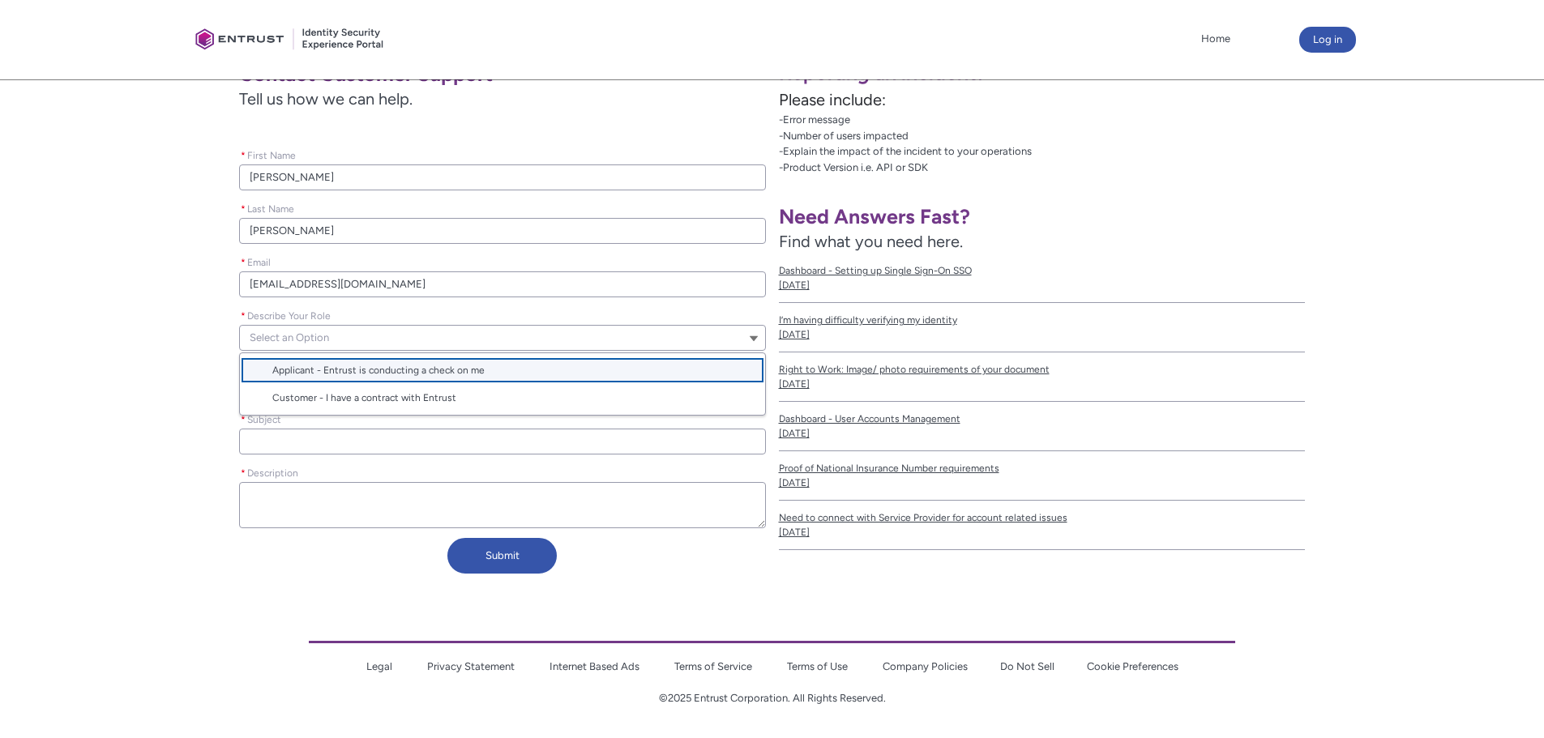
click at [435, 371] on span "Applicant - Entrust is conducting a check on me" at bounding box center [378, 370] width 212 height 11
type lightning-combobox "Applicant"
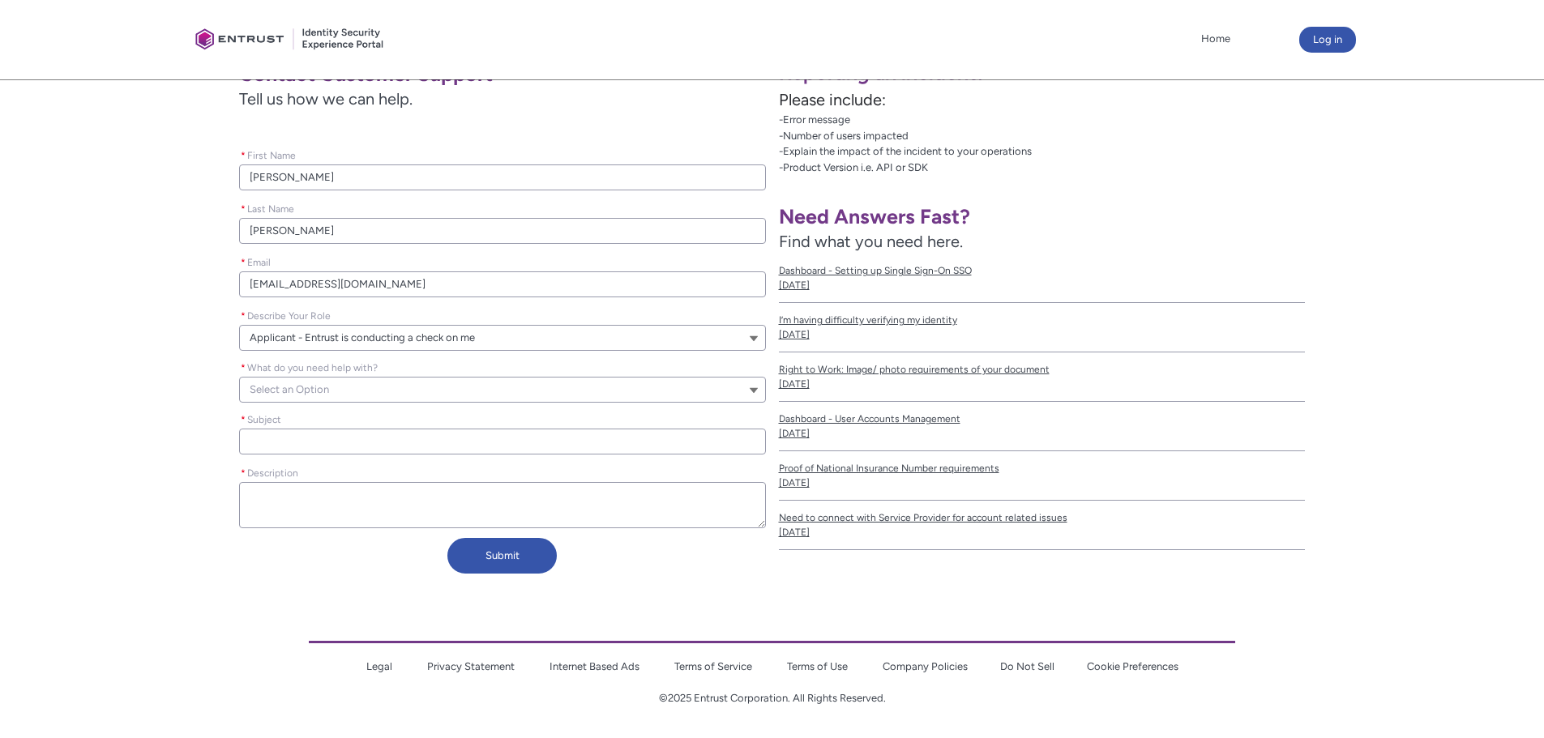
click at [421, 397] on button "Select an Option" at bounding box center [502, 390] width 527 height 26
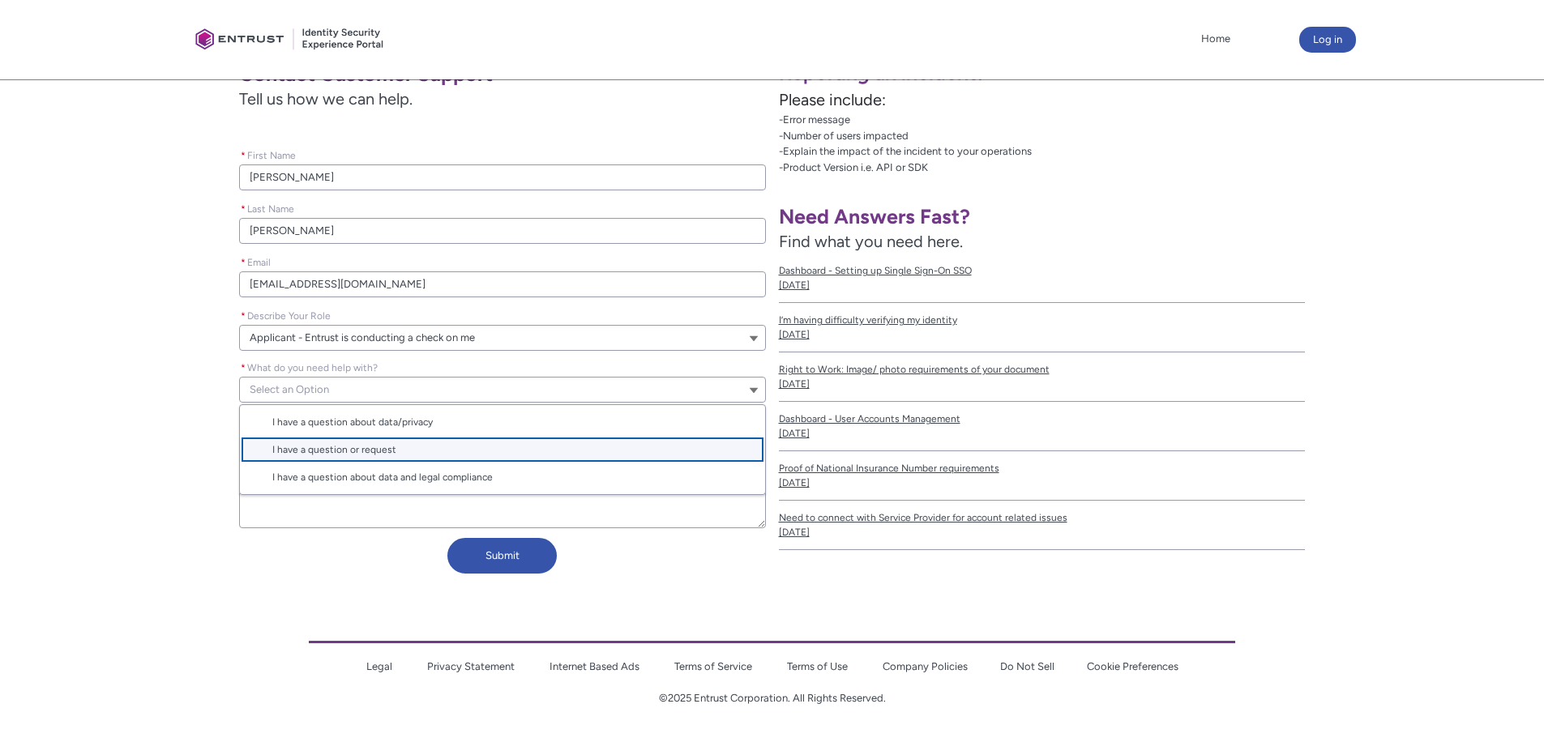
click at [515, 456] on span "I have a question or request" at bounding box center [513, 449] width 483 height 15
type lightning-combobox "I have a question or request"
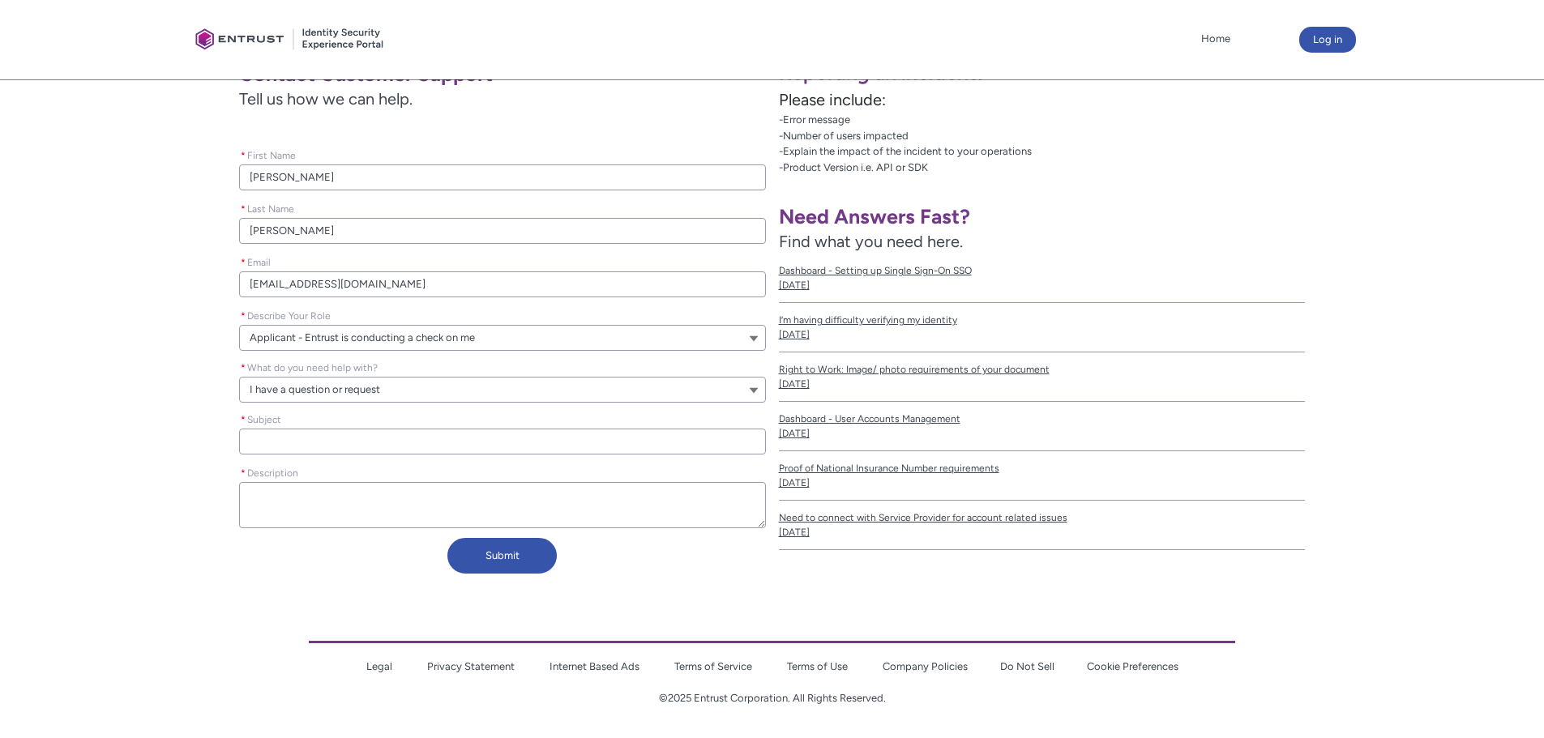
click at [164, 464] on div "Contact Customer Support Tell us how we can help. Please leave this field empty…" at bounding box center [389, 316] width 753 height 529
click at [288, 438] on input "* Subject" at bounding box center [502, 442] width 527 height 26
type lightning-primitive-input-simple "O"
type input "O"
type lightning-primitive-input-simple "On"
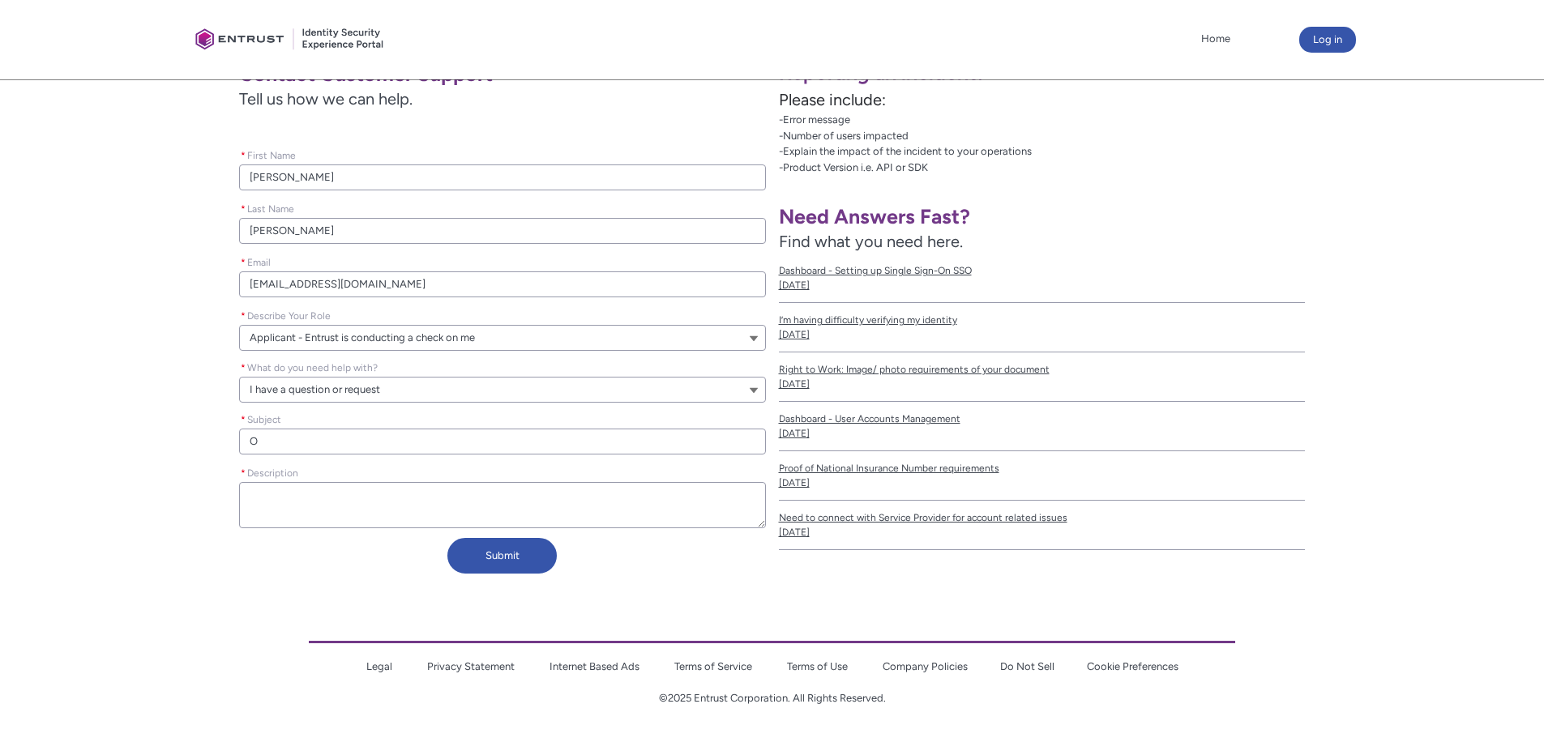
type input "On"
type lightning-primitive-input-simple "Onf"
type input "Onf"
type lightning-primitive-input-simple "[MEDICAL_DATA]"
type input "[MEDICAL_DATA]"
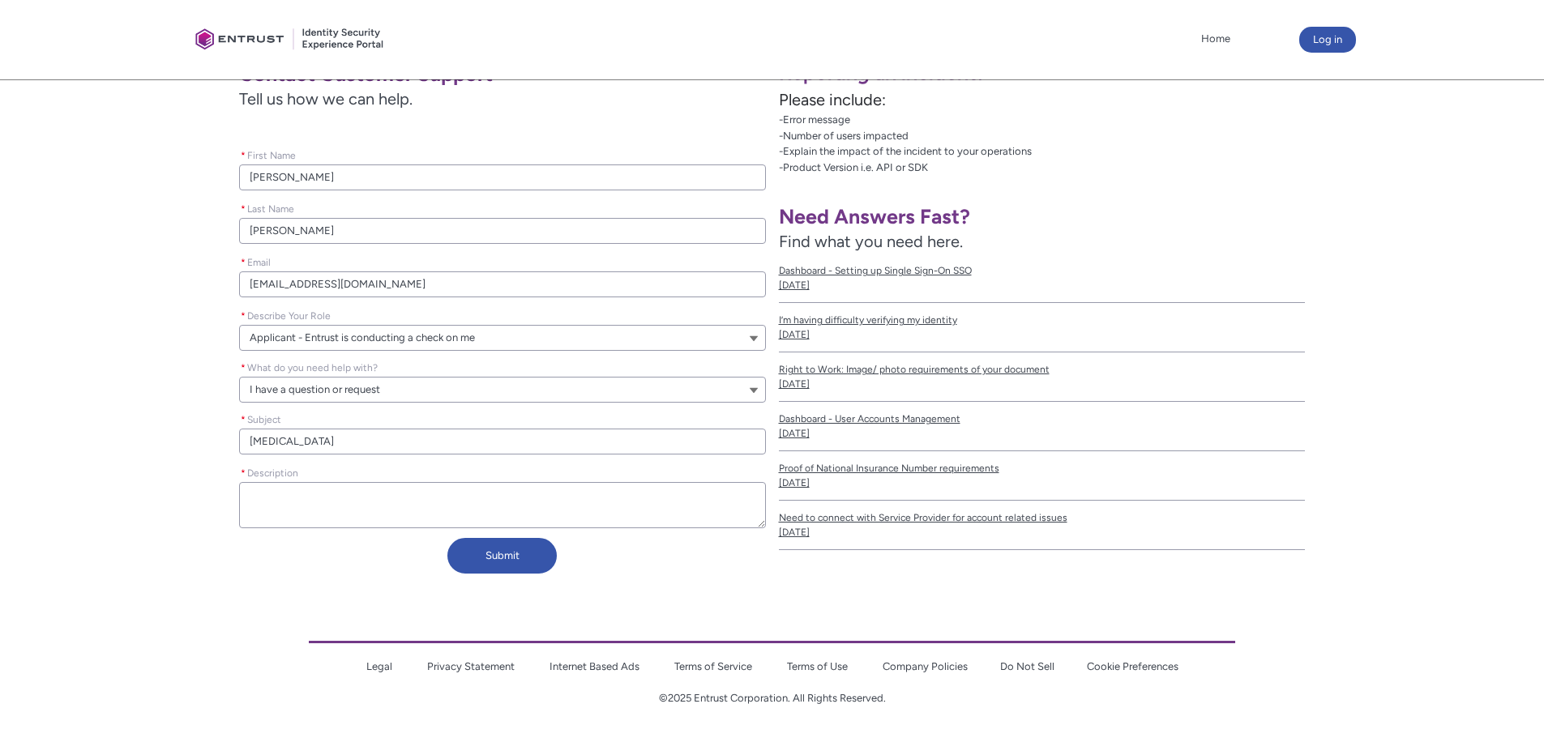
type lightning-primitive-input-simple "Onfid"
type input "Onfid"
type lightning-primitive-input-simple "Onfido"
type input "Onfido"
type lightning-primitive-input-simple "Onfido"
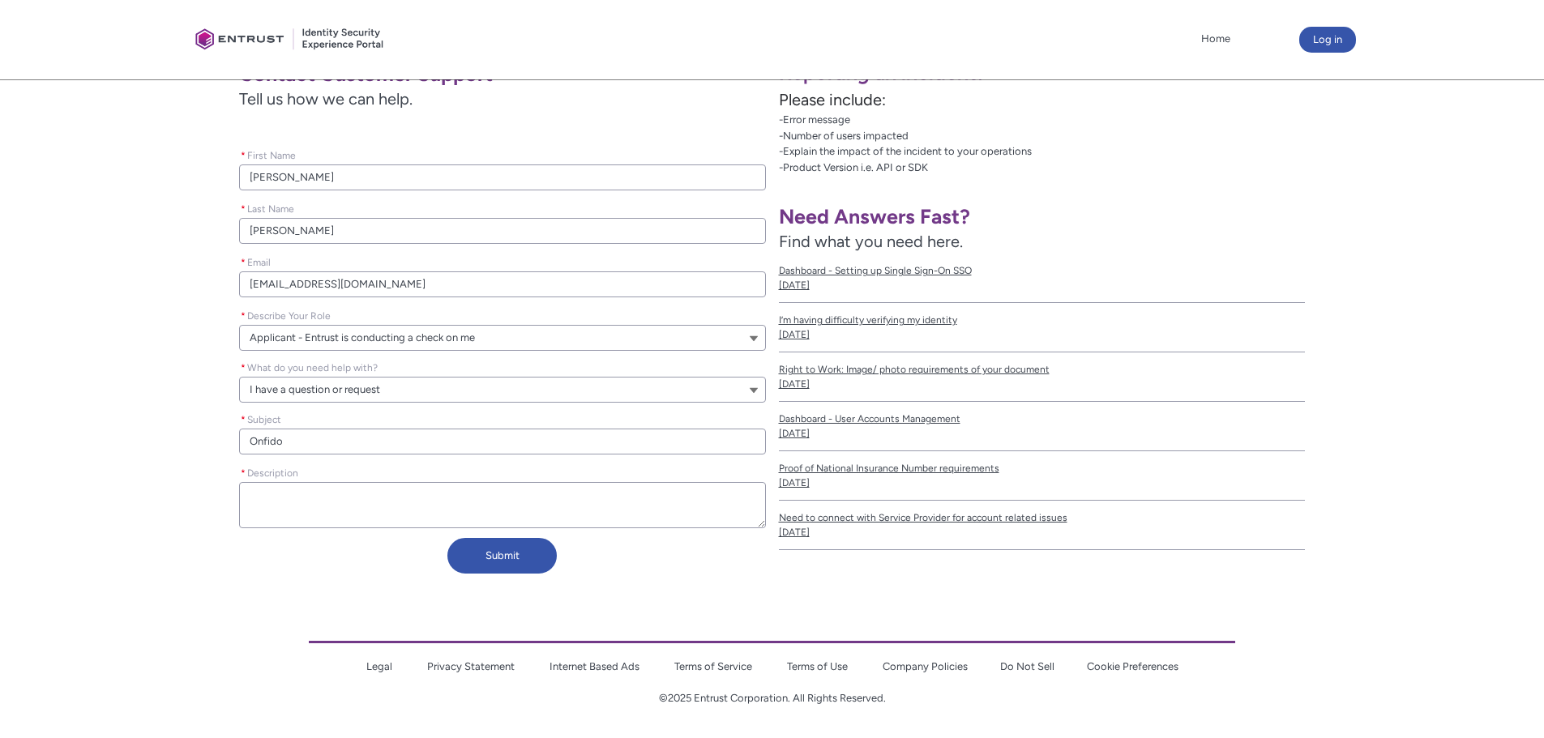
type input "Onfido"
type lightning-primitive-input-simple "Onfido w"
type input "Onfido w"
type lightning-primitive-input-simple "Onfido wi"
type input "Onfido wi"
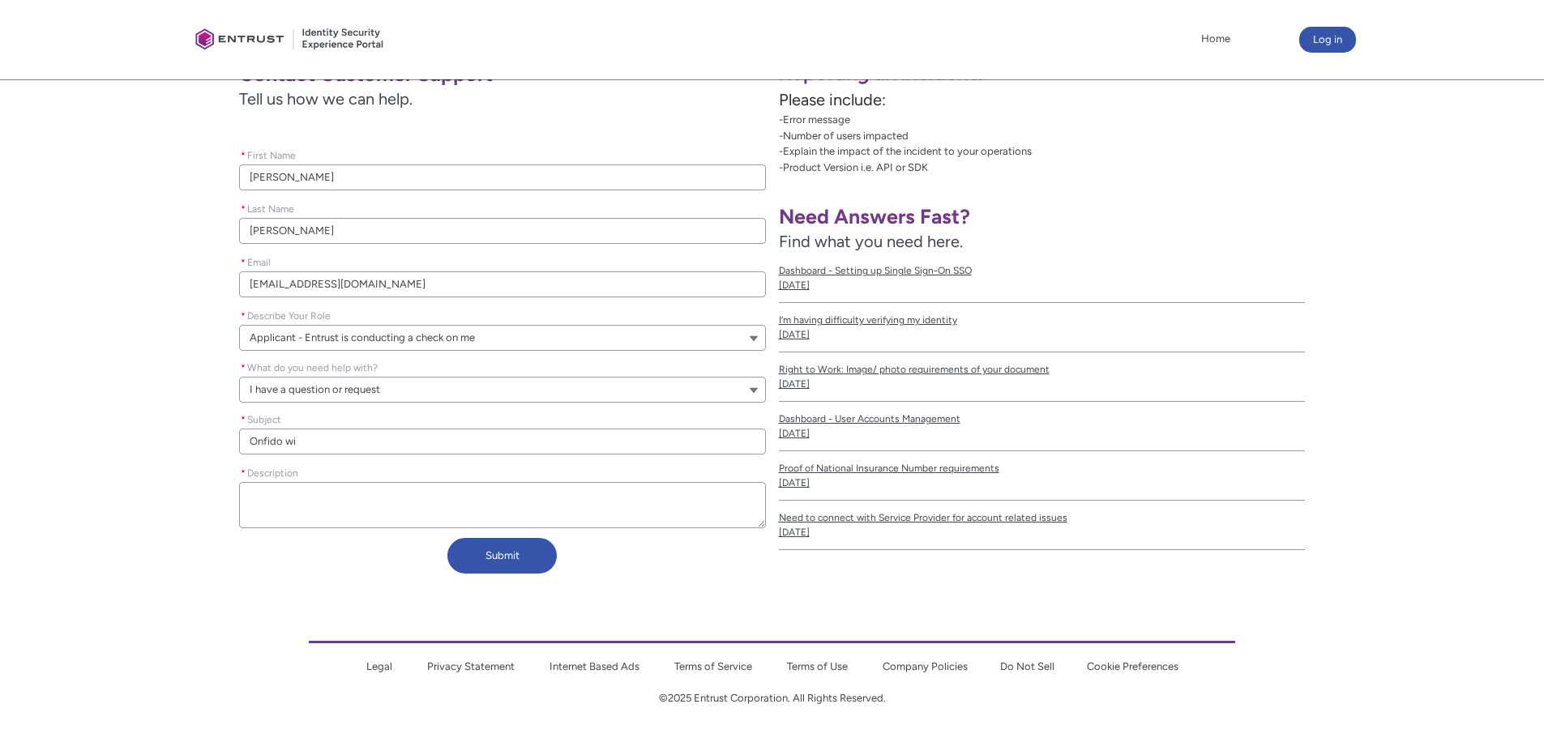
type lightning-primitive-input-simple "Onfido wil"
type input "Onfido wil"
type lightning-primitive-input-simple "Onfido will"
type input "Onfido will"
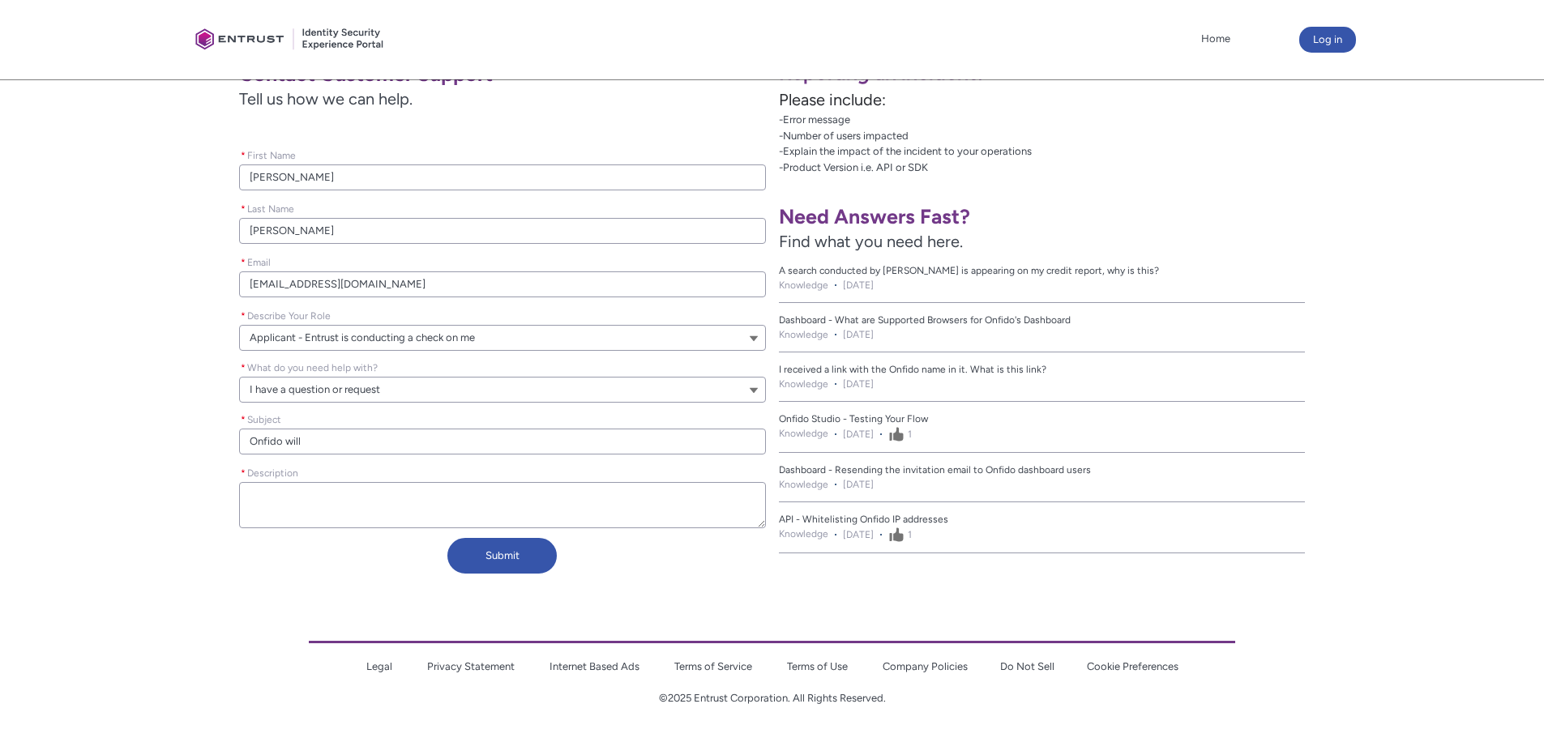
type lightning-primitive-input-simple "Onfido will"
type input "Onfido will"
type lightning-primitive-input-simple "Onfido will n"
type input "Onfido will n"
type lightning-primitive-input-simple "Onfido will no"
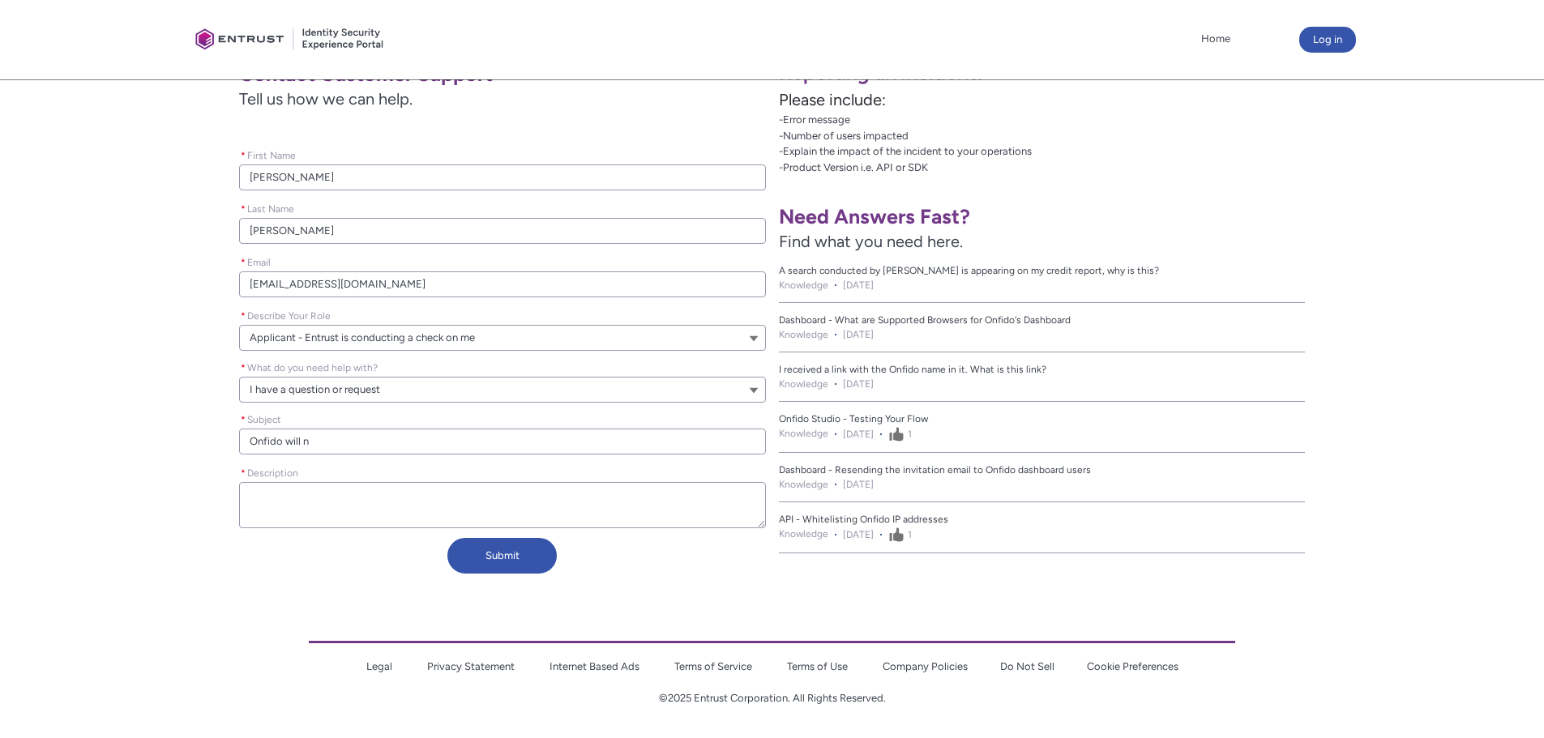
type input "Onfido will no"
type lightning-primitive-input-simple "Onfido will not"
type input "Onfido will not"
type lightning-primitive-input-simple "Onfido will not"
type input "Onfido will not"
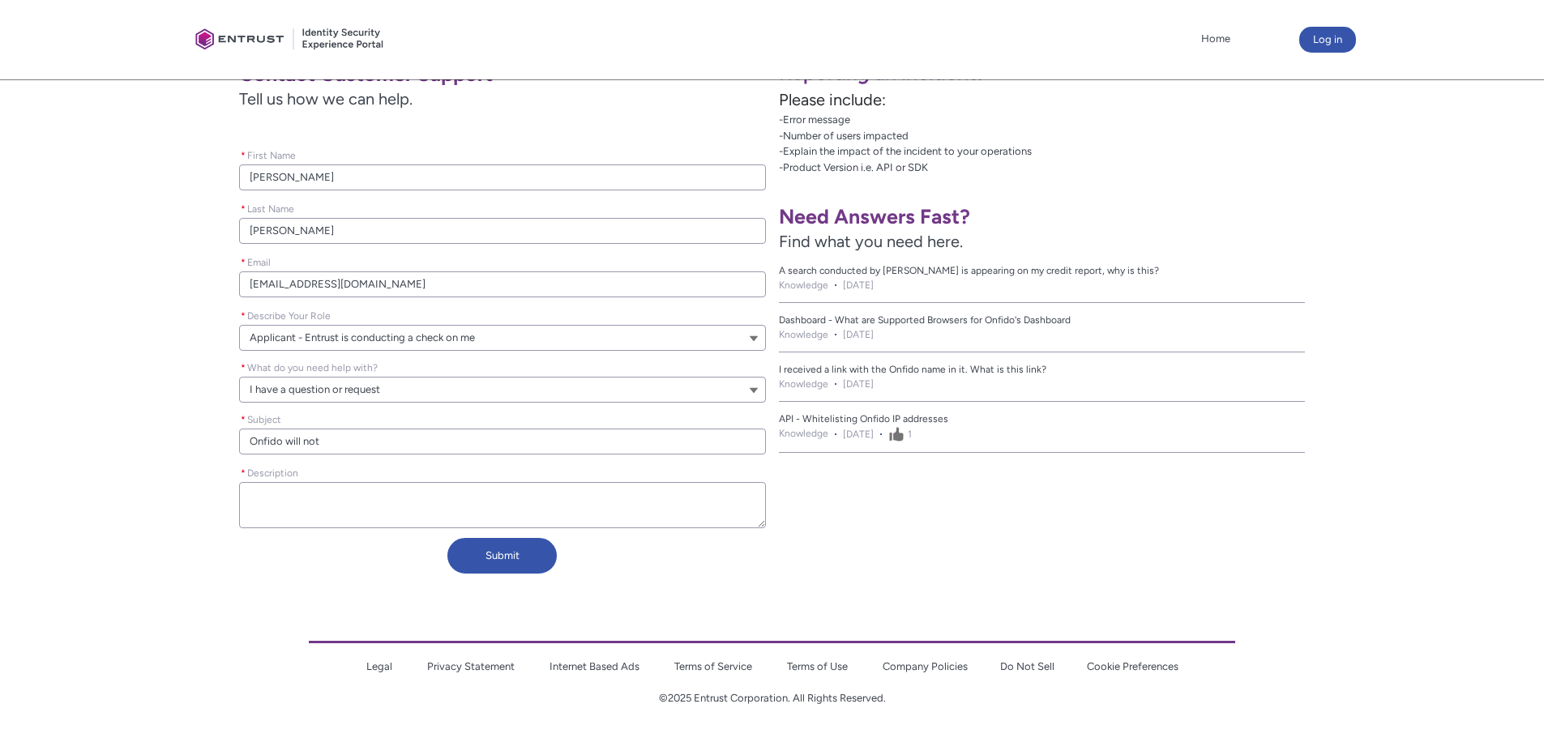
type lightning-primitive-input-simple "Onfido will not l"
type input "Onfido will not l"
type lightning-primitive-input-simple "Onfido will not le"
type input "Onfido will not le"
type lightning-primitive-input-simple "Onfido will not let"
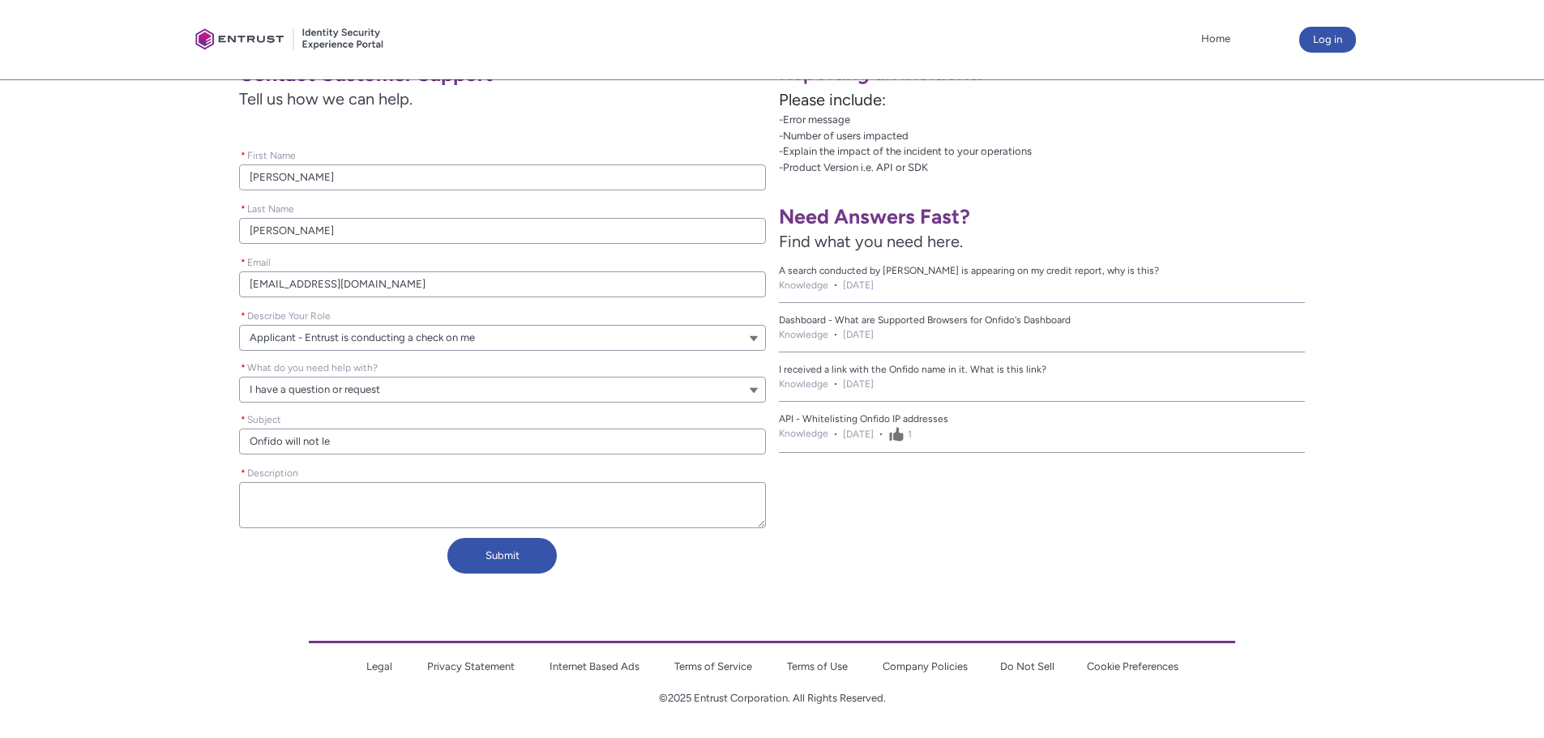
type input "Onfido will not let"
type lightning-primitive-input-simple "Onfido will not let"
type input "Onfido will not let"
type lightning-primitive-input-simple "Onfido will not let m"
type input "Onfido will not let m"
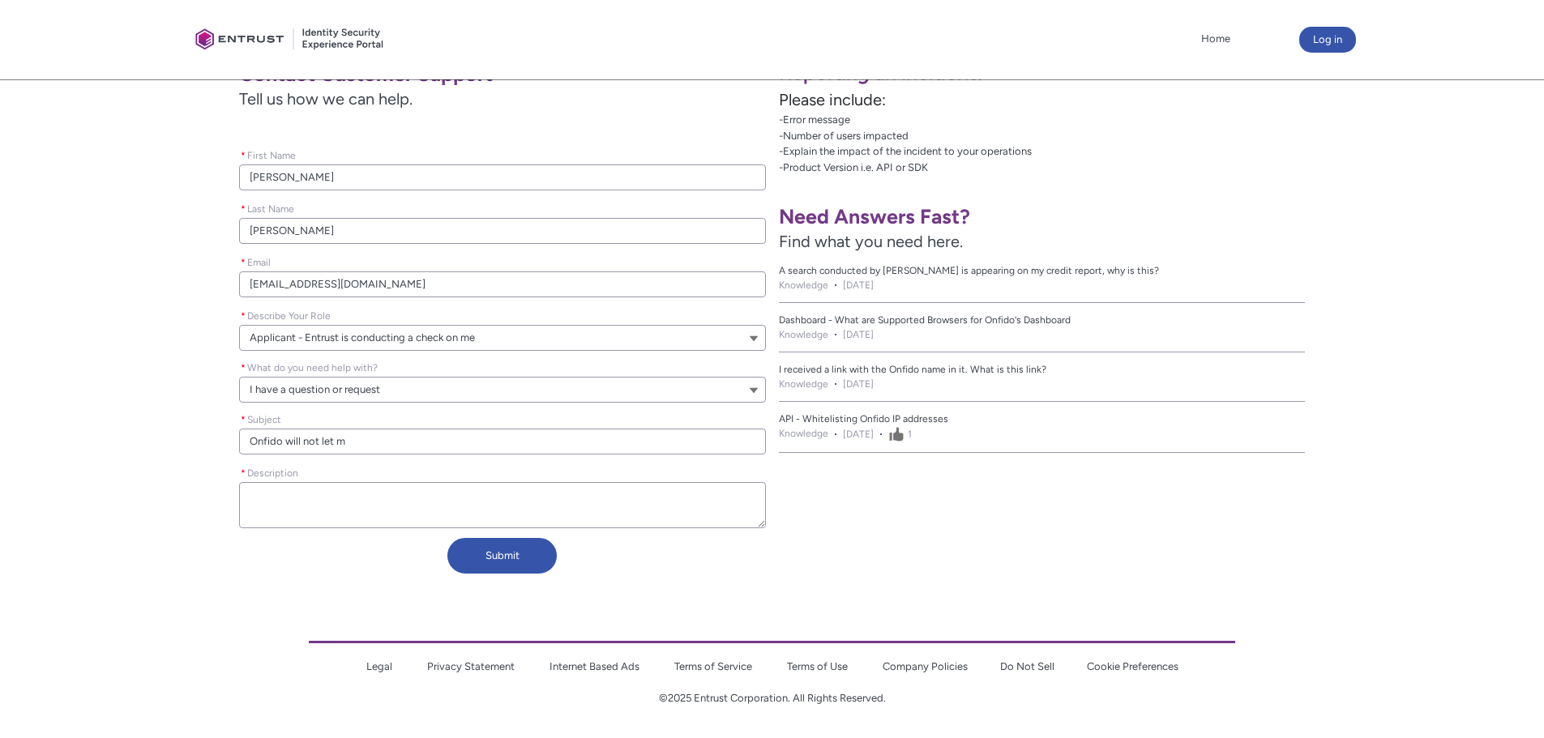
type lightning-primitive-input-simple "Onfido will not let me"
type input "Onfido will not let me"
type lightning-primitive-input-simple "Onfido will not let me"
type input "Onfido will not let me"
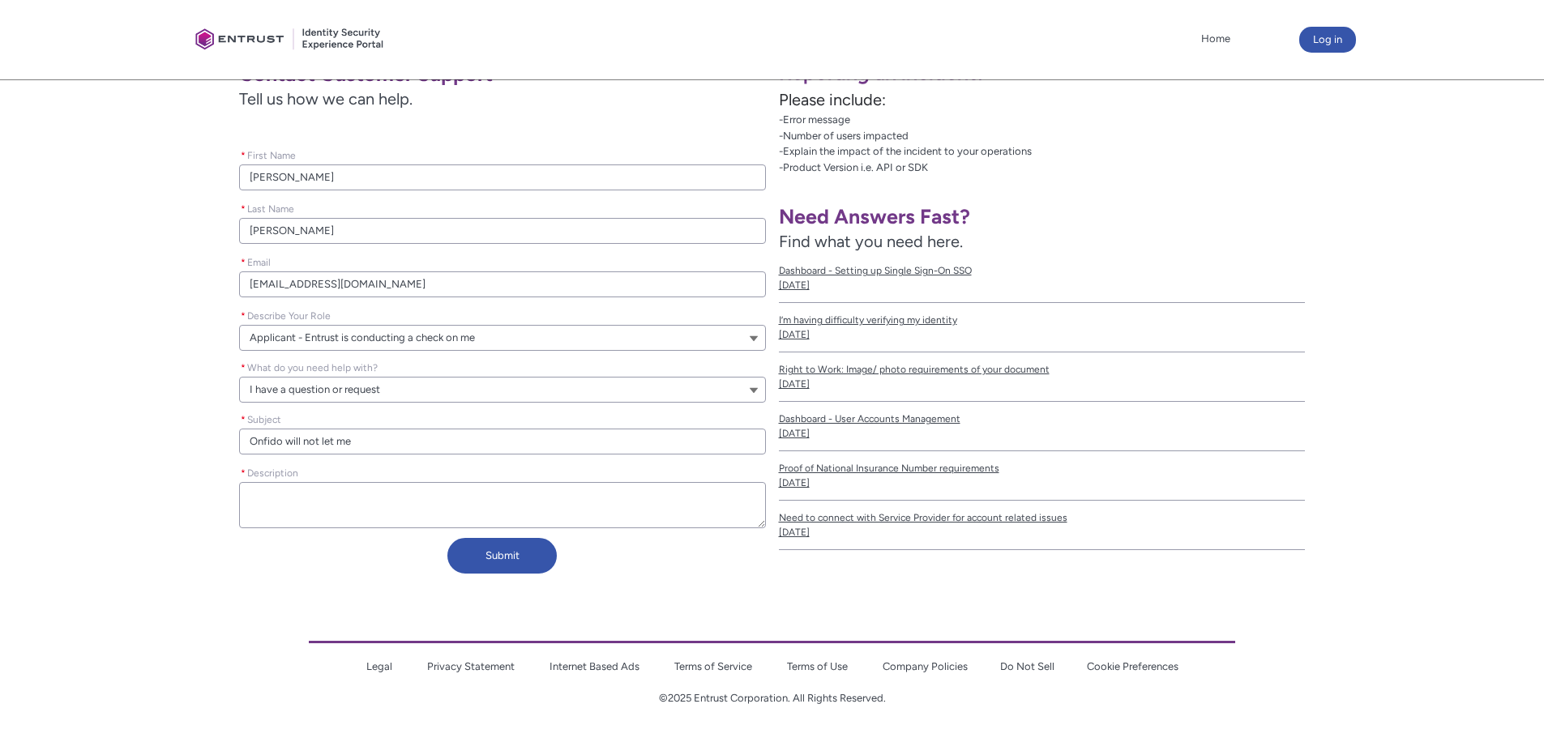
type lightning-primitive-input-simple "Onfido will not let me s"
type input "Onfido will not let me s"
type lightning-primitive-input-simple "Onfido will not let me su"
type input "Onfido will not let me su"
type lightning-primitive-input-simple "Onfido will not let me sub"
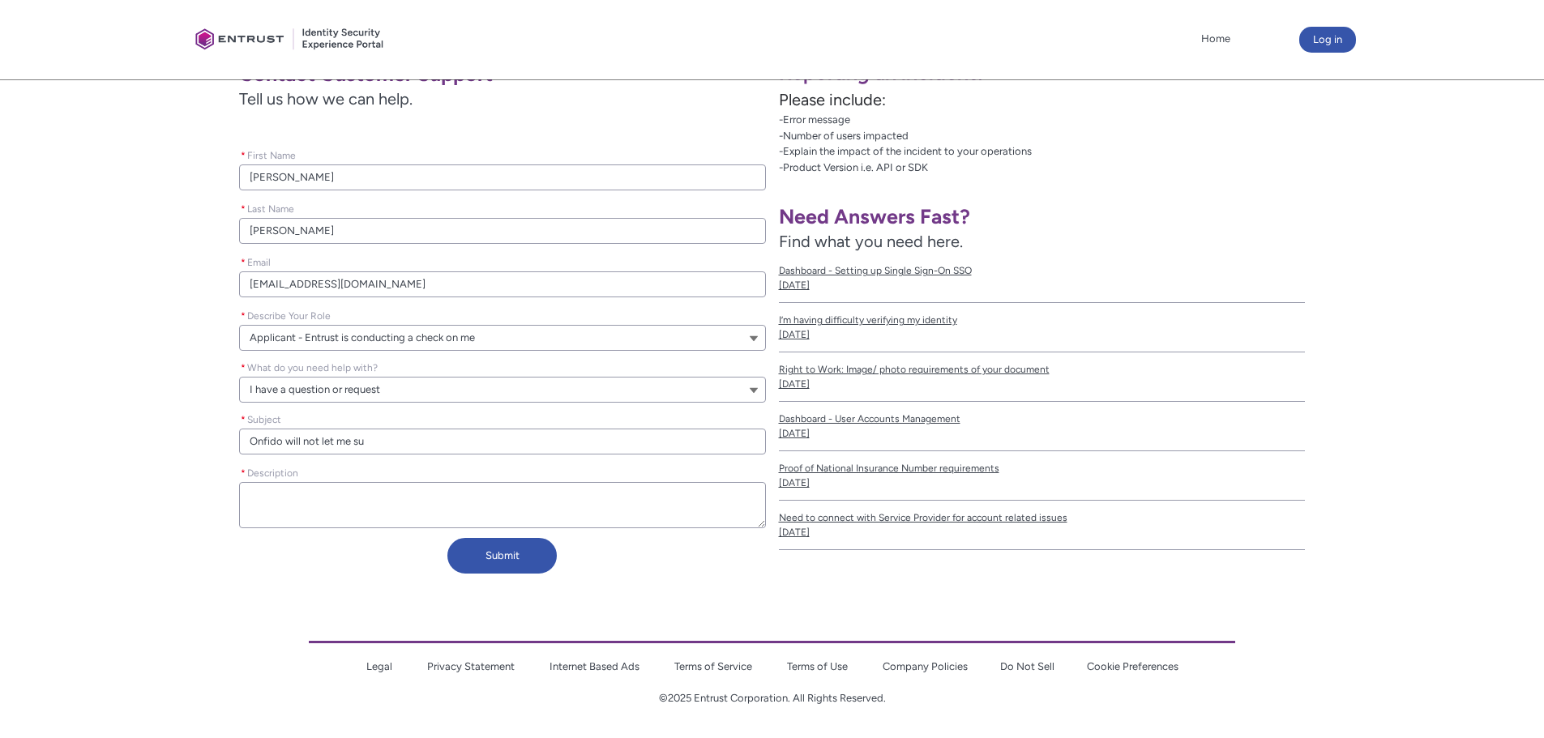
type input "Onfido will not let me sub"
type lightning-primitive-input-simple "Onfido will not let me subm"
type input "Onfido will not let me subm"
type lightning-primitive-input-simple "Onfido will not let me submi"
type input "Onfido will not let me submi"
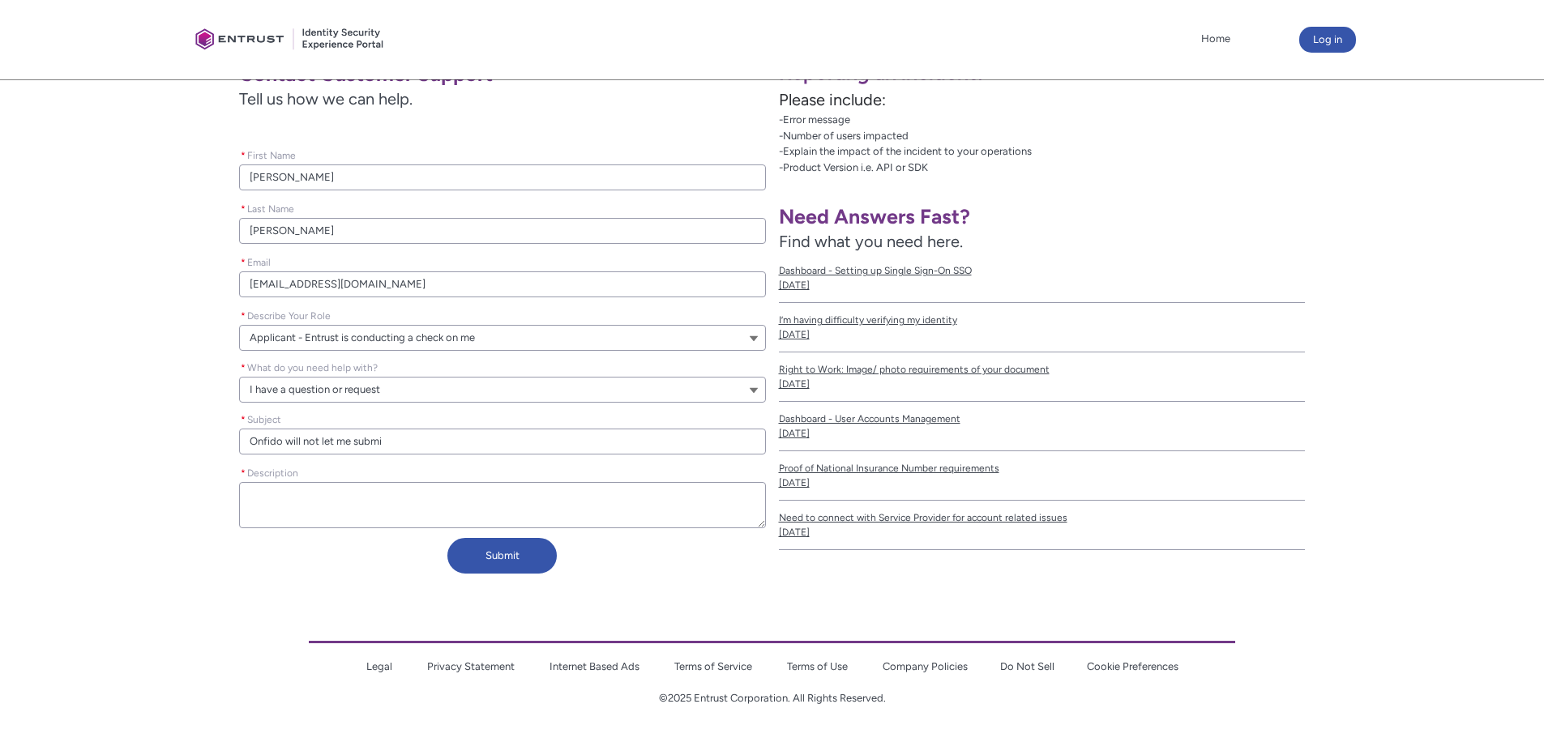
type lightning-primitive-input-simple "Onfido will not let me submit"
type input "Onfido will not let me submit"
type lightning-primitive-input-simple "Onfido will not let me submit"
type input "Onfido will not let me submit"
type lightning-primitive-input-simple "Onfido will not let me submit m"
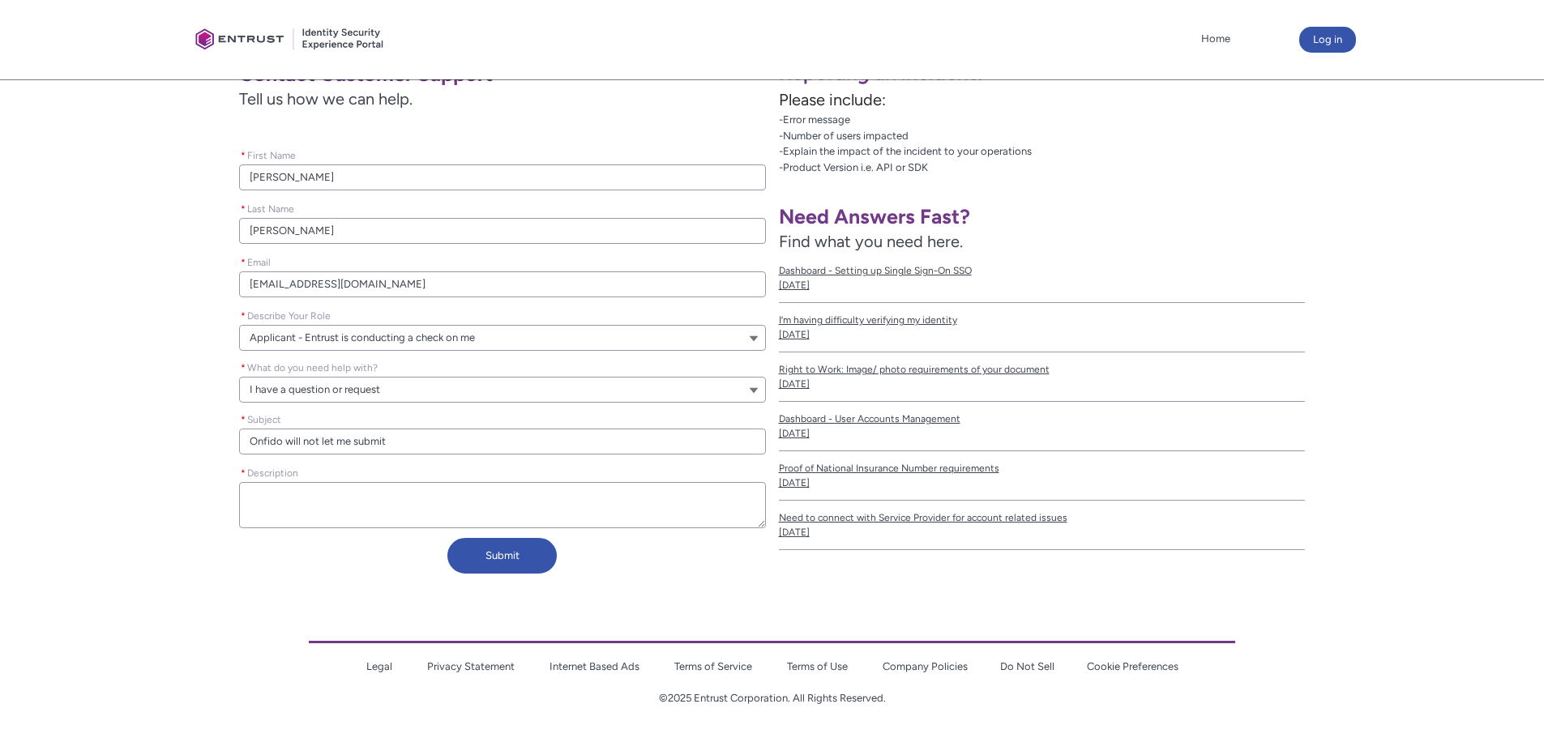
type input "Onfido will not let me submit m"
type lightning-primitive-input-simple "Onfido will not let me submit my"
type input "Onfido will not let me submit my"
type lightning-primitive-input-simple "Onfido will not let me submit my"
type input "Onfido will not let me submit my"
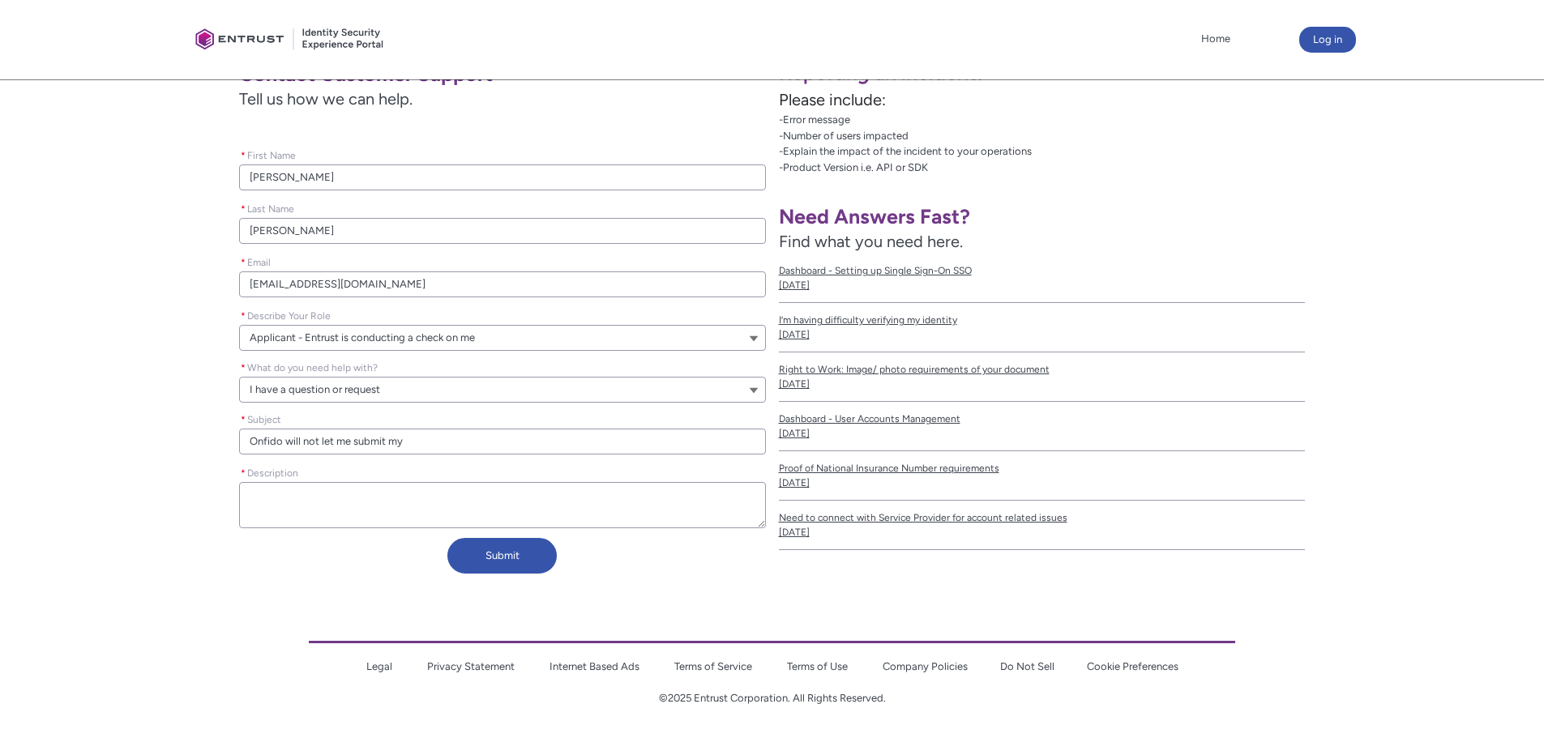
type lightning-primitive-input-simple "Onfido will not let me submit my K"
type input "Onfido will not let me submit my K"
type lightning-primitive-input-simple "Onfido will not let me submit my KY"
type input "Onfido will not let me submit my KY"
type lightning-primitive-input-simple "Onfido will not let me submit my KYC"
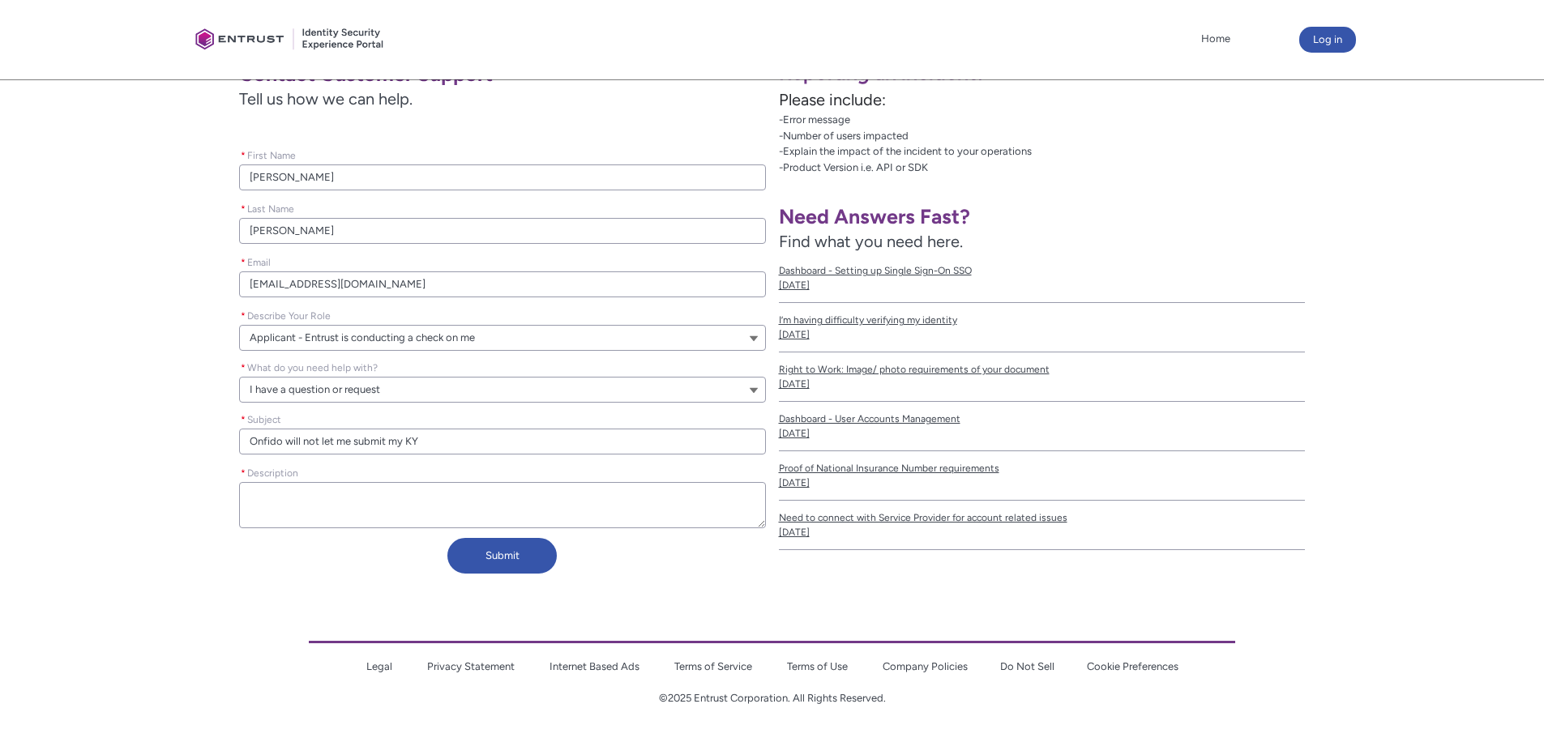
type input "Onfido will not let me submit my KYC"
type lightning-primitive-input-simple "Onfido will not let me submit my KYC"
type input "Onfido will not let me submit my KYC"
type lightning-primitive-input-simple "Onfido will not let me submit my KYC r"
type input "Onfido will not let me submit my KYC r"
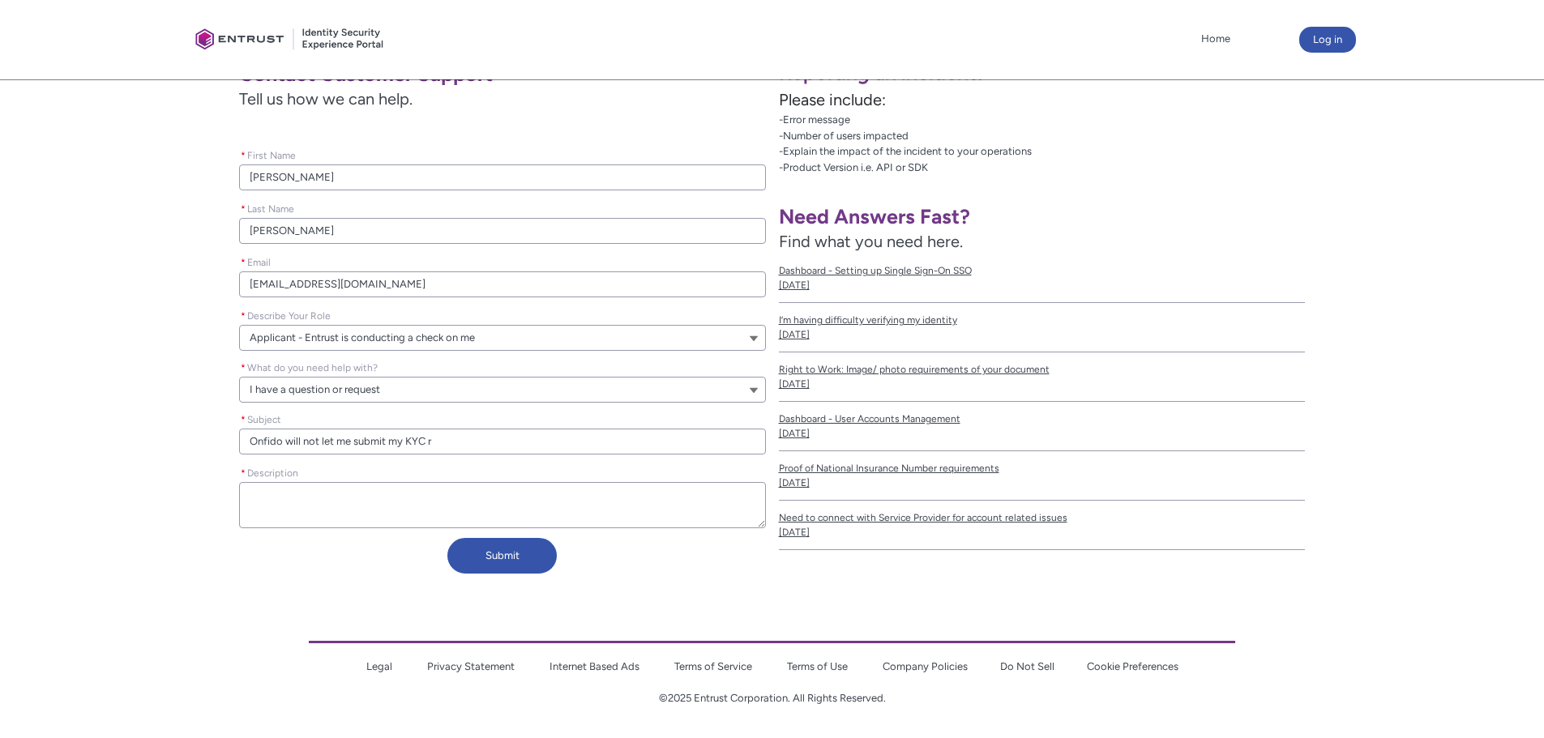
type lightning-primitive-input-simple "Onfido will not let me submit my KYC re"
type input "Onfido will not let me submit my KYC re"
type lightning-primitive-input-simple "Onfido will not let me submit my KYC req"
type input "Onfido will not let me submit my KYC req"
type lightning-primitive-input-simple "Onfido will not let me submit my KYC requ"
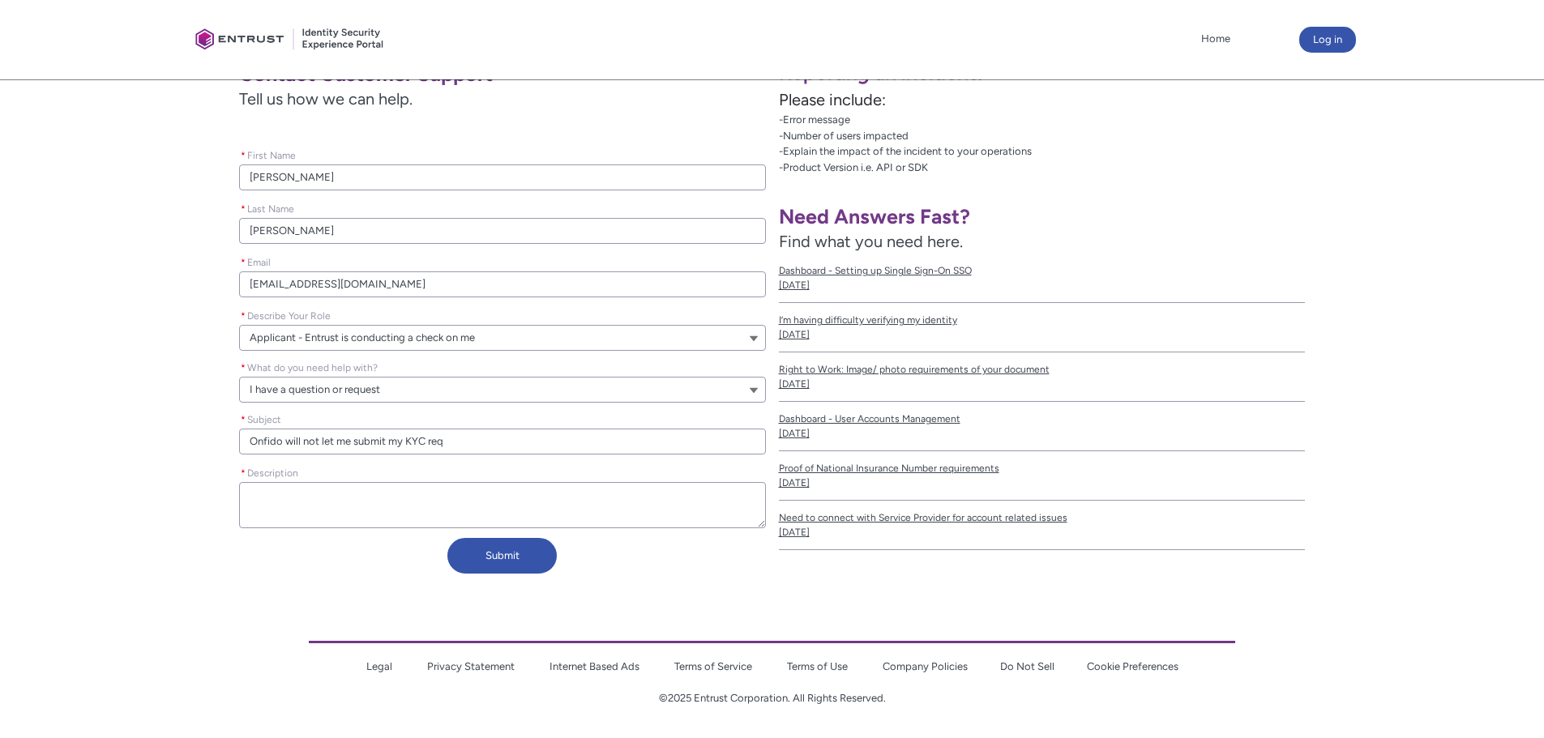
type input "Onfido will not let me submit my KYC requ"
type lightning-primitive-input-simple "Onfido will not let me submit my KYC reque"
type input "Onfido will not let me submit my KYC reque"
type lightning-primitive-input-simple "Onfido will not let me submit my KYC reques"
type input "Onfido will not let me submit my KYC reques"
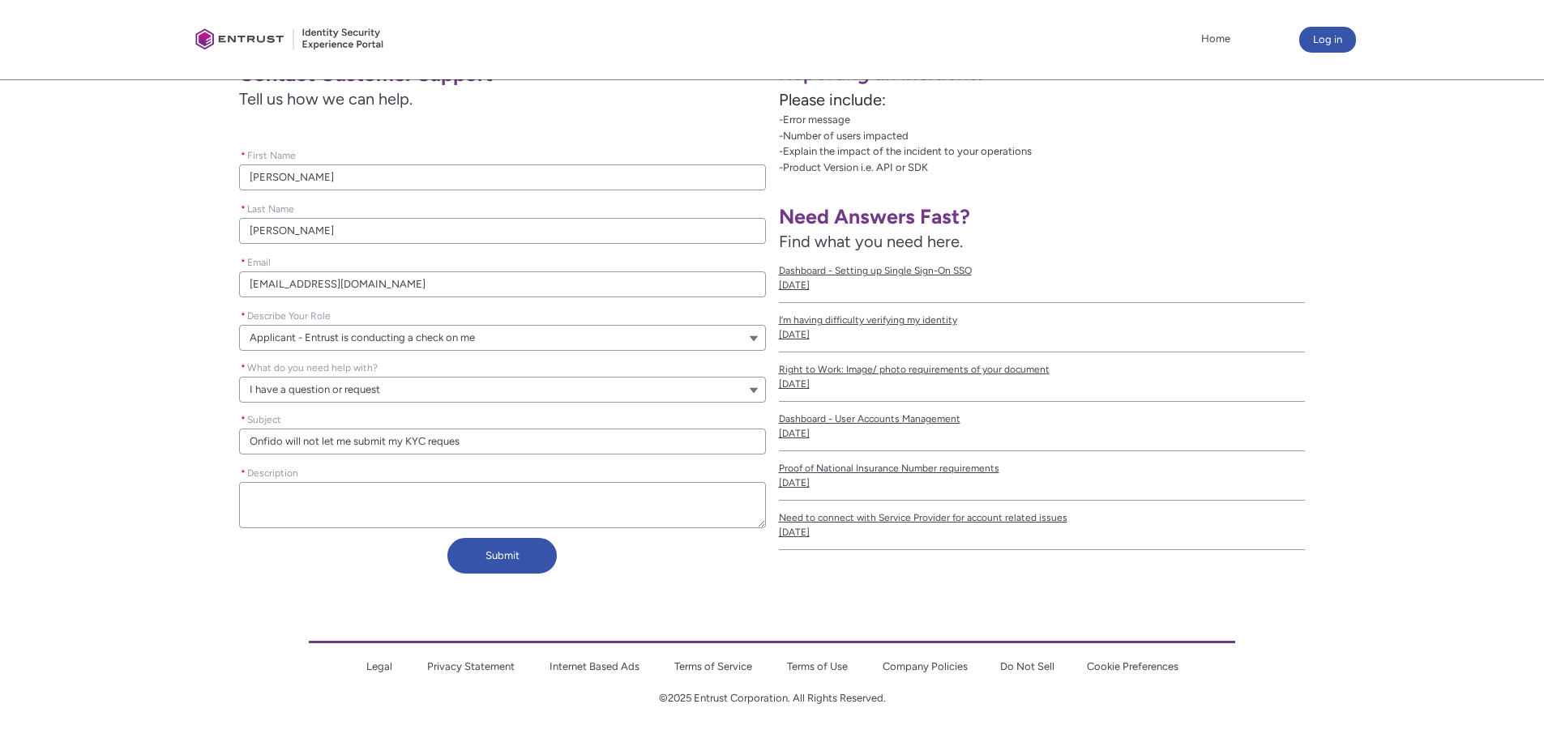
type lightning-primitive-input-simple "Onfido will not let me submit my KYC request"
type input "Onfido will not let me submit my KYC request"
type lightning-primitive-input-simple "Onfido will not let me submit my KYC request."
type input "Onfido will not let me submit my KYC request."
type lightning-primitive-input-simple "Onfido will not let me submit my KYC request."
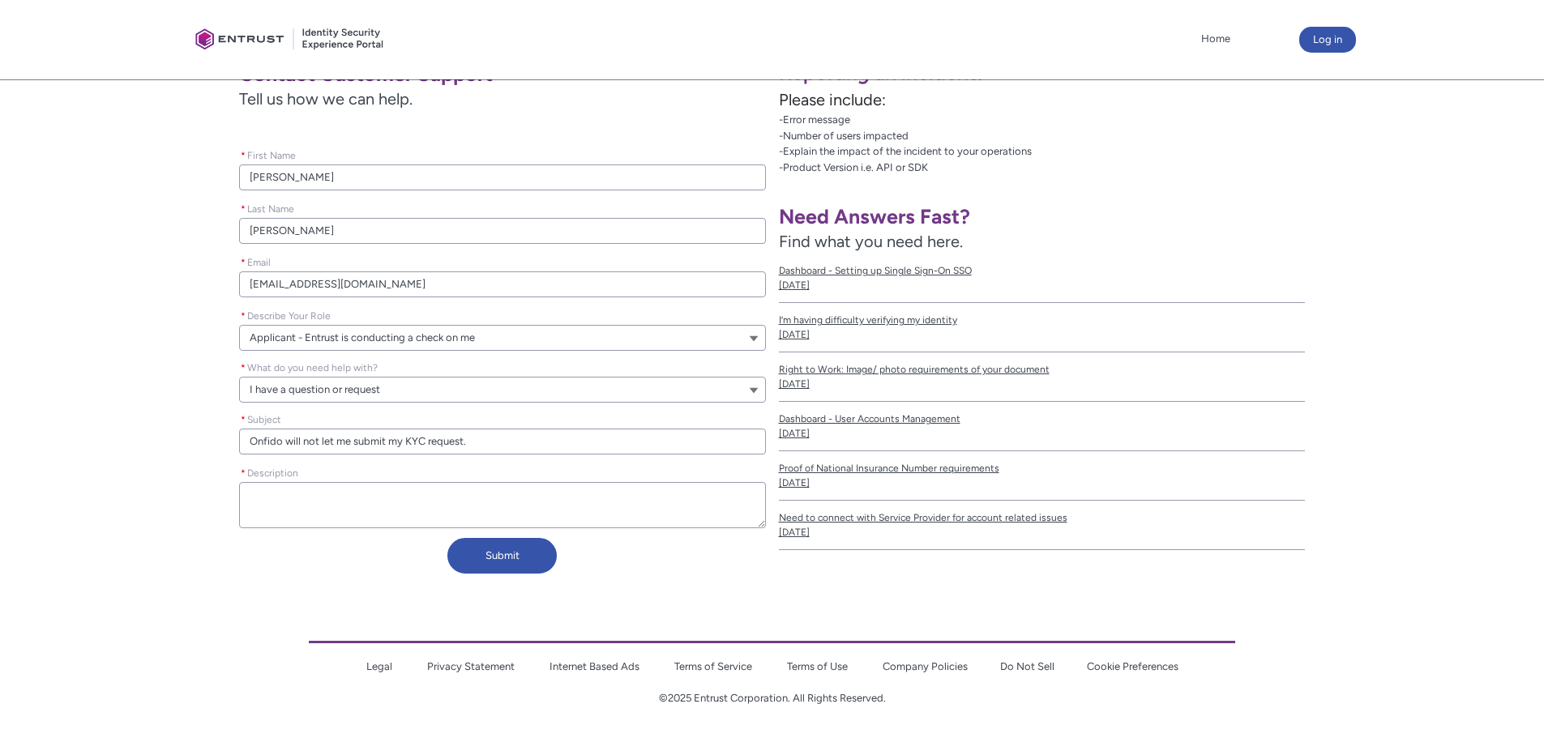
type input "Onfido will not let me submit my KYC request."
type lightning-primitive-input-simple "Onfido will not let me submit my KYC request. I"
type input "Onfido will not let me submit my KYC request. I"
type lightning-primitive-input-simple "Onfido will not let me submit my KYC request. I"
type input "Onfido will not let me submit my KYC request. I"
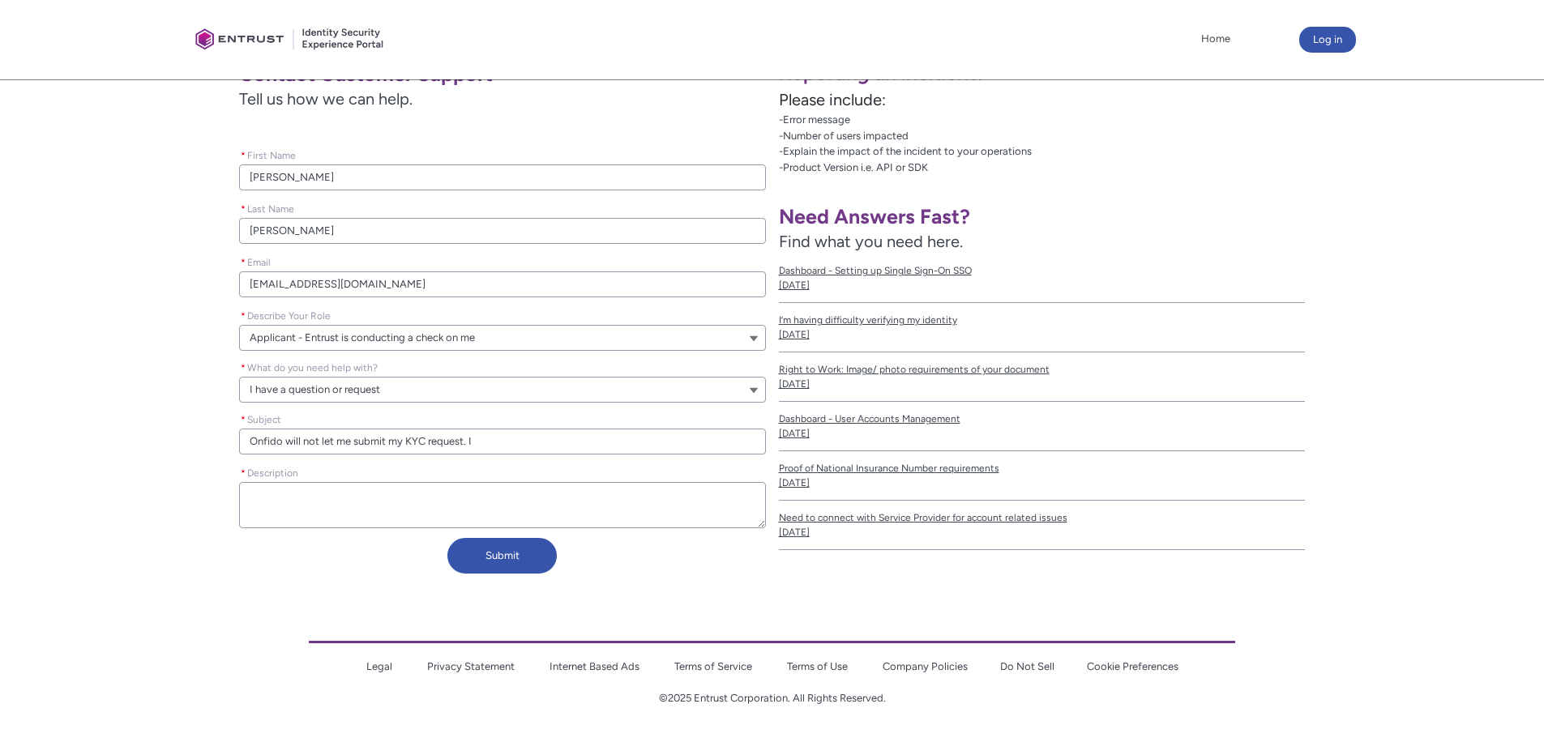
type lightning-primitive-input-simple "Onfido will not let me submit my KYC request. I g"
type input "Onfido will not let me submit my KYC request. I g"
type lightning-primitive-input-simple "Onfido will not let me submit my KYC request. I ge"
type input "Onfido will not let me submit my KYC request. I ge"
type lightning-primitive-input-simple "Onfido will not let me submit my KYC request. I get"
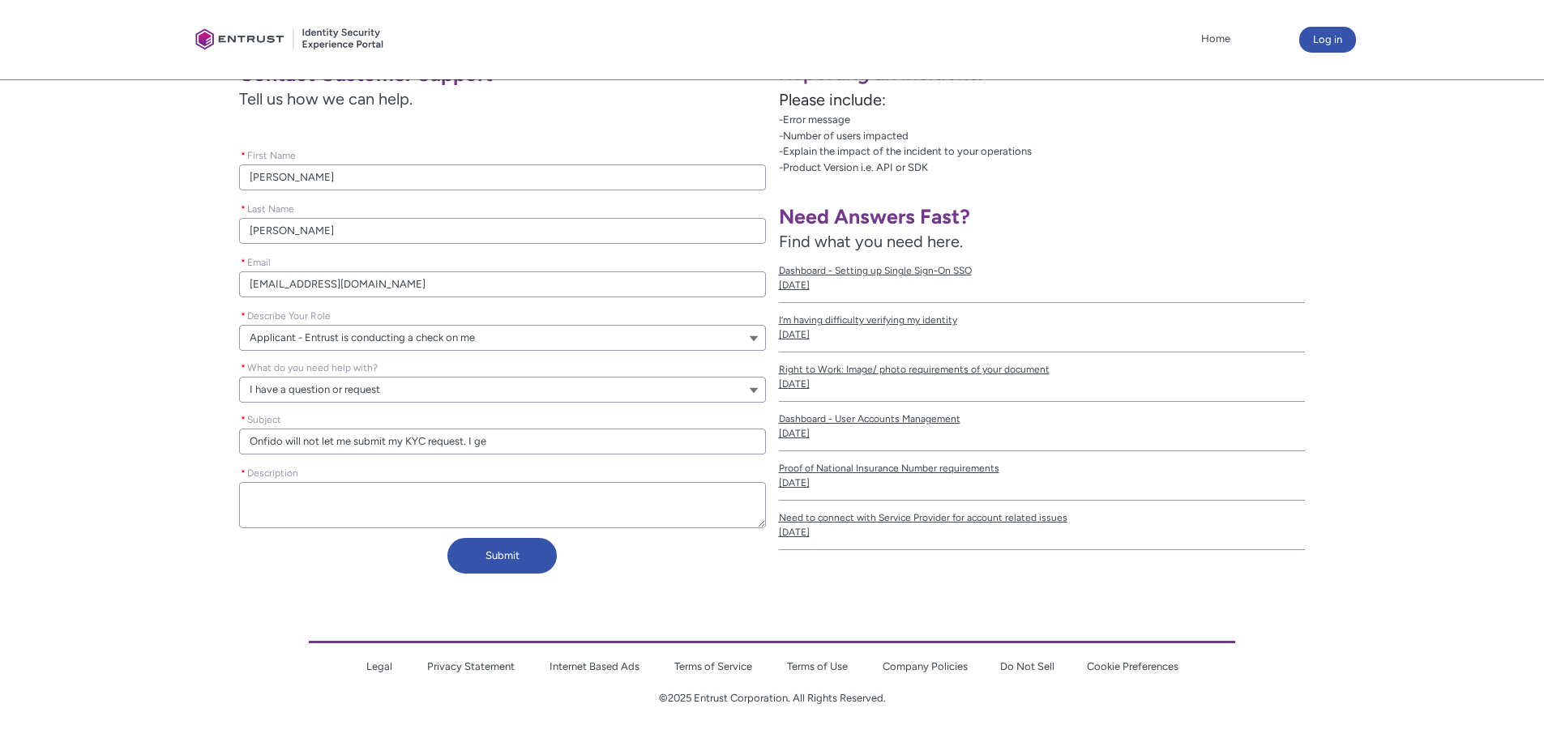
type input "Onfido will not let me submit my KYC request. I get"
type lightning-primitive-input-simple "Onfido will not let me submit my KYC request. I get"
type input "Onfido will not let me submit my KYC request. I get"
type lightning-primitive-input-simple "Onfido will not let me submit my KYC request. I get a"
type input "Onfido will not let me submit my KYC request. I get a"
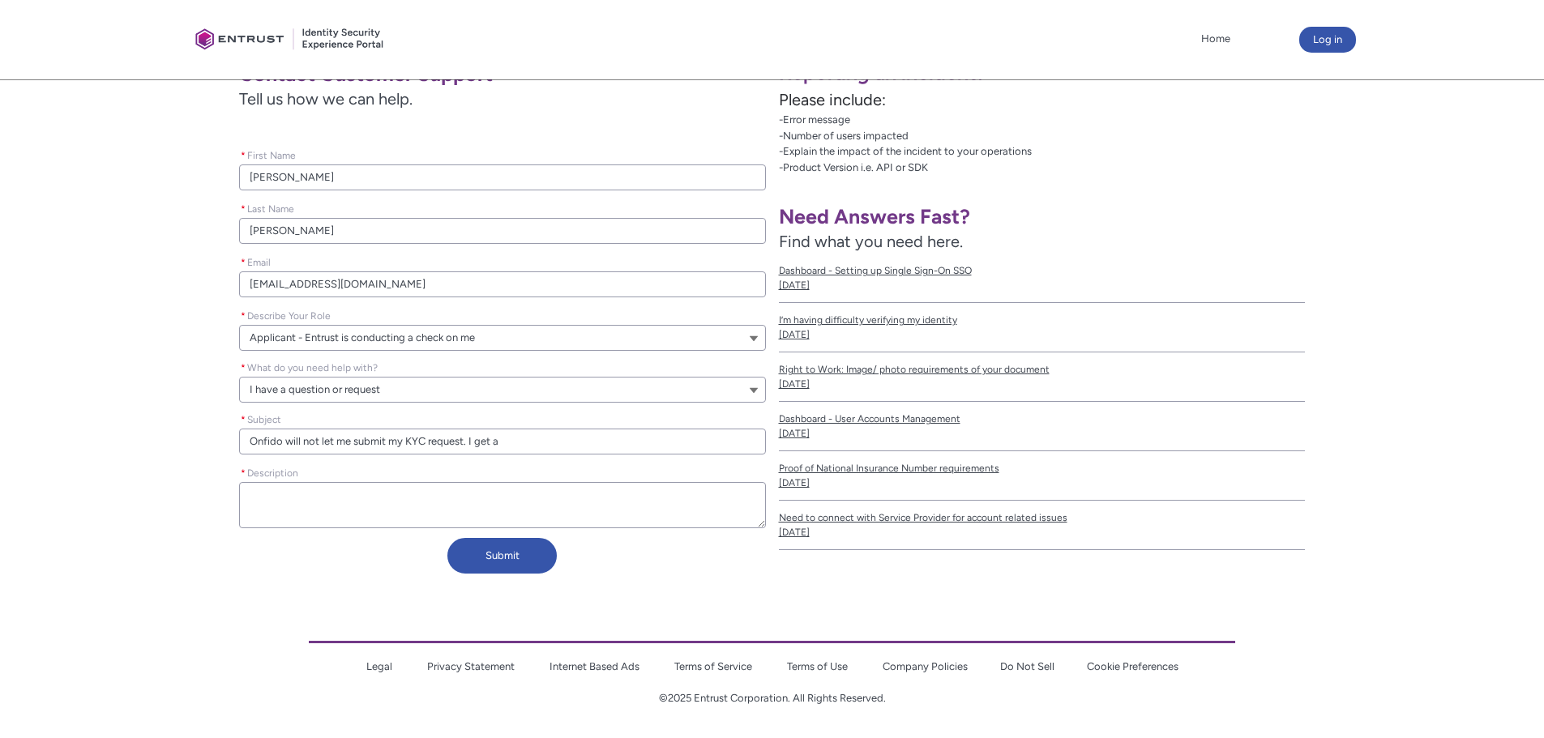
type lightning-primitive-input-simple "Onfido will not let me submit my KYC request. I get a"
type input "Onfido will not let me submit my KYC request. I get a"
type lightning-primitive-input-simple "Onfido will not let me submit my KYC request. I get a m"
type input "Onfido will not let me submit my KYC request. I get a m"
type lightning-primitive-input-simple "Onfido will not let me submit my KYC request. I get a me"
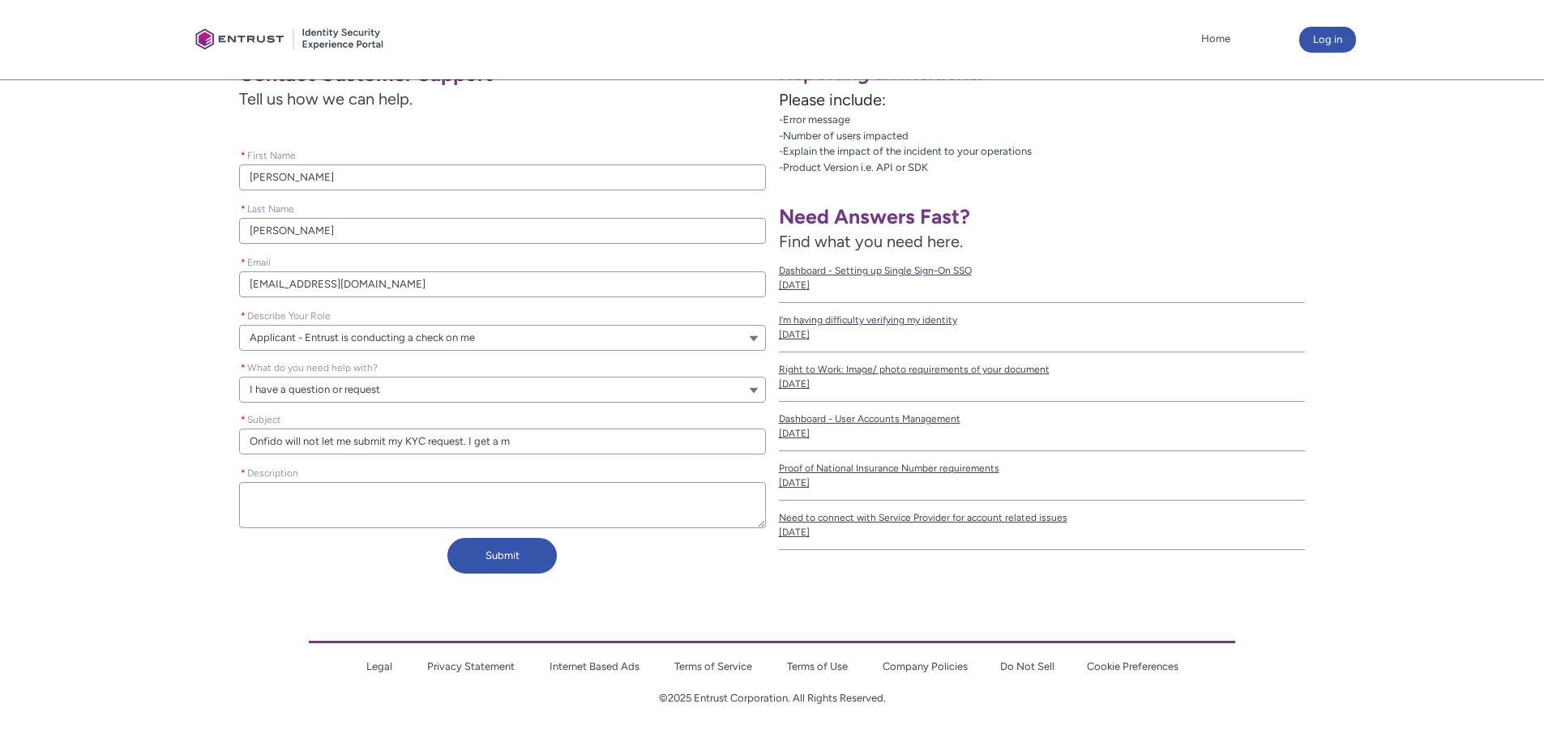
type input "Onfido will not let me submit my KYC request. I get a me"
type lightning-primitive-input-simple "Onfido will not let me submit my KYC request. I get a mes"
type input "Onfido will not let me submit my KYC request. I get a mes"
type lightning-primitive-input-simple "Onfido will not let me submit my KYC request. I get a mess"
type input "Onfido will not let me submit my KYC request. I get a mess"
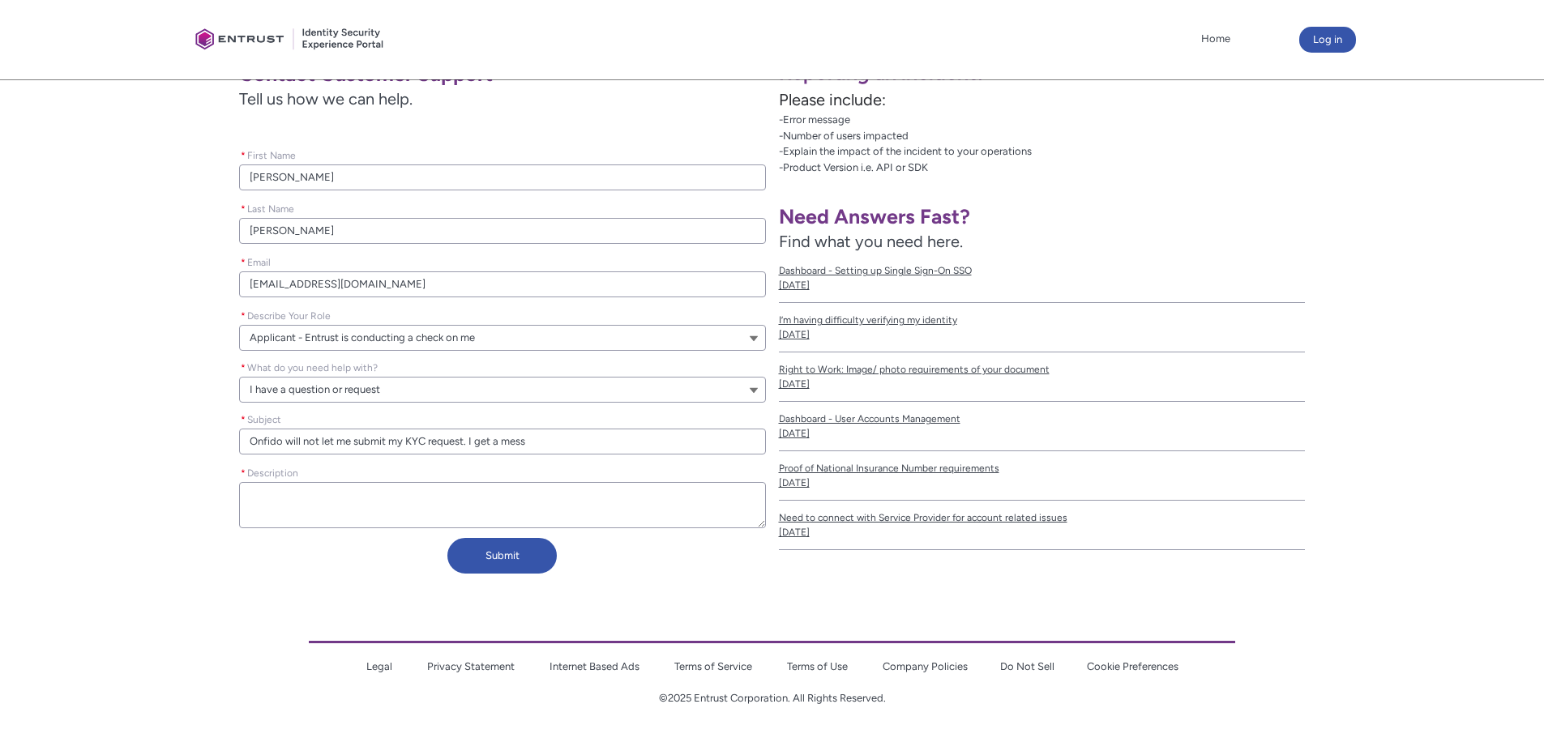
type lightning-primitive-input-simple "Onfido will not let me submit my KYC request. I get a messa"
type input "Onfido will not let me submit my KYC request. I get a messa"
type lightning-primitive-input-simple "Onfido will not let me submit my KYC request. I get a messag"
type input "Onfido will not let me submit my KYC request. I get a messag"
type lightning-primitive-input-simple "Onfido will not let me submit my KYC request. I get a message"
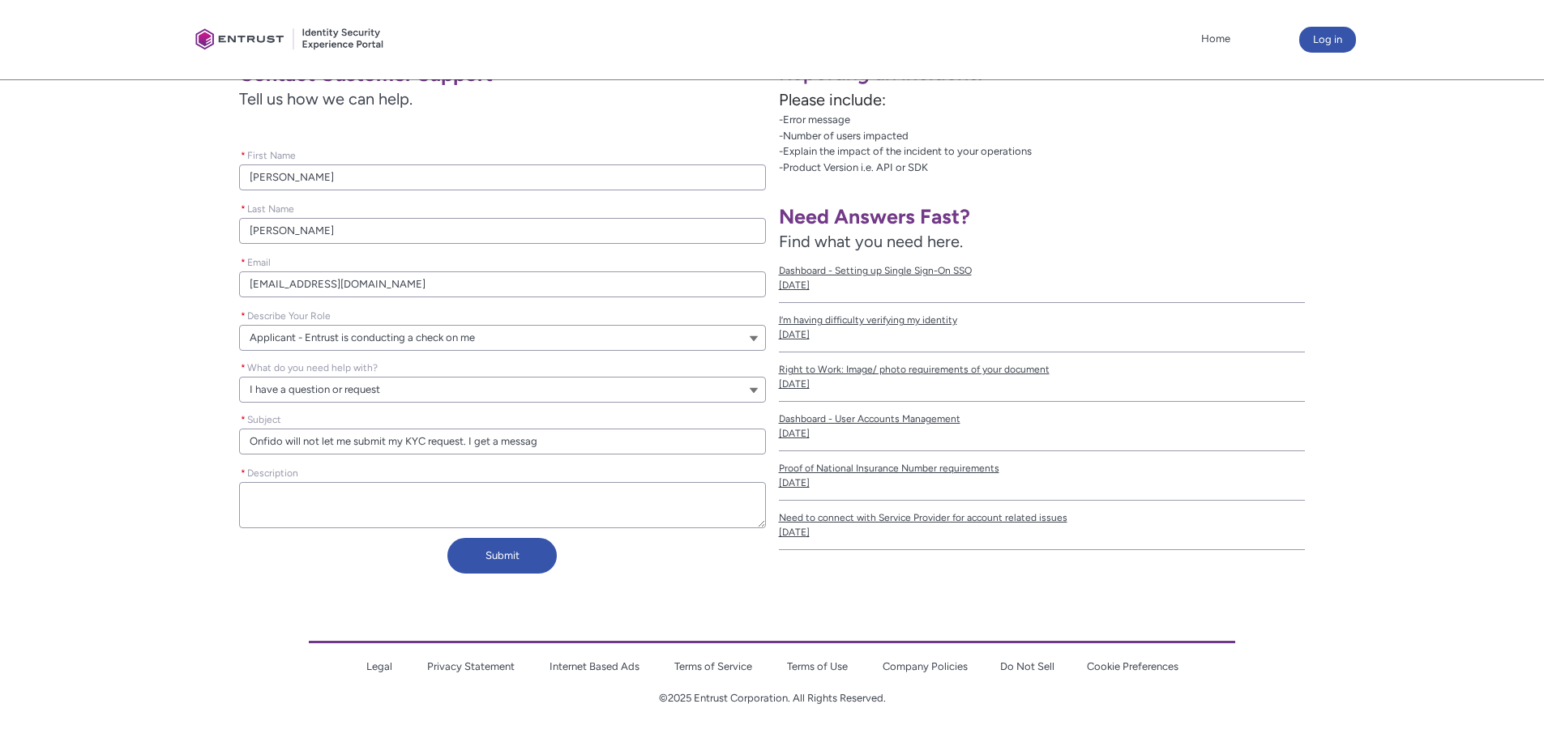
type input "Onfido will not let me submit my KYC request. I get a message"
type lightning-primitive-input-simple "Onfido will not let me submit my KYC request. I get a message"
type input "Onfido will not let me submit my KYC request. I get a message"
type lightning-primitive-input-simple "Onfido will not let me submit my KYC request. I get a message t"
type input "Onfido will not let me submit my KYC request. I get a message t"
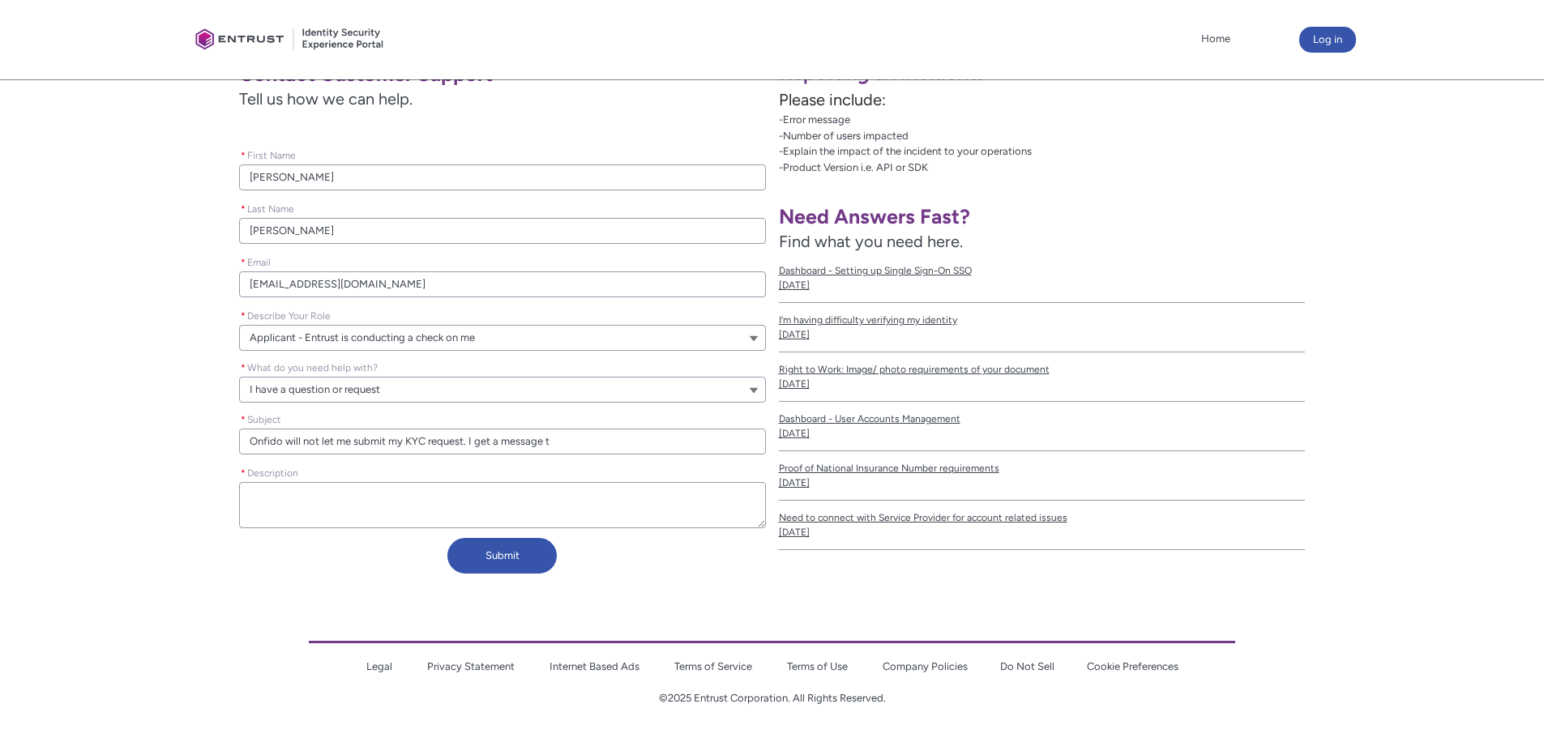
type lightning-primitive-input-simple "Onfido will not let me submit my KYC request. I get a message th"
type input "Onfido will not let me submit my KYC request. I get a message th"
type lightning-primitive-input-simple "Onfido will not let me submit my KYC request. I get a message tha"
type input "Onfido will not let me submit my KYC request. I get a message tha"
type lightning-primitive-input-simple "Onfido will not let me submit my KYC request. I get a message that"
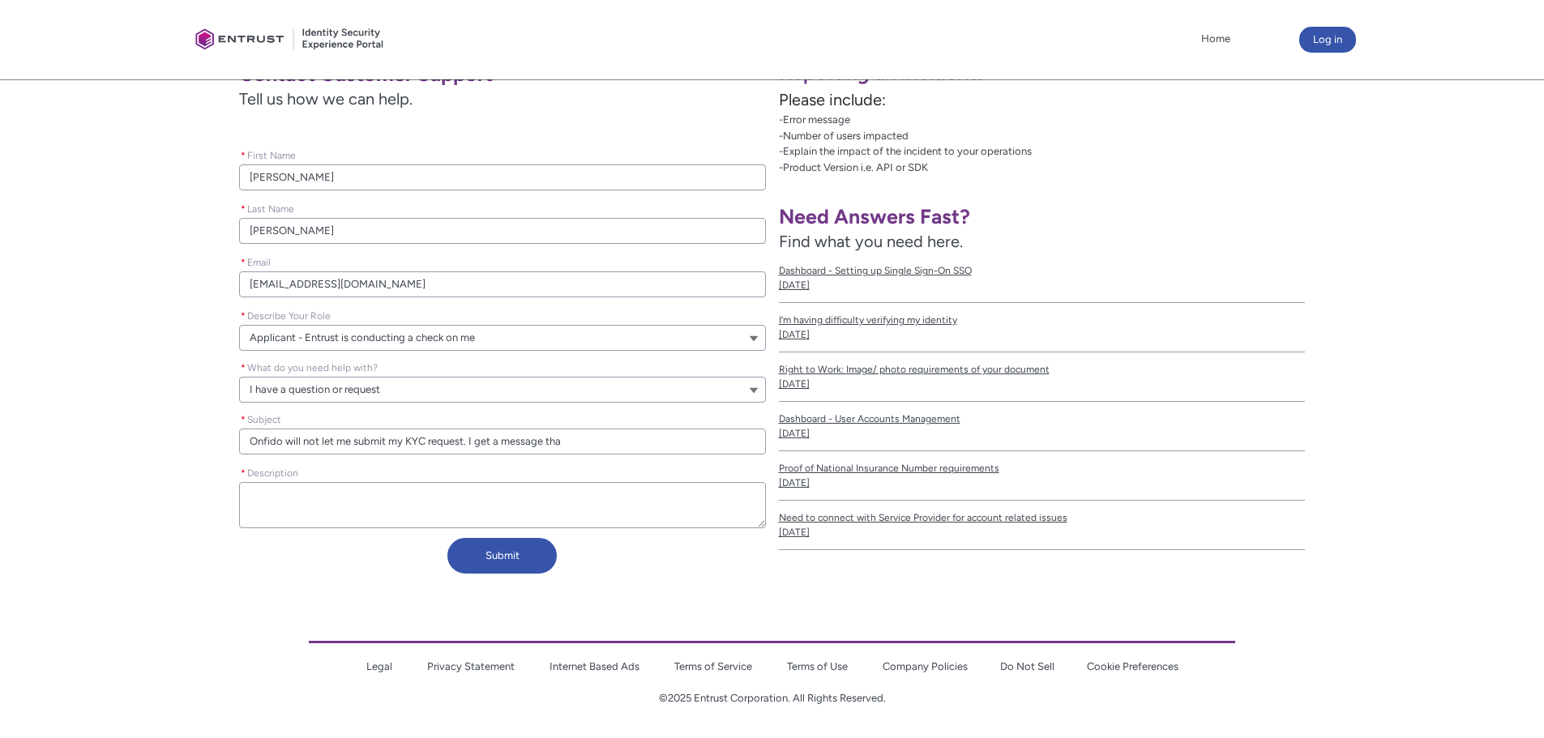
type input "Onfido will not let me submit my KYC request. I get a message that"
type lightning-primitive-input-simple "Onfido will not let me submit my KYC request. I get a message that"
type input "Onfido will not let me submit my KYC request. I get a message that"
type lightning-primitive-input-simple "Onfido will not let me submit my KYC request. I get a message that s"
type input "Onfido will not let me submit my KYC request. I get a message that s"
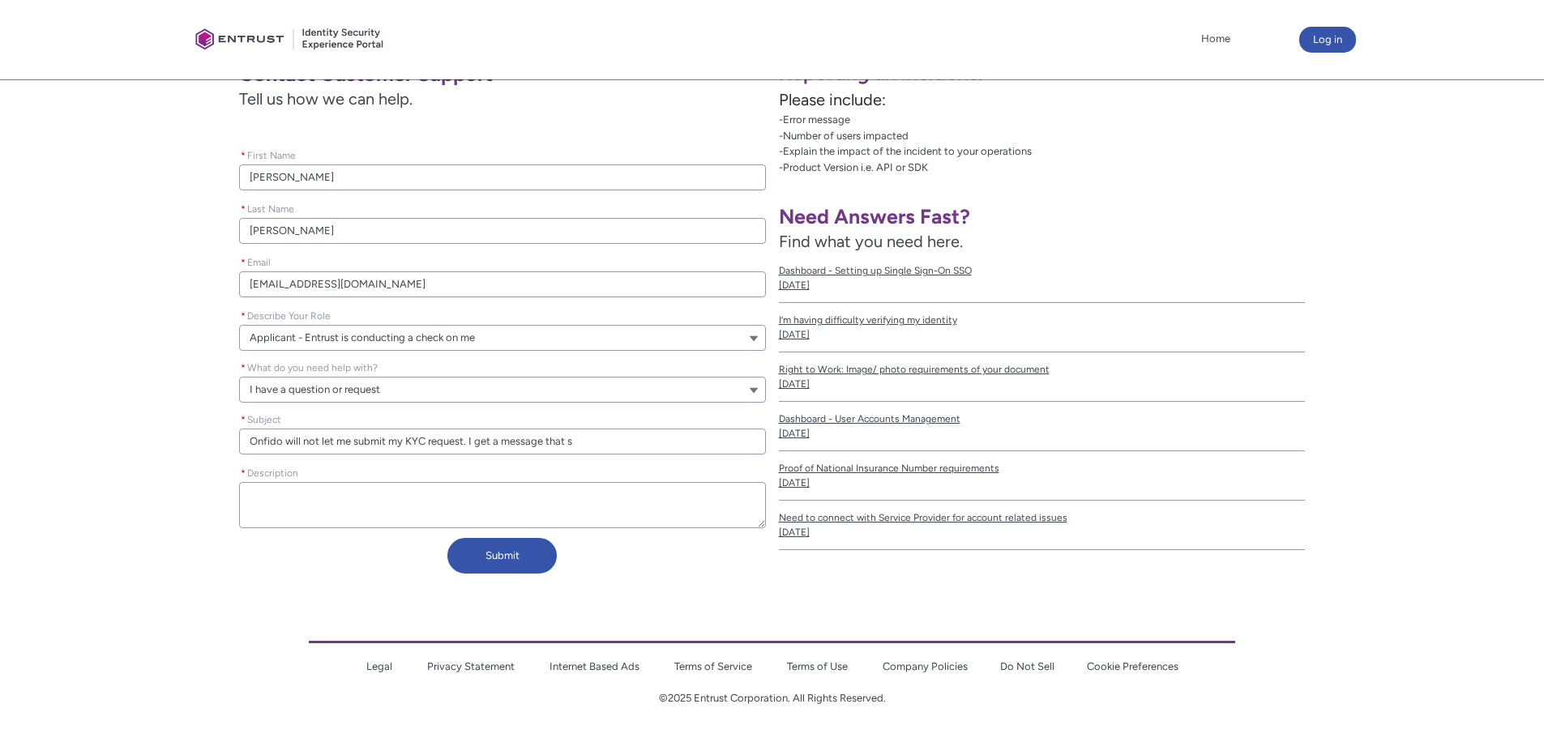
type lightning-primitive-input-simple "Onfido will not let me submit my KYC request. I get a message that sa"
type input "Onfido will not let me submit my KYC request. I get a message that sa"
type lightning-primitive-input-simple "Onfido will not let me submit my KYC request. I get a message that say"
type input "Onfido will not let me submit my KYC request. I get a message that say"
type lightning-primitive-input-simple "Onfido will not let me submit my KYC request. I get a message that says"
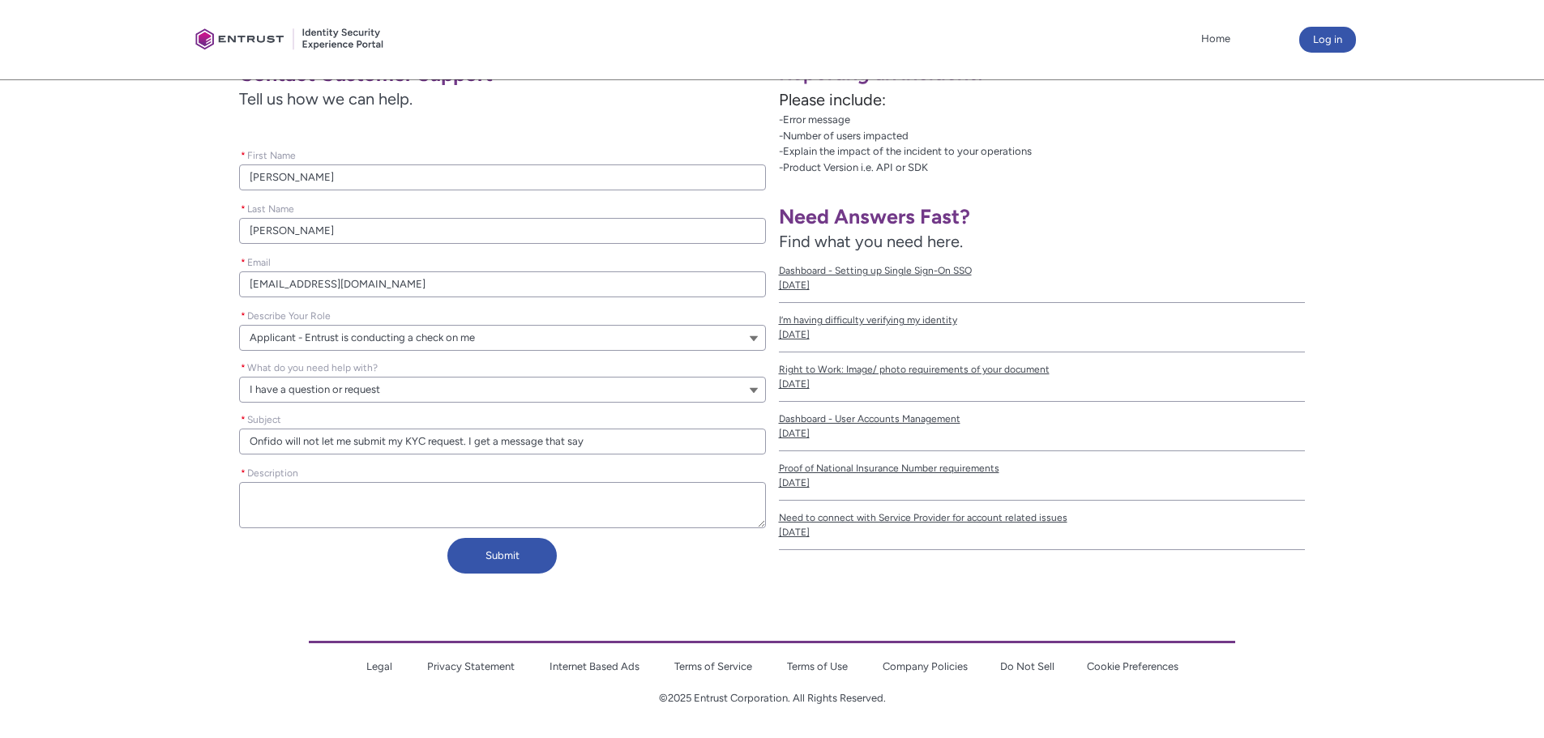
type input "Onfido will not let me submit my KYC request. I get a message that says"
type lightning-primitive-input-simple "Onfido will not let me submit my KYC request. I get a message that says,"
type input "Onfido will not let me submit my KYC request. I get a message that says,"
type lightning-primitive-input-simple "Onfido will not let me submit my KYC request. I get a message that says,"
type input "Onfido will not let me submit my KYC request. I get a message that says,"
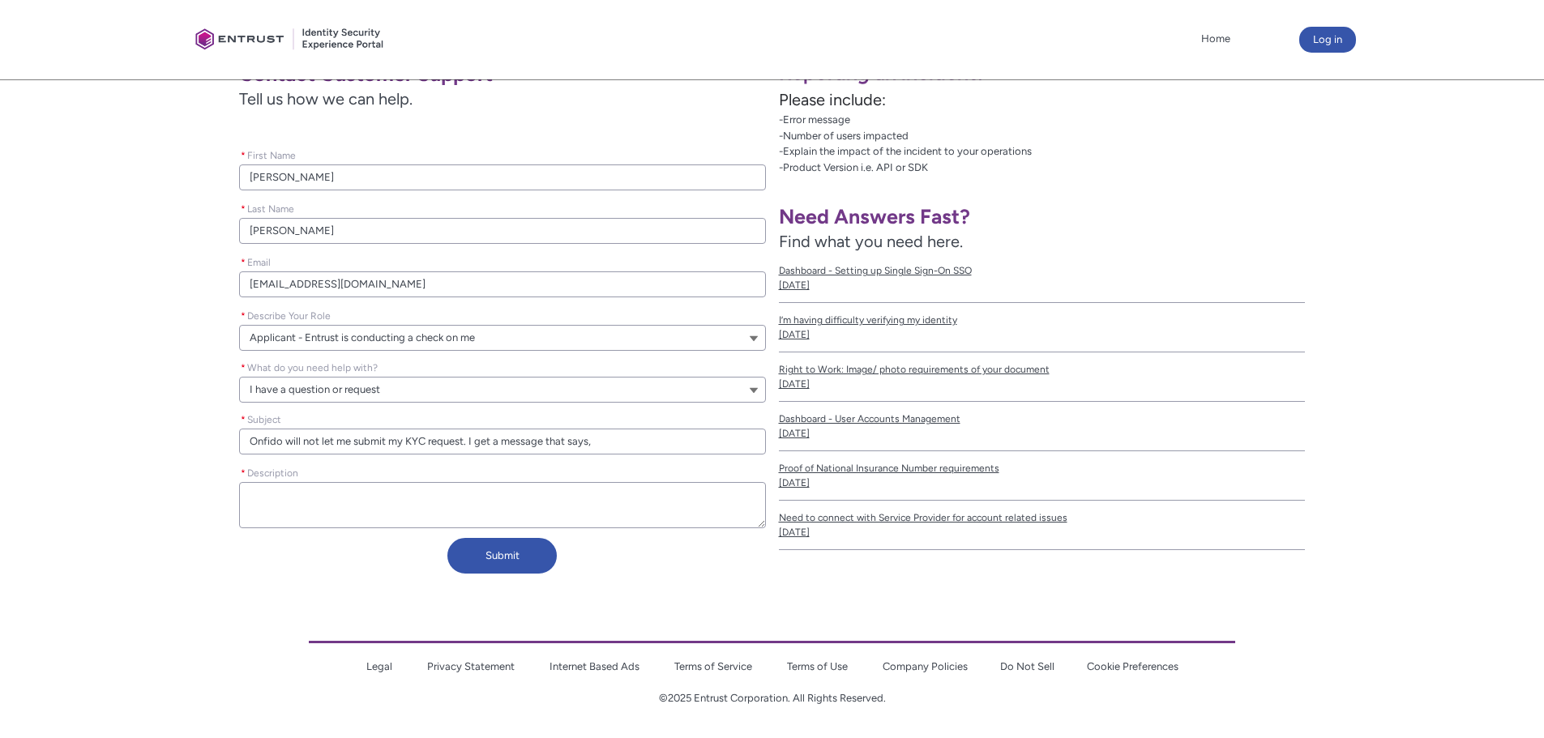
type lightning-primitive-input-simple "Onfido will not let me submit my KYC request. I get a message that says, ""
type input "Onfido will not let me submit my KYC request. I get a message that says, ""
type lightning-primitive-input-simple "Onfido will not let me submit my KYC request. I get a message that says, """
type input "Onfido will not let me submit my KYC request. I get a message that says, """
click at [596, 442] on input "Onfido will not let me submit my KYC request. I get a message that says, """ at bounding box center [502, 442] width 527 height 26
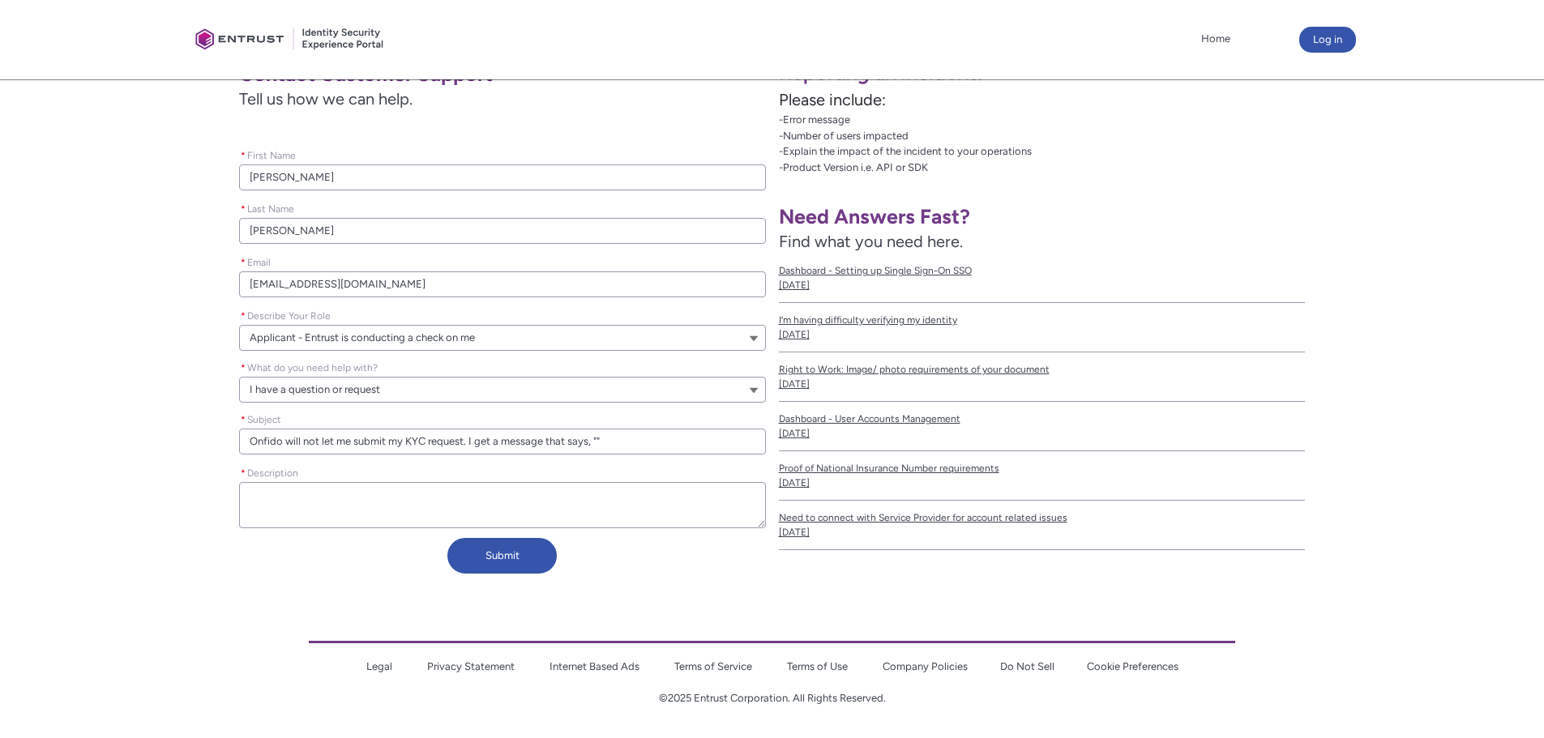
paste input "[PERSON_NAME]"
type lightning-primitive-input-simple "Onfido will not let me submit my KYC request. I get a message that says, "[PERS…"
type input "Onfido will not let me submit my KYC request. I get a message that says, "[PERS…"
drag, startPoint x: 642, startPoint y: 441, endPoint x: 651, endPoint y: 441, distance: 8.9
click at [642, 441] on input "Onfido will not let me submit my KYC request. I get a message that says, "[PERS…" at bounding box center [502, 442] width 527 height 26
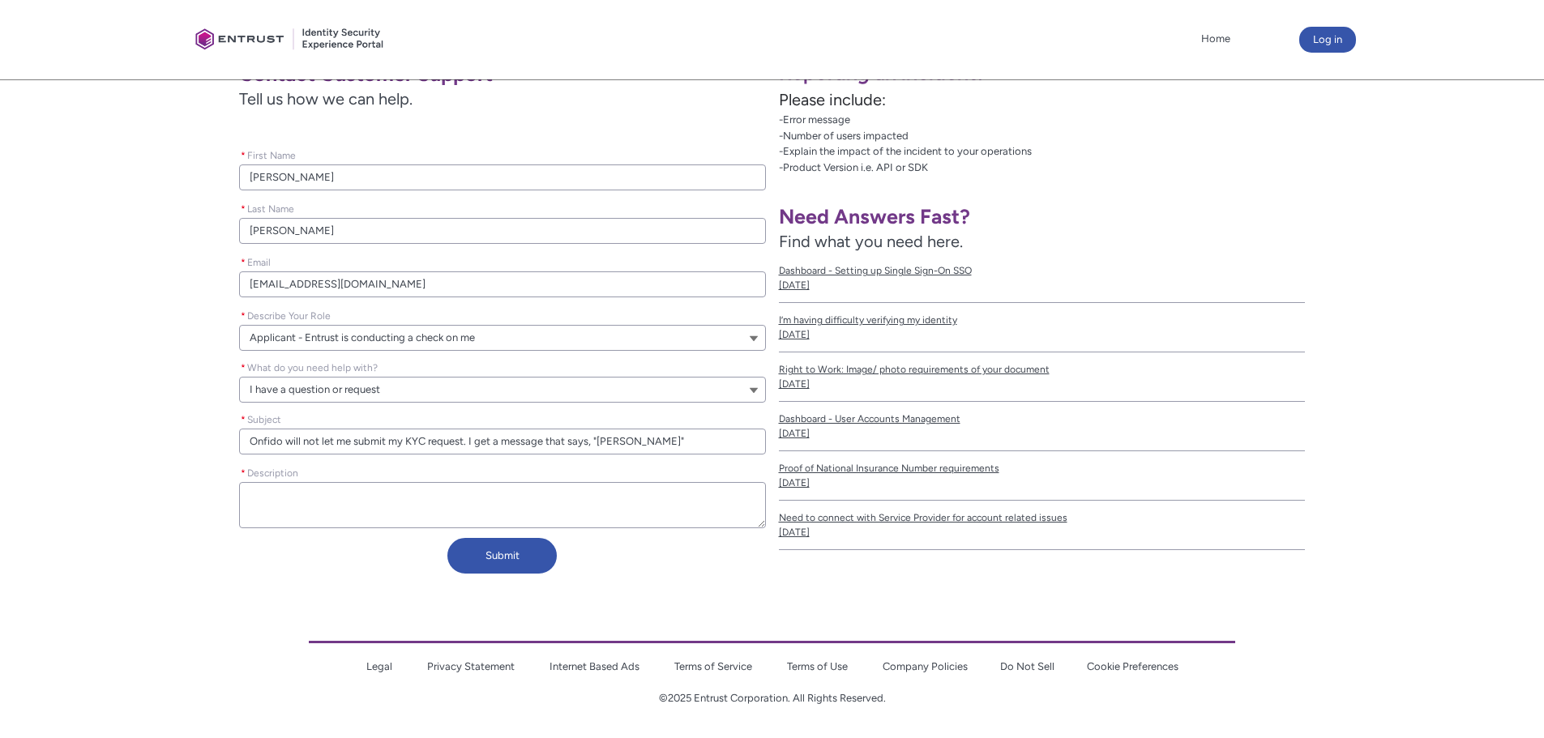
drag, startPoint x: 640, startPoint y: 441, endPoint x: 598, endPoint y: 443, distance: 42.2
click at [598, 443] on input "Onfido will not let me submit my KYC request. I get a message that says, "[PERS…" at bounding box center [502, 442] width 527 height 26
type lightning-primitive-input-simple "Onfido will not let me submit my KYC request. I get a message that says, "P"
type input "Onfido will not let me submit my KYC request. I get a message that says, "P"
type lightning-primitive-input-simple "Onfido will not let me submit my KYC request. I get a message that says, "Pl"
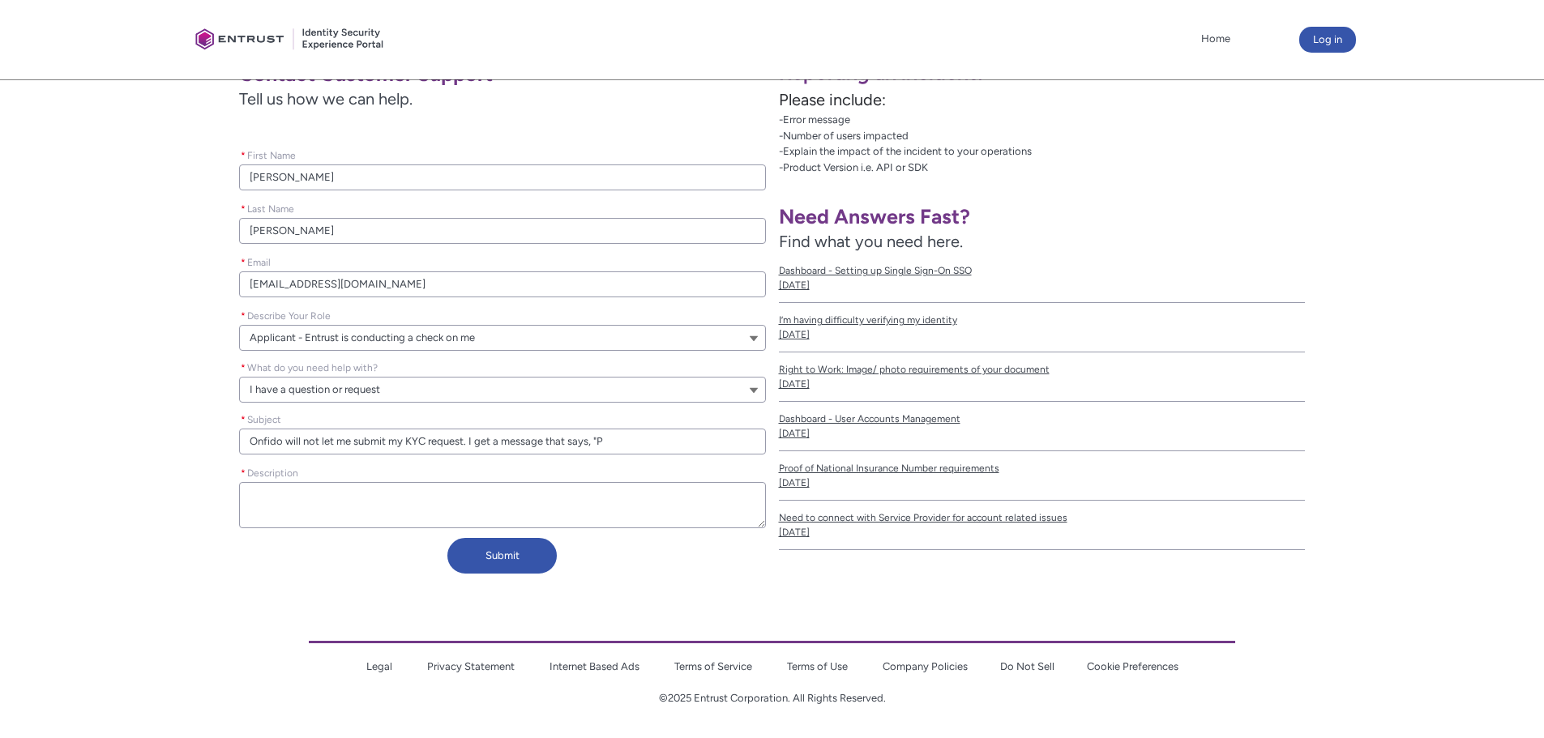
type input "Onfido will not let me submit my KYC request. I get a message that says, "Pl"
type lightning-primitive-input-simple "Onfido will not let me submit my KYC request. I get a message that says, "Ple"
type input "Onfido will not let me submit my KYC request. I get a message that says, "Ple"
type lightning-primitive-input-simple "Onfido will not let me submit my KYC request. I get a message that says, "Plea"
type input "Onfido will not let me submit my KYC request. I get a message that says, "Plea"
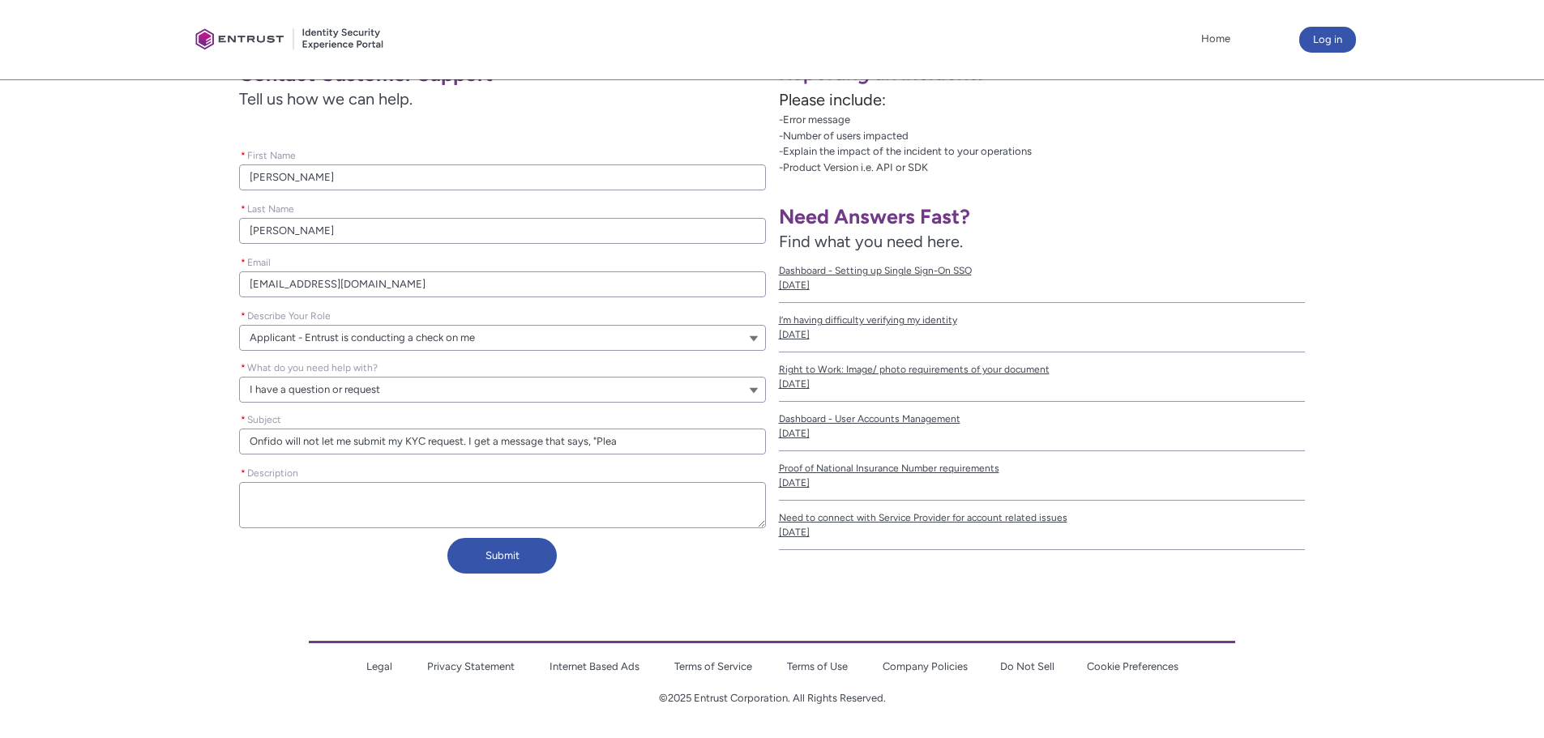
type lightning-primitive-input-simple "Onfido will not let me submit my KYC request. I get a message that says, "Pleas"
type input "Onfido will not let me submit my KYC request. I get a message that says, "Pleas"
type lightning-primitive-input-simple "Onfido will not let me submit my KYC request. I get a message that says, "Please"
type input "Onfido will not let me submit my KYC request. I get a message that says, "Please"
type lightning-primitive-input-simple "Onfido will not let me submit my KYC request. I get a message that says, "Please"
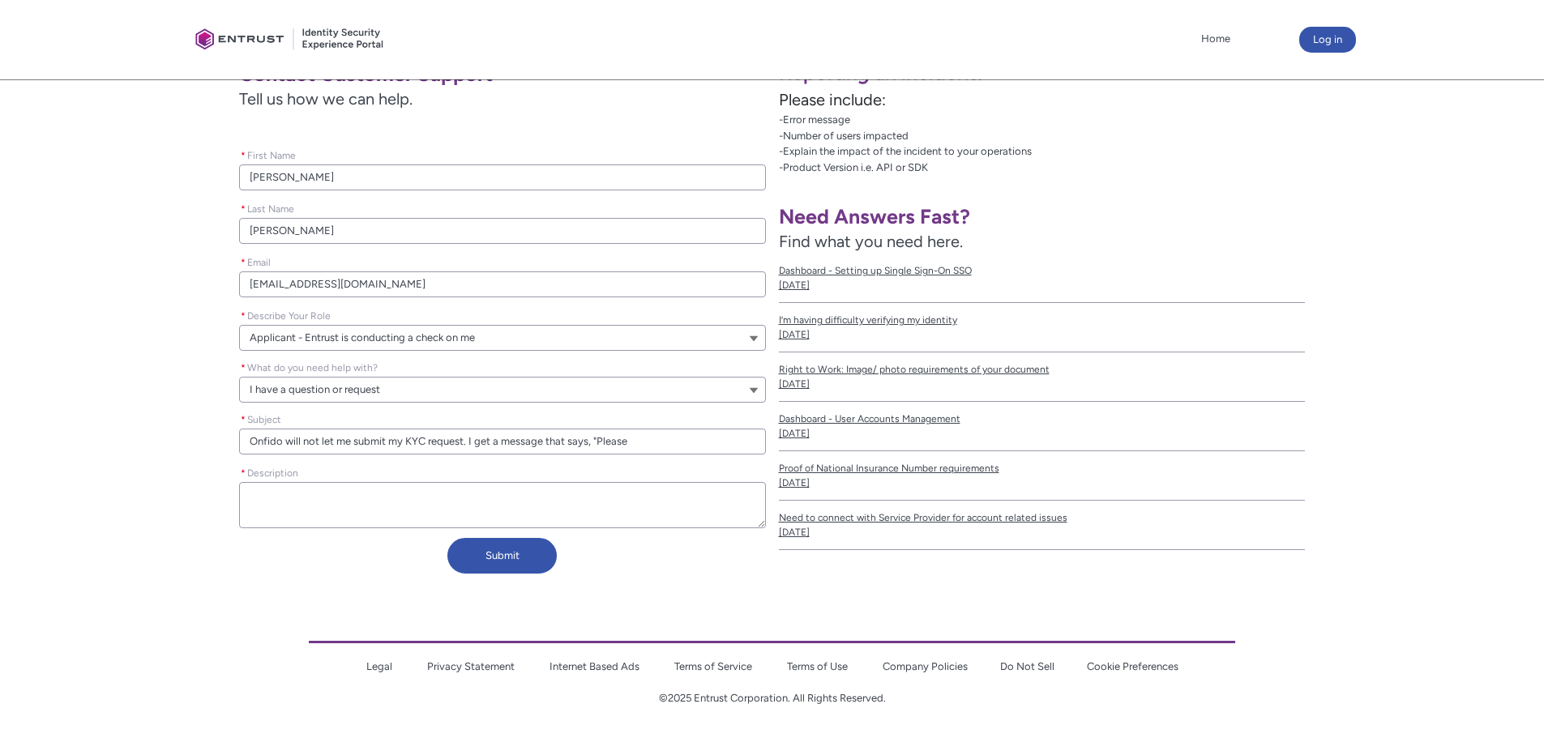
type input "Onfido will not let me submit my KYC request. I get a message that says, "Please"
click at [371, 510] on textarea "* Description" at bounding box center [502, 505] width 527 height 46
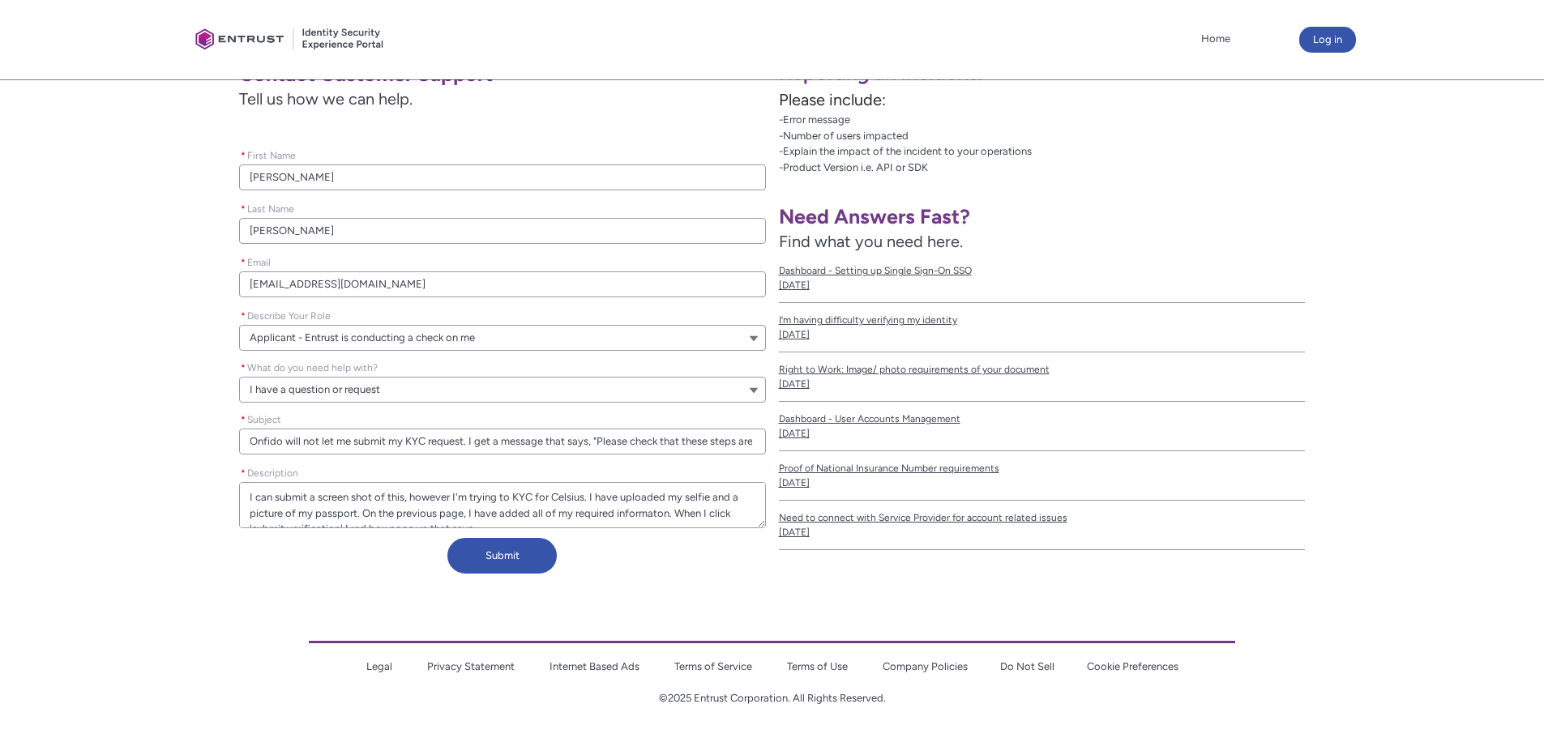
click at [603, 437] on input "Onfido will not let me submit my KYC request. I get a message that says, "Pleas…" at bounding box center [502, 442] width 527 height 26
drag, startPoint x: 595, startPoint y: 444, endPoint x: 801, endPoint y: 460, distance: 207.3
click at [801, 460] on div "Contact Customer Support Tell us how we can help. Please leave this field empty…" at bounding box center [772, 316] width 1544 height 555
click at [505, 525] on textarea "* Description" at bounding box center [502, 505] width 527 height 46
paste textarea "Please check that these steps are filled out correctly: applicant""
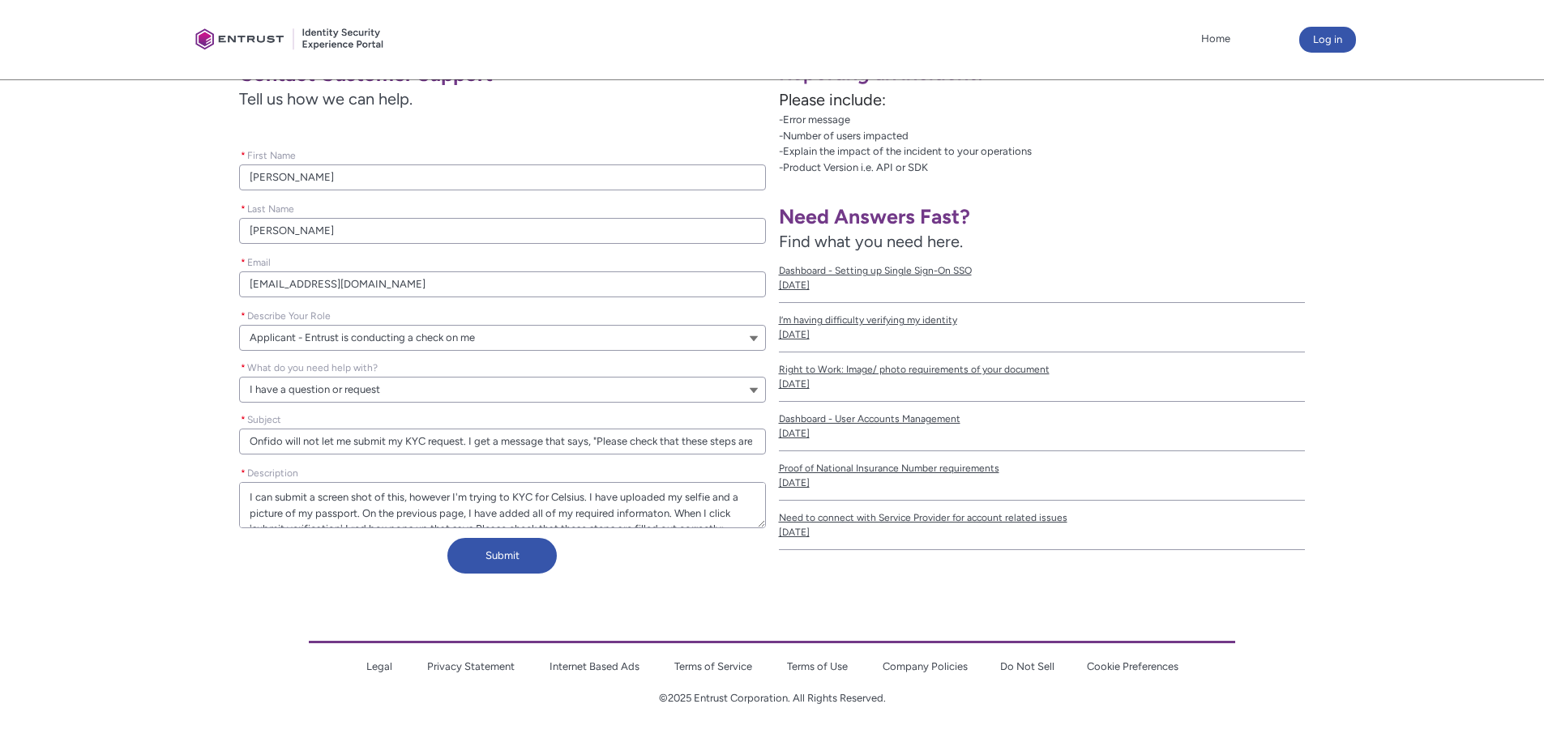
click at [357, 517] on textarea "* Description" at bounding box center [502, 505] width 527 height 46
drag, startPoint x: 329, startPoint y: 520, endPoint x: 238, endPoint y: 443, distance: 119.0
click at [239, 443] on ul "Please leave this field empty * First Name [PERSON_NAME] * Last Name [PERSON_NA…" at bounding box center [502, 324] width 527 height 415
click at [306, 491] on textarea "* Description" at bounding box center [502, 505] width 527 height 46
click at [404, 501] on textarea "* Description" at bounding box center [502, 505] width 527 height 46
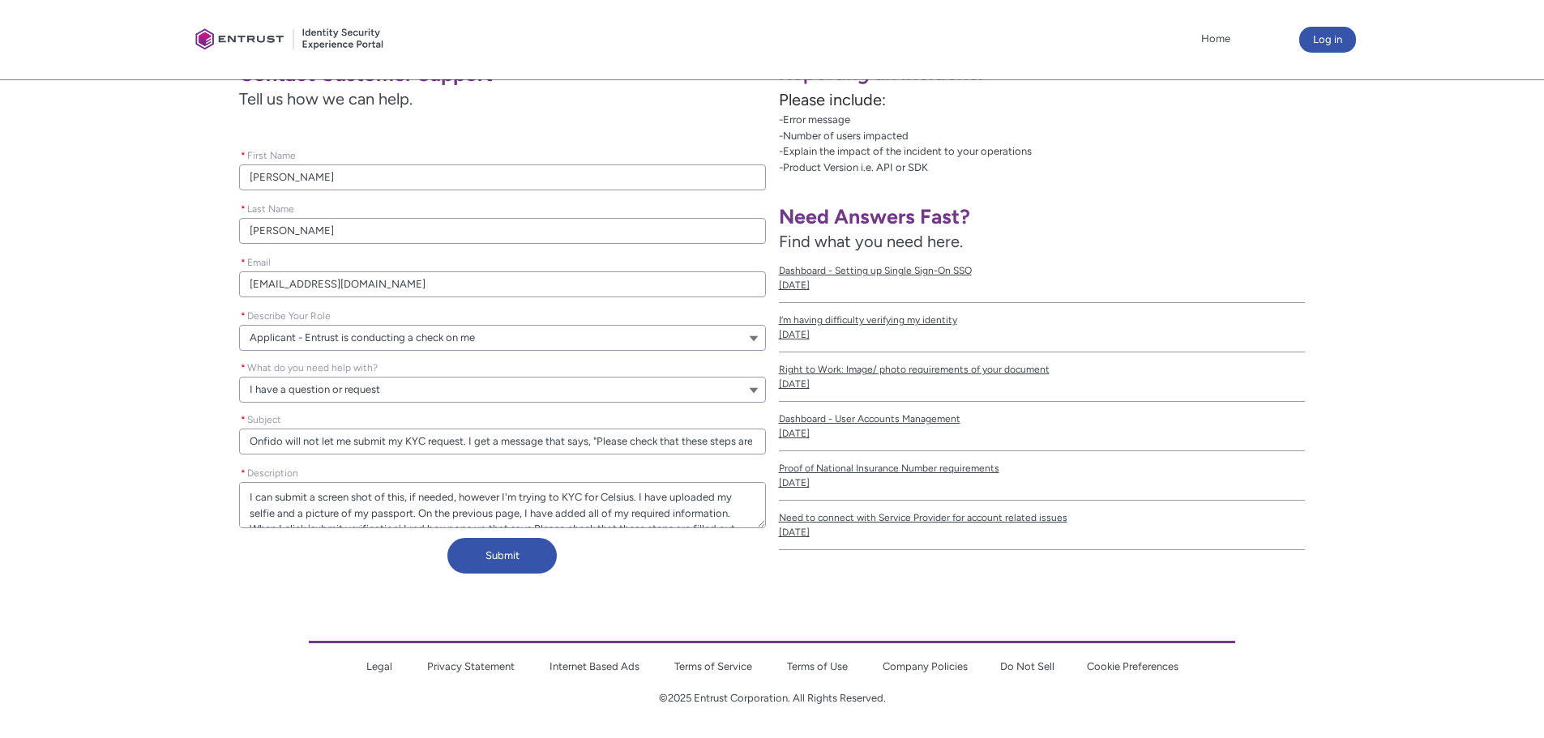
click at [405, 500] on textarea "* Description" at bounding box center [502, 505] width 527 height 46
click at [536, 497] on textarea "* Description" at bounding box center [502, 505] width 527 height 46
click at [484, 517] on textarea "* Description" at bounding box center [502, 505] width 527 height 46
click at [392, 512] on textarea "* Description" at bounding box center [502, 505] width 527 height 46
